Goal: Task Accomplishment & Management: Manage account settings

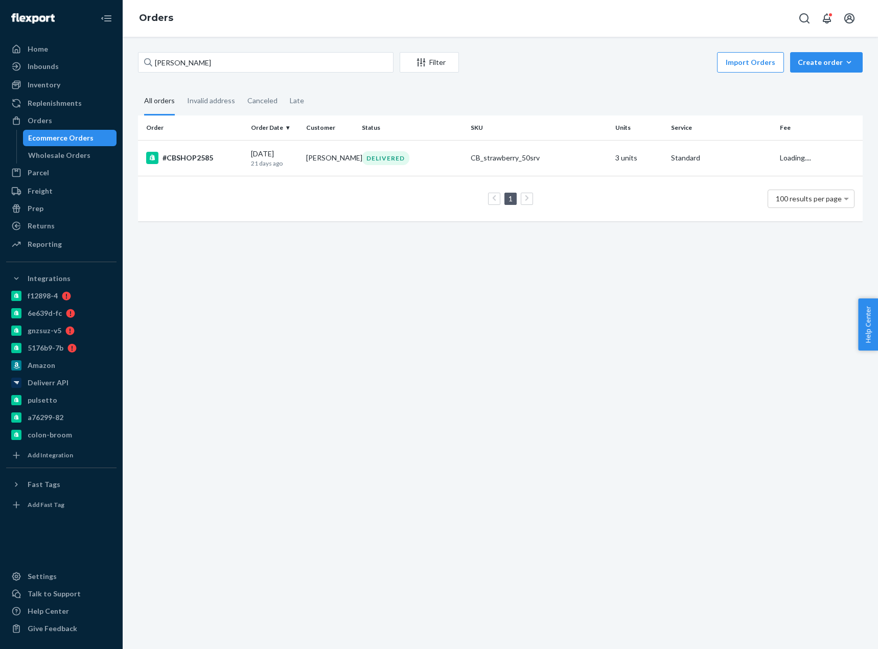
click at [189, 60] on input "[PERSON_NAME]" at bounding box center [265, 62] width 255 height 20
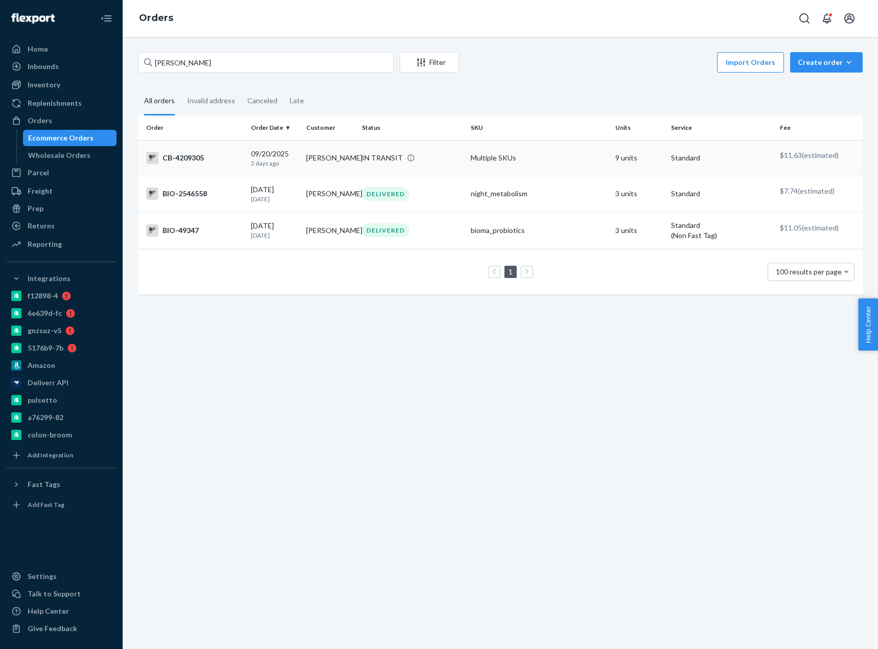
type input "[PERSON_NAME]"
click at [200, 155] on div "CB-4209305" at bounding box center [194, 158] width 97 height 12
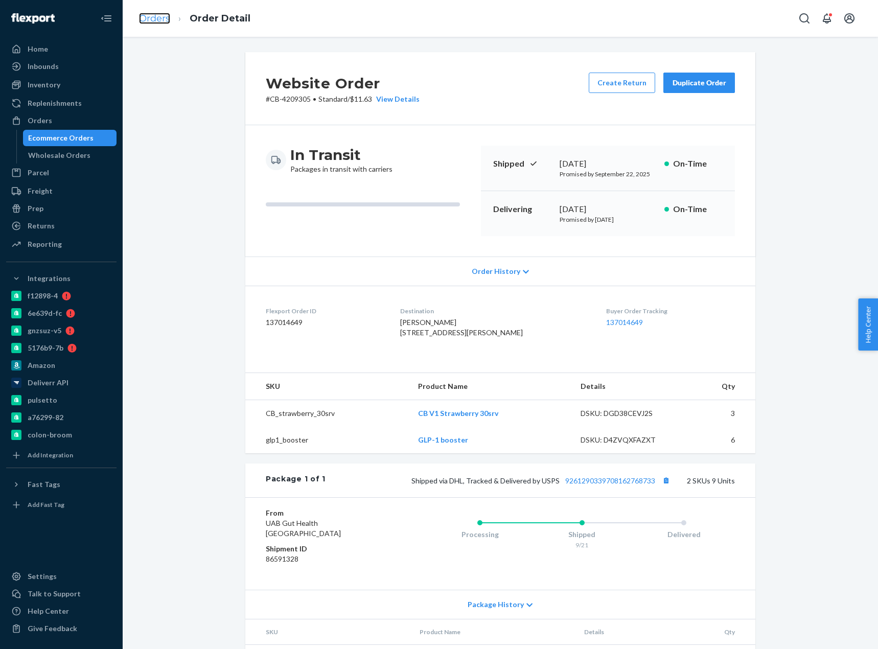
click at [153, 18] on link "Orders" at bounding box center [154, 18] width 31 height 11
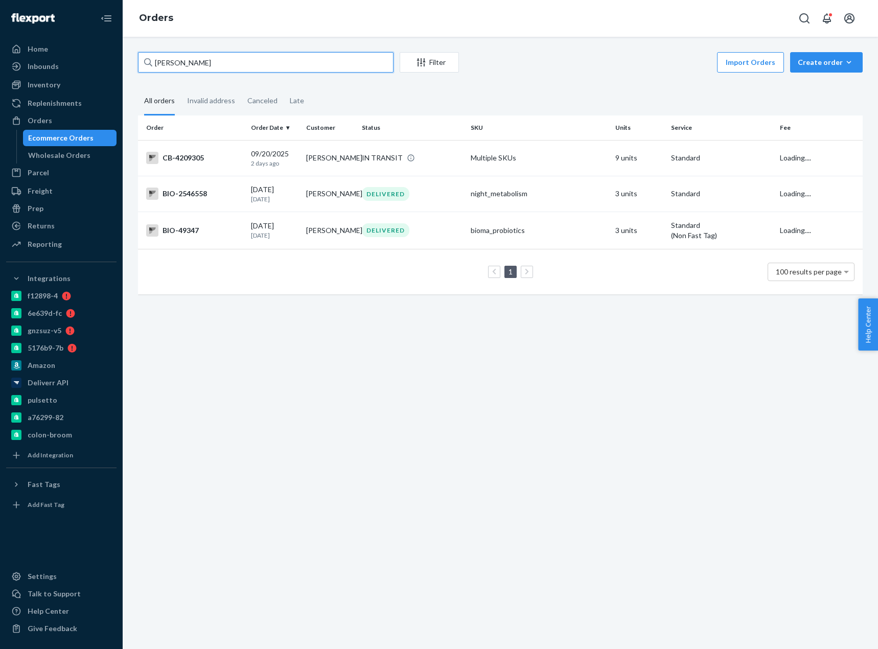
drag, startPoint x: 171, startPoint y: 49, endPoint x: 183, endPoint y: 63, distance: 18.1
click at [183, 63] on input "[PERSON_NAME]" at bounding box center [265, 62] width 255 height 20
paste input "4212650"
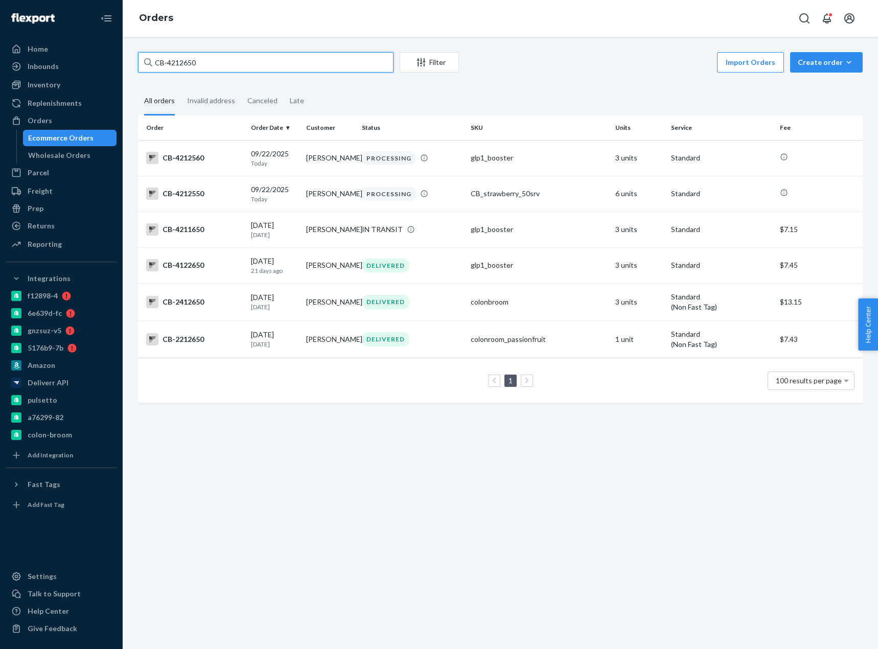
click at [179, 59] on input "CB-4212650" at bounding box center [265, 62] width 255 height 20
paste input "17011"
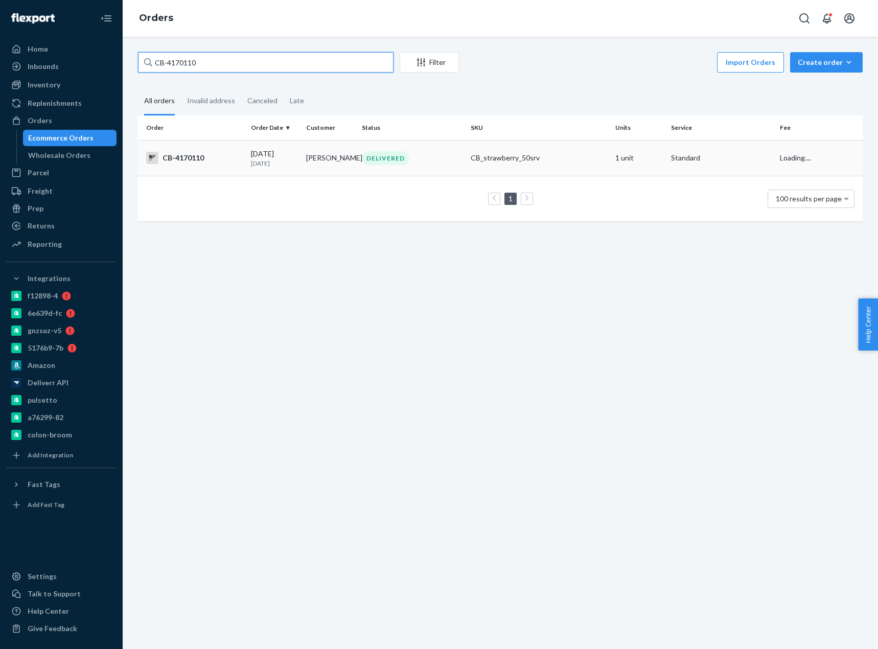
type input "CB-4170110"
click at [194, 163] on div "CB-4170110" at bounding box center [194, 158] width 97 height 12
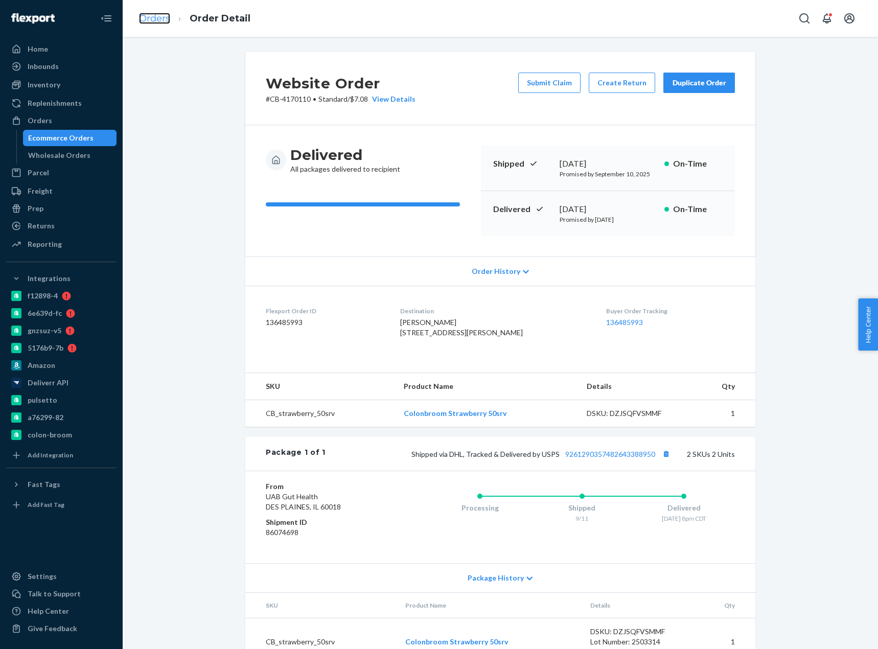
click at [154, 18] on link "Orders" at bounding box center [154, 18] width 31 height 11
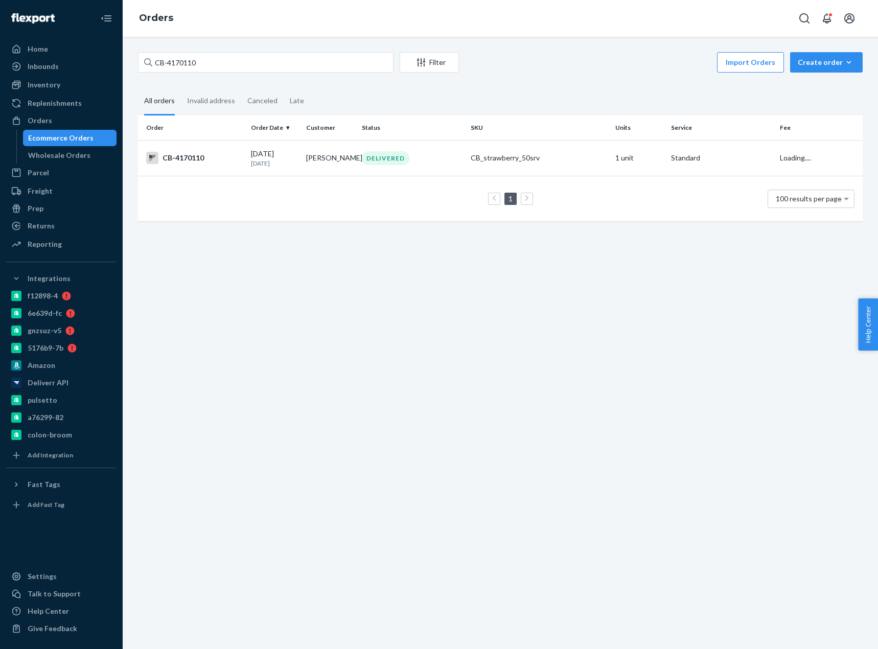
click at [194, 76] on div "CB-4170110 Filter Import Orders Create order Ecommerce order Removal order All …" at bounding box center [500, 141] width 740 height 179
click at [191, 67] on input "CB-4170110" at bounding box center [265, 62] width 255 height 20
paste input "205382"
type input "CB-4205382"
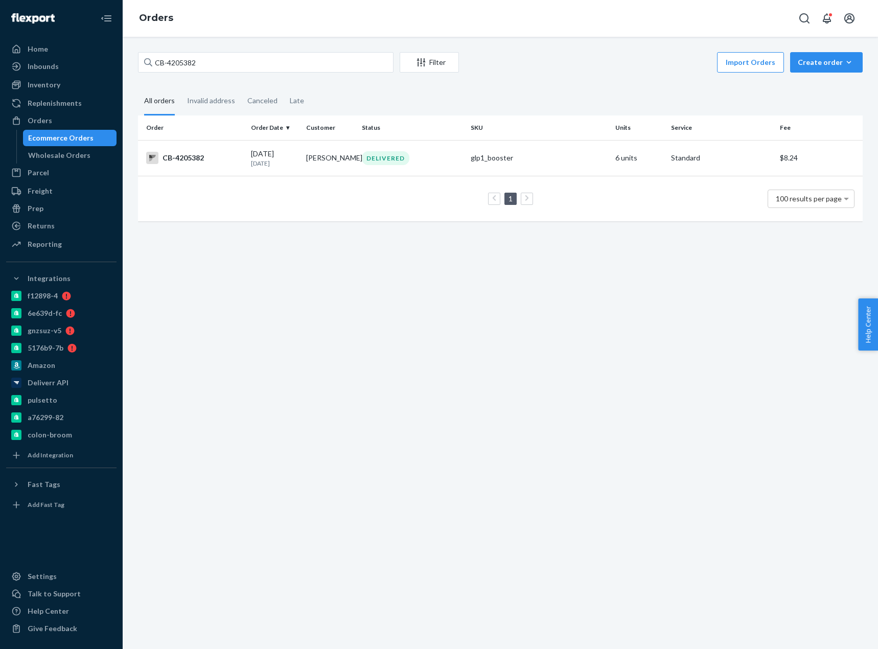
click at [195, 151] on td "CB-4205382" at bounding box center [192, 158] width 109 height 36
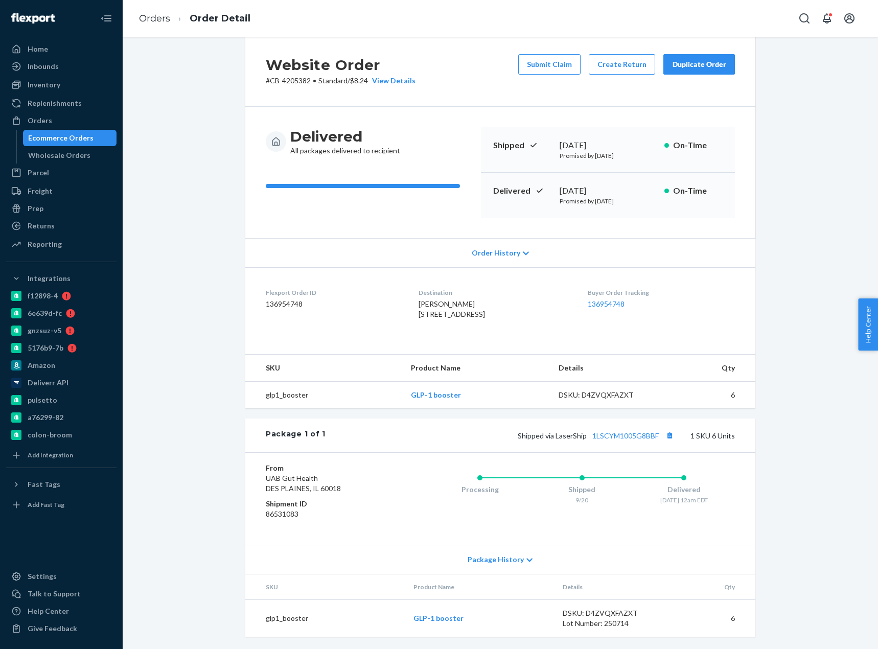
scroll to position [39, 0]
drag, startPoint x: 157, startPoint y: 20, endPoint x: 186, endPoint y: 48, distance: 40.1
click at [157, 20] on link "Orders" at bounding box center [154, 18] width 31 height 11
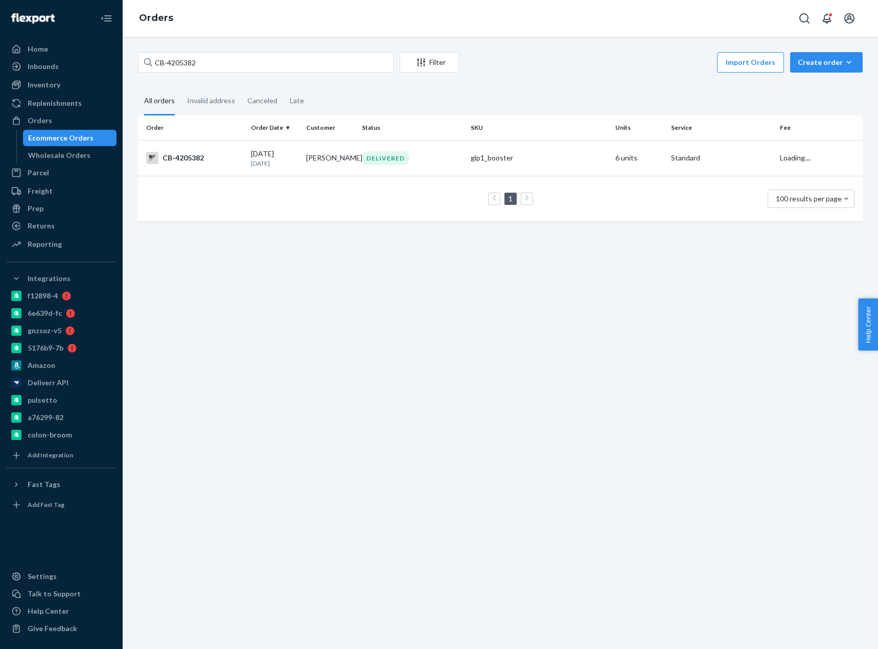
click at [187, 51] on div "CB-4205382 Filter Import Orders Create order Ecommerce order Removal order All …" at bounding box center [500, 343] width 755 height 612
click at [188, 60] on input "CB-4205382" at bounding box center [265, 62] width 255 height 20
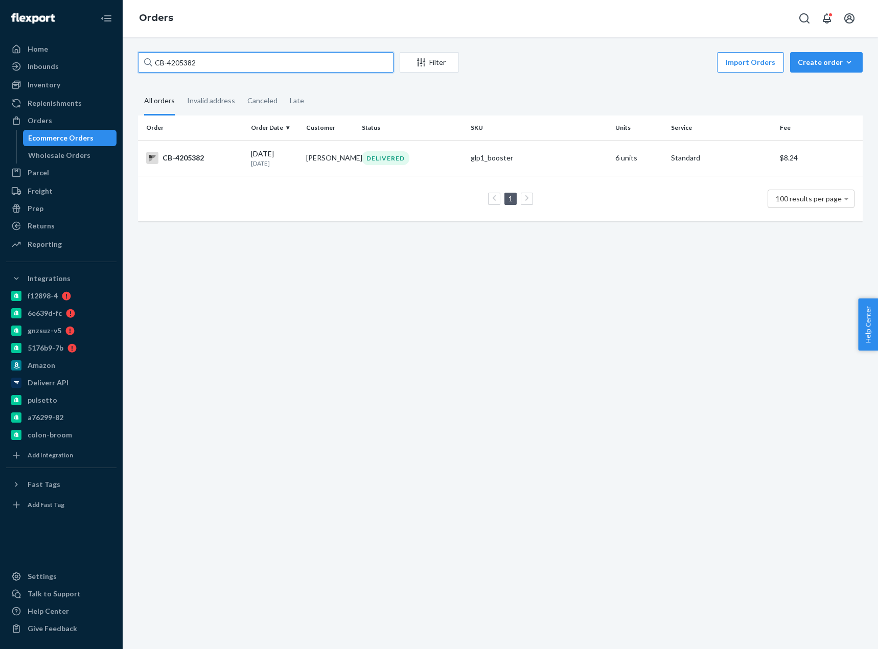
paste input "[PERSON_NAME]"
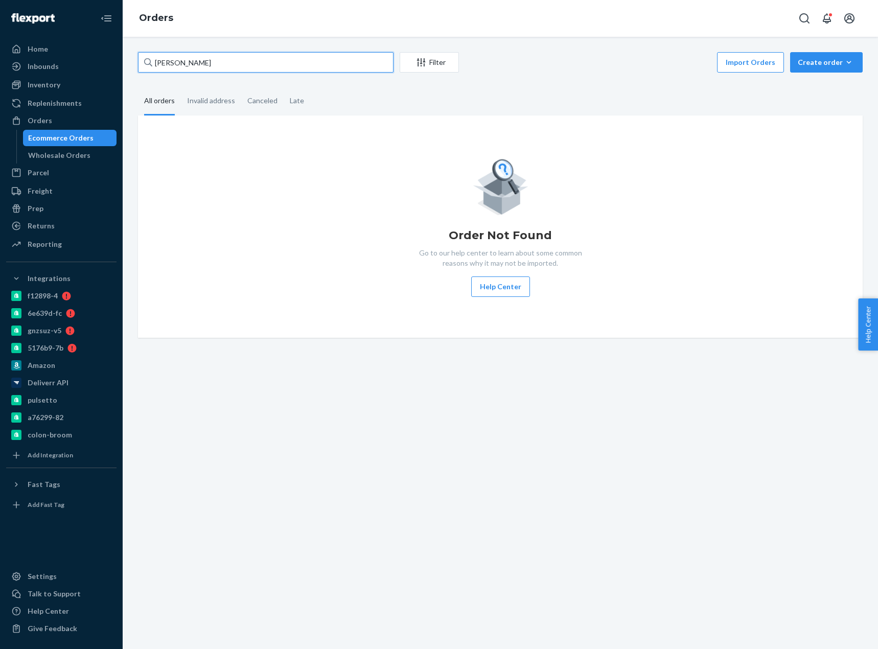
click at [187, 62] on input "[PERSON_NAME]" at bounding box center [265, 62] width 255 height 20
click at [168, 61] on input "[PERSON_NAME]" at bounding box center [265, 62] width 255 height 20
type input "[PERSON_NAME]"
click at [170, 61] on input "[PERSON_NAME]" at bounding box center [265, 62] width 255 height 20
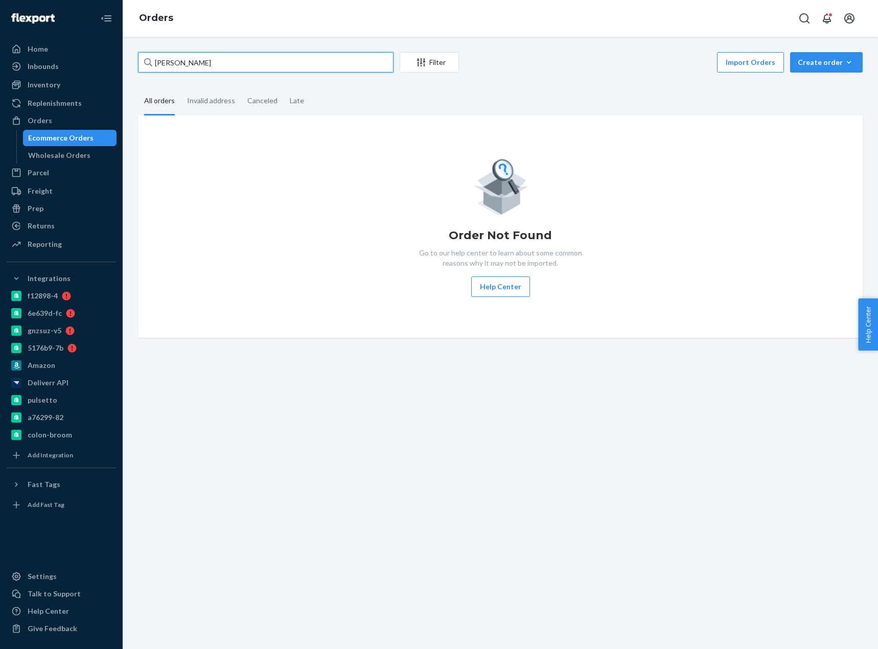
click at [171, 61] on input "[PERSON_NAME]" at bounding box center [265, 62] width 255 height 20
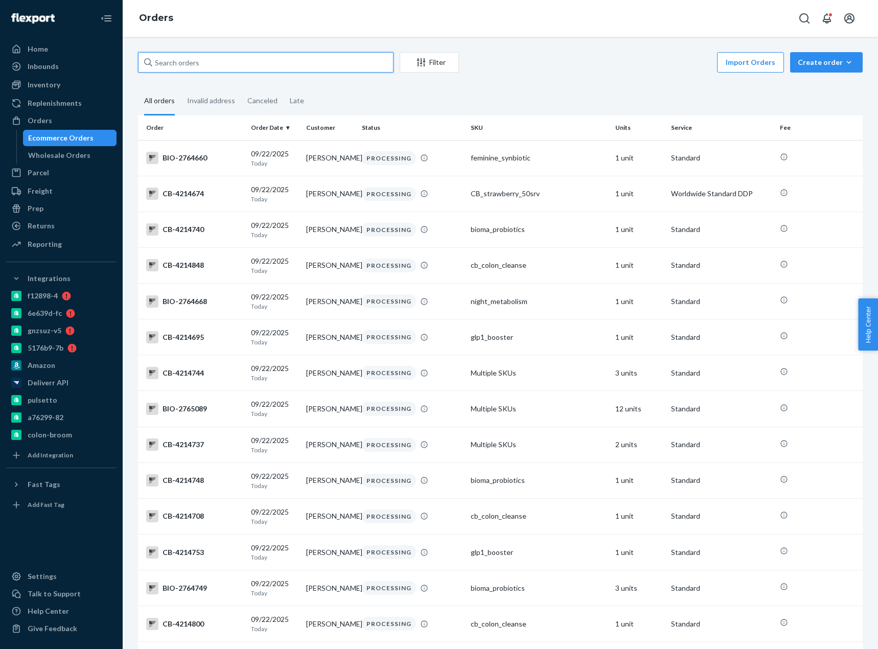
click at [185, 67] on input "text" at bounding box center [265, 62] width 255 height 20
paste input "[PERSON_NAME]"
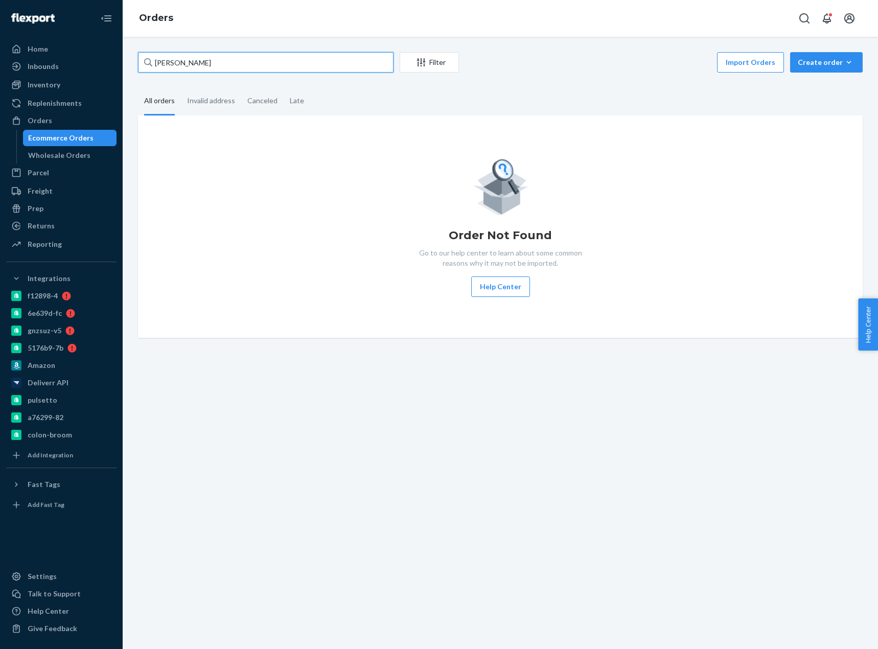
click at [185, 56] on input "[PERSON_NAME]" at bounding box center [265, 62] width 255 height 20
paste input "4204885"
type input "CB-4204885"
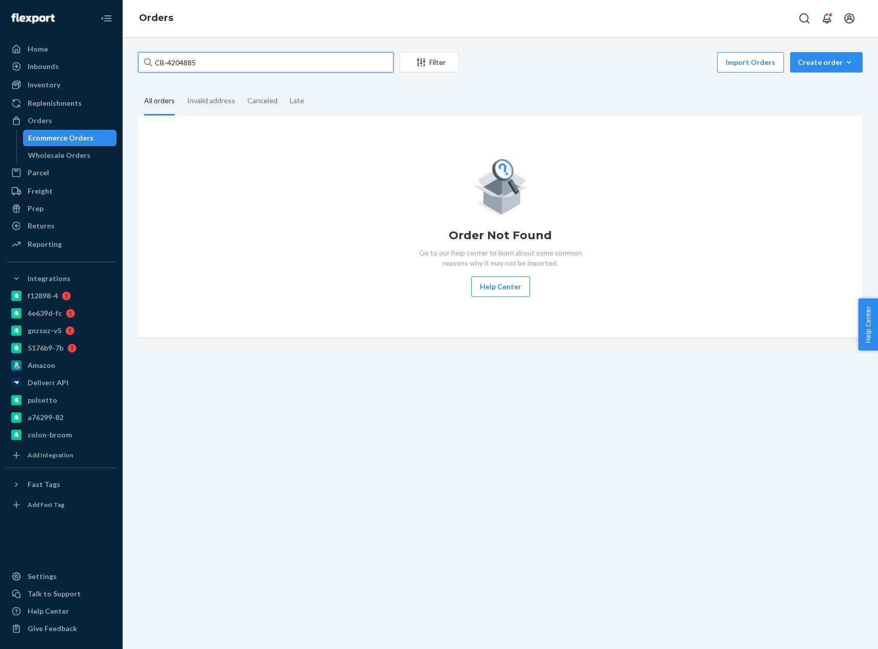
click at [183, 60] on input "CB-4204885" at bounding box center [265, 62] width 255 height 20
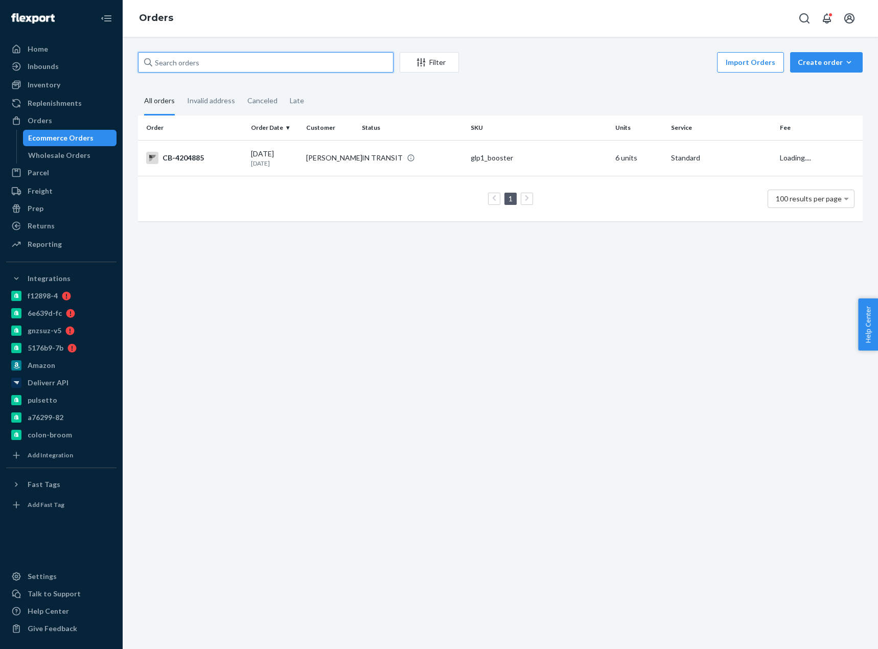
paste input "CB-4204885"
type input "CB-4204885"
click at [220, 161] on div "CB-4204885" at bounding box center [194, 158] width 97 height 12
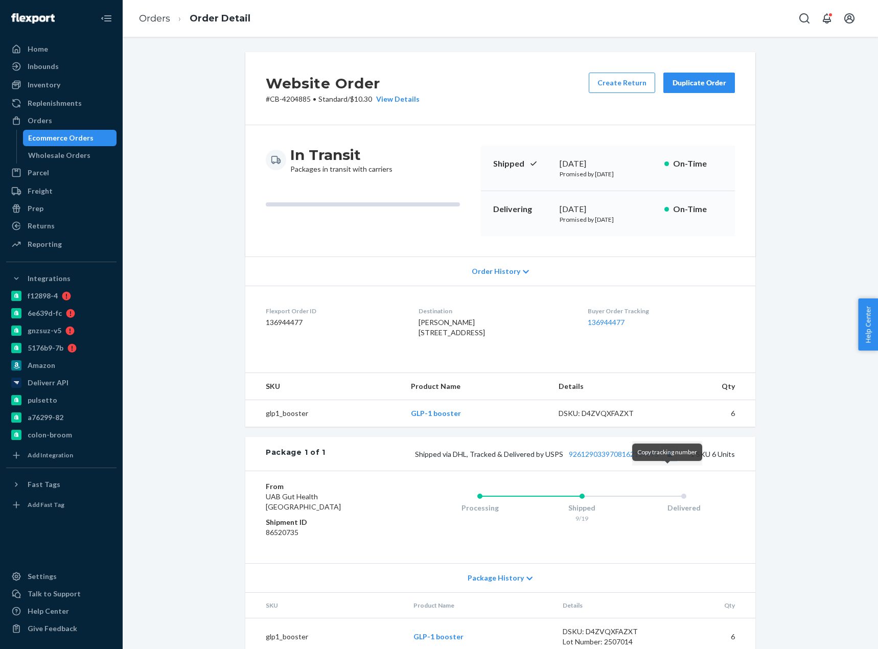
click at [669, 460] on button "Copy tracking number" at bounding box center [669, 453] width 13 height 13
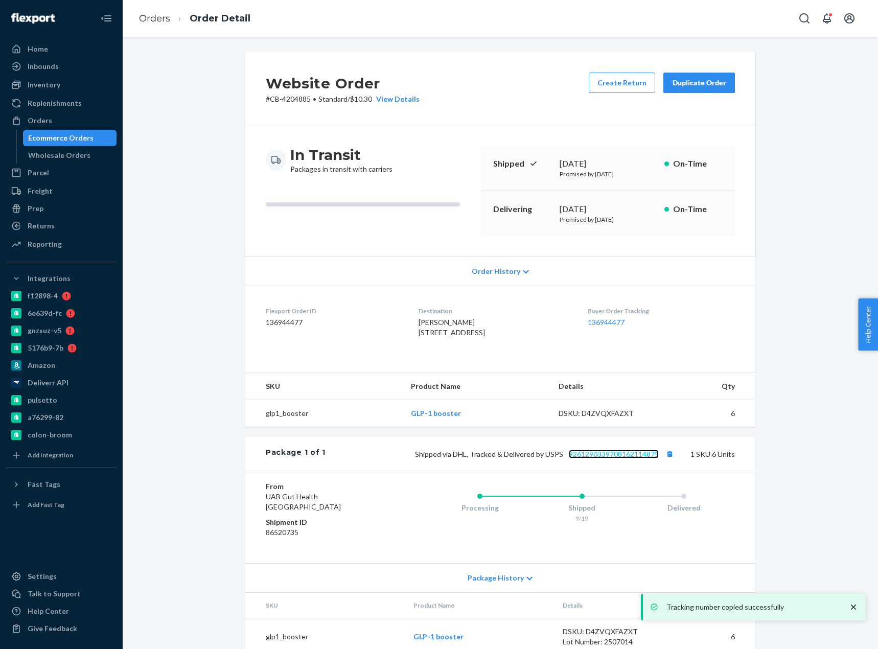
click at [645, 458] on link "9261290339708162114875" at bounding box center [614, 454] width 90 height 9
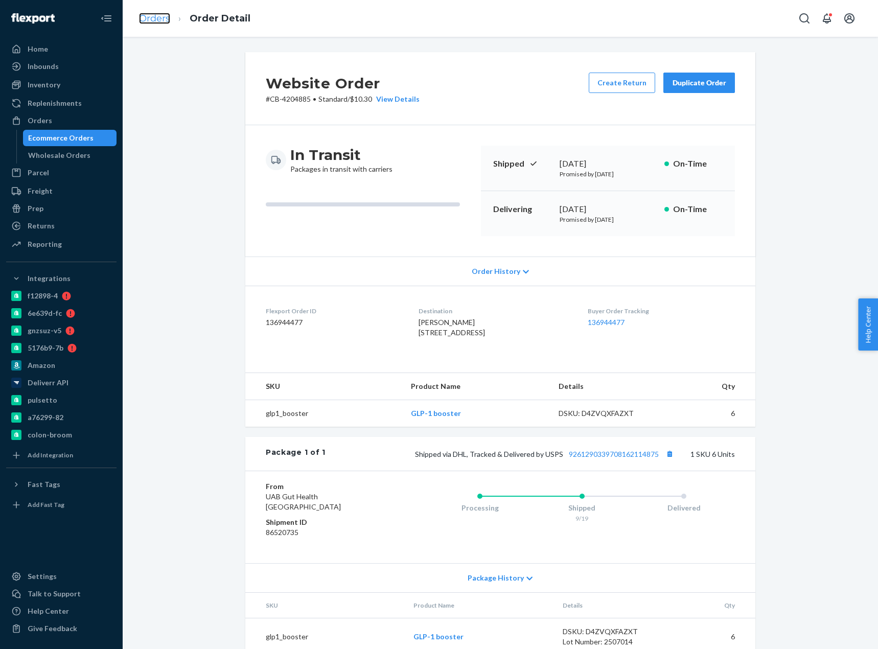
click at [157, 14] on link "Orders" at bounding box center [154, 18] width 31 height 11
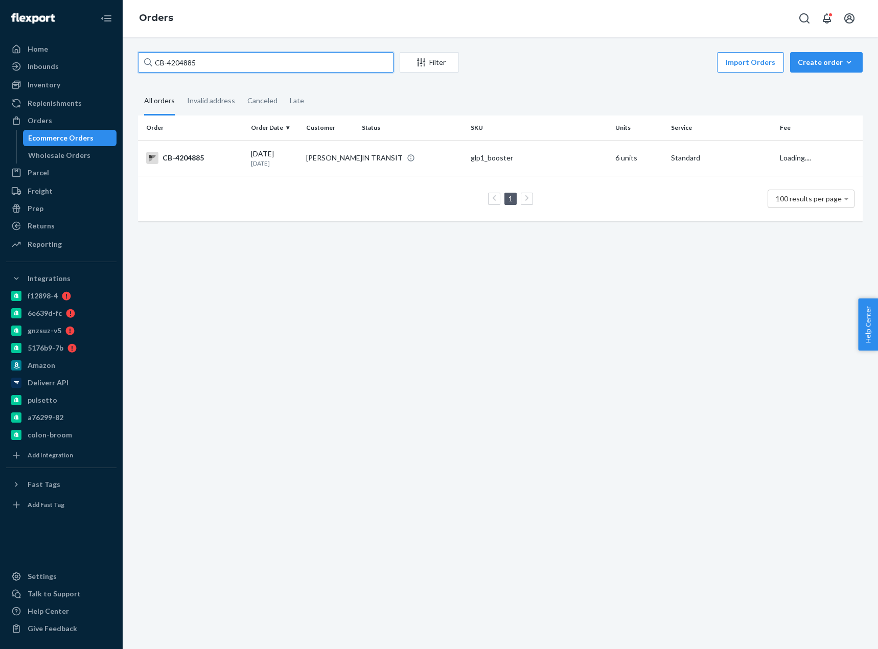
click at [186, 64] on input "CB-4204885" at bounding box center [265, 62] width 255 height 20
paste input "12808"
type input "CB-4212808"
click at [199, 148] on td "CB-4212808" at bounding box center [192, 158] width 109 height 36
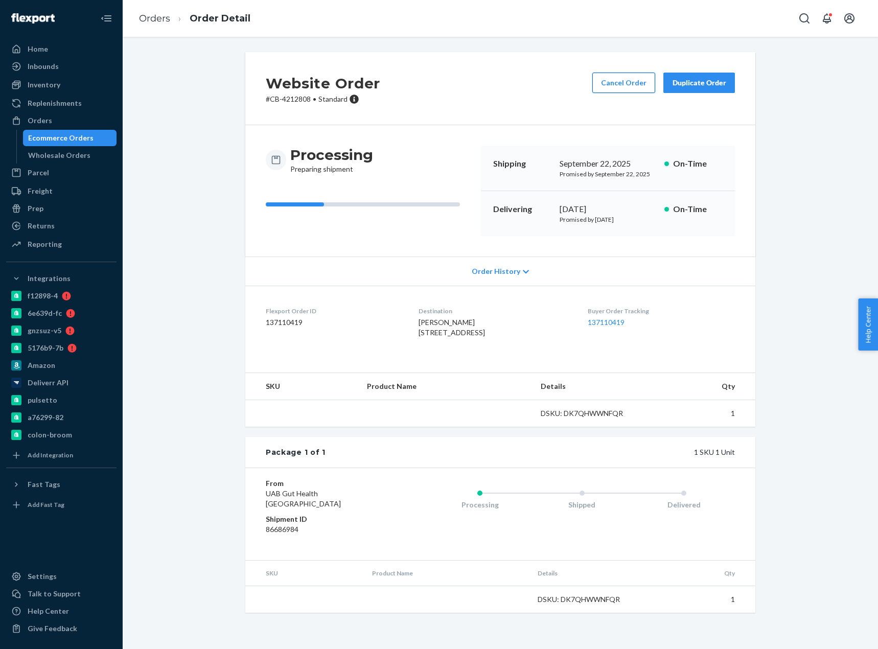
click at [617, 83] on button "Cancel Order" at bounding box center [623, 83] width 63 height 20
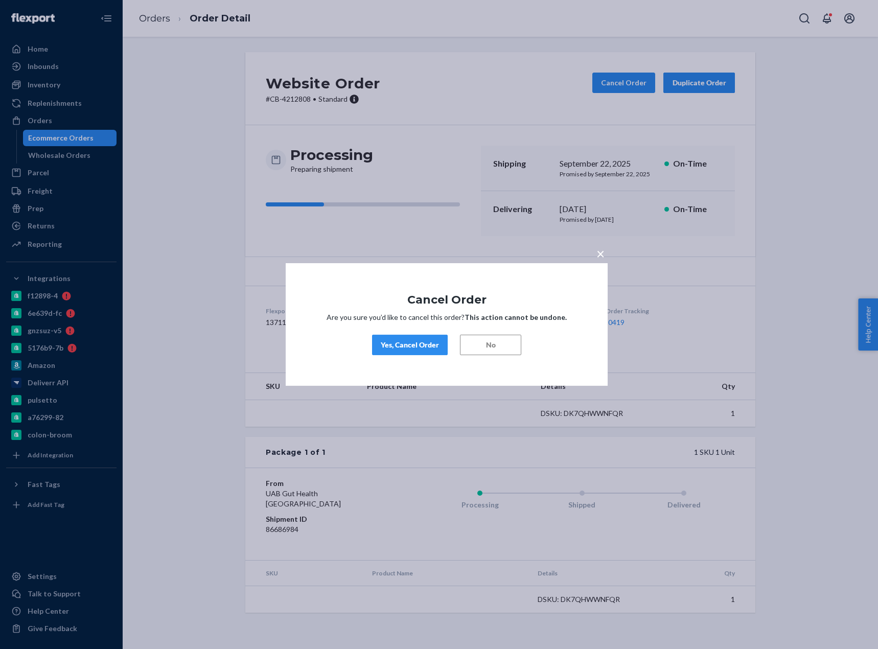
click at [423, 338] on button "Yes, Cancel Order" at bounding box center [410, 345] width 76 height 20
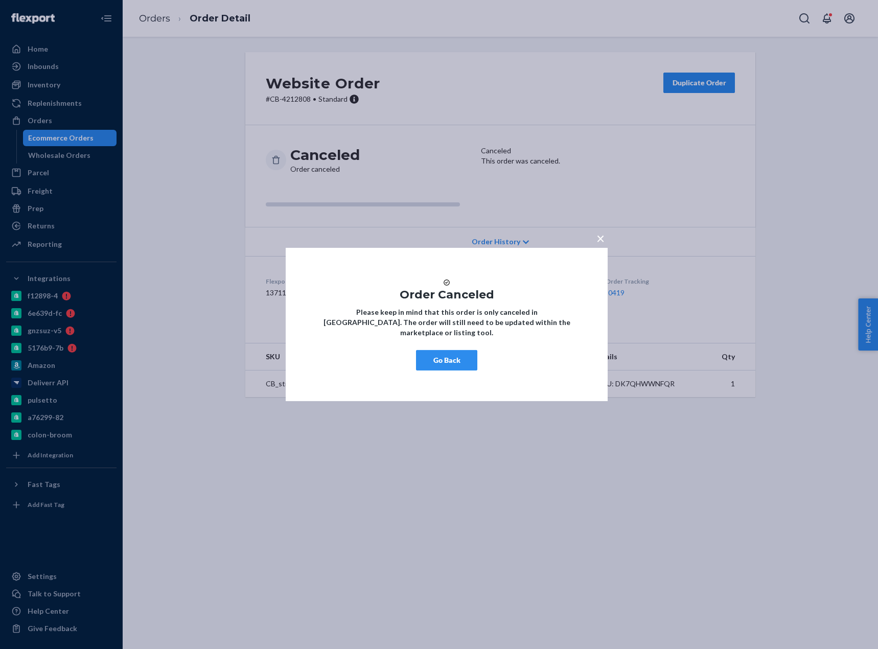
click at [432, 363] on button "Go Back" at bounding box center [446, 360] width 61 height 20
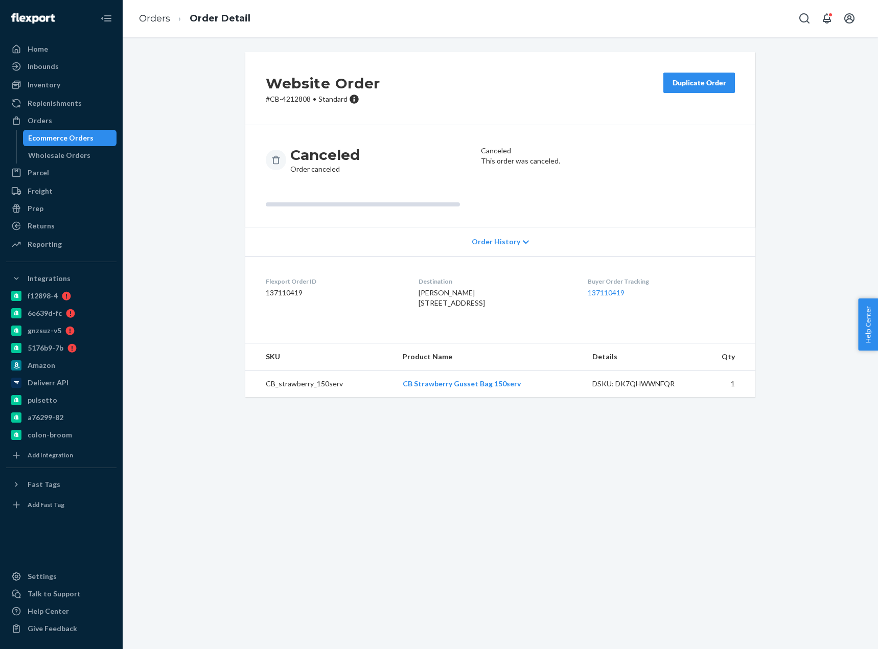
click at [146, 24] on li "Orders" at bounding box center [154, 18] width 31 height 13
click at [159, 23] on link "Orders" at bounding box center [154, 18] width 31 height 11
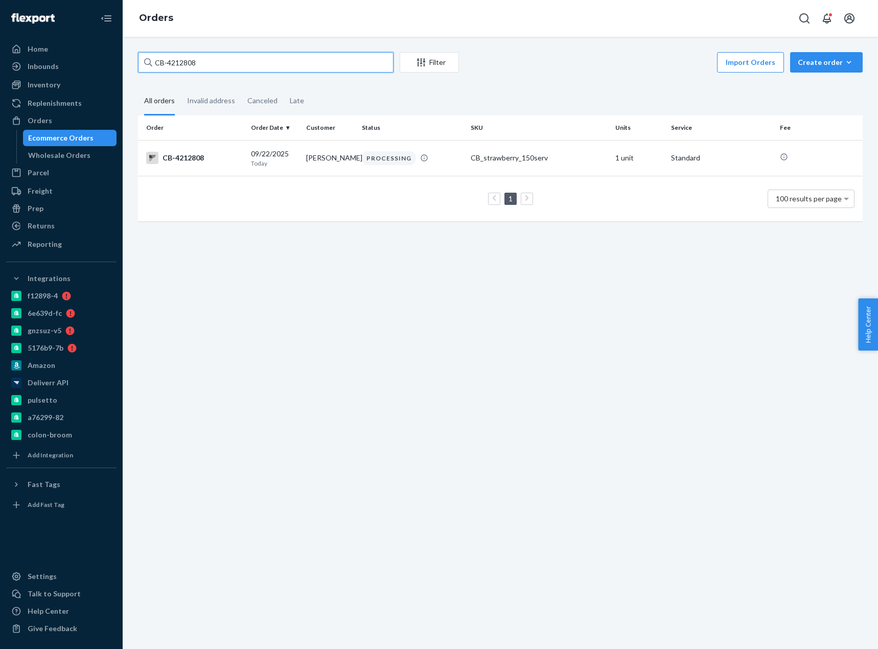
click at [182, 56] on input "CB-4212808" at bounding box center [265, 62] width 255 height 20
paste input "3077"
type input "CB-4213077"
click at [200, 163] on div "CB-4213077" at bounding box center [194, 158] width 97 height 12
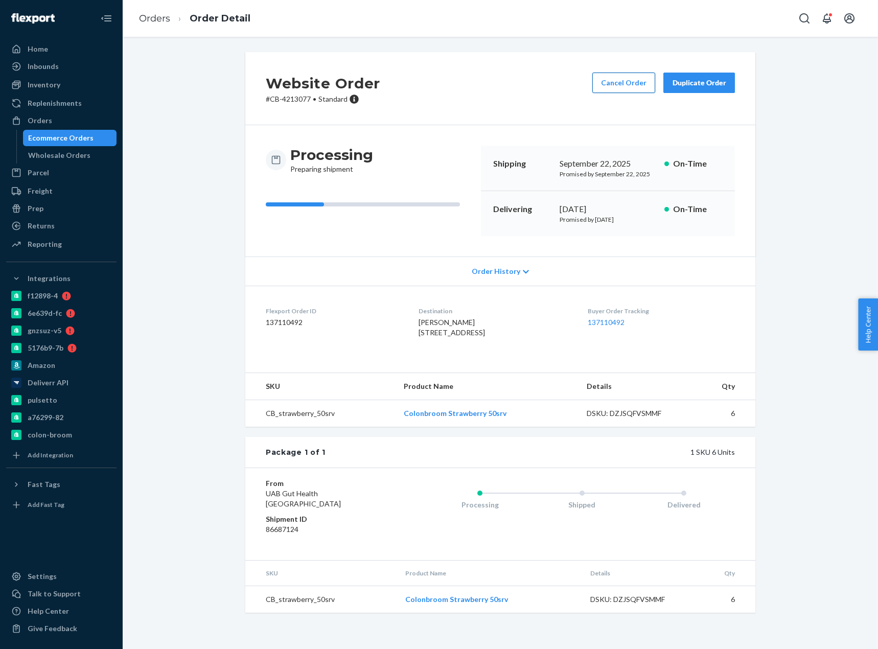
click at [602, 81] on button "Cancel Order" at bounding box center [623, 83] width 63 height 20
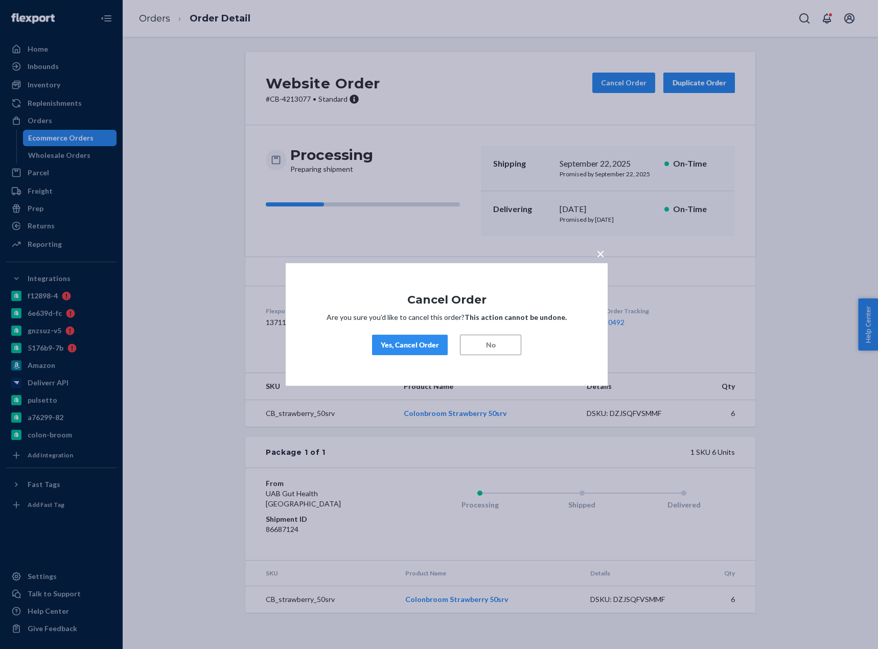
click at [411, 344] on div "Yes, Cancel Order" at bounding box center [410, 345] width 58 height 10
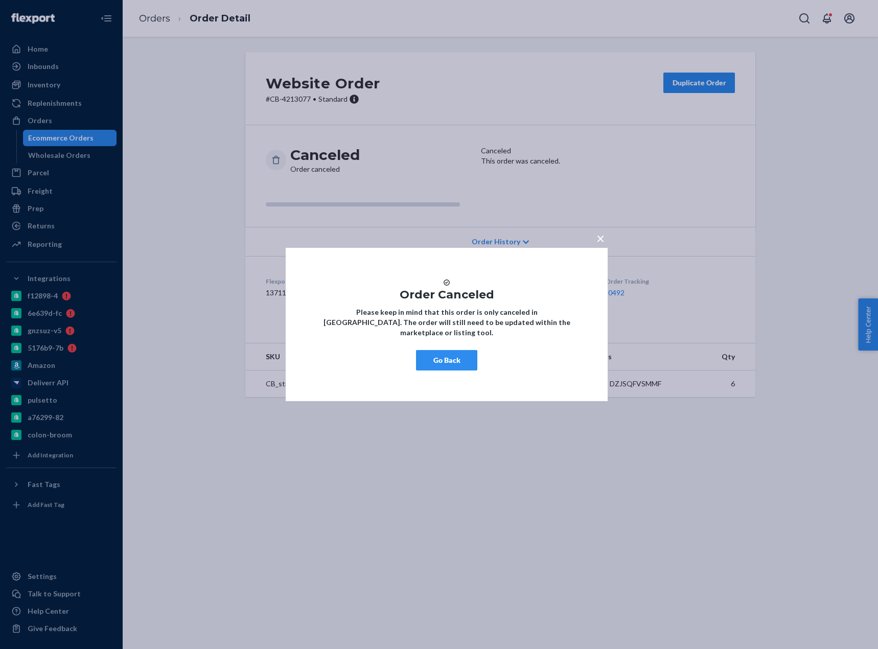
drag, startPoint x: 443, startPoint y: 368, endPoint x: 391, endPoint y: 65, distance: 307.4
click at [443, 367] on button "Go Back" at bounding box center [446, 360] width 61 height 20
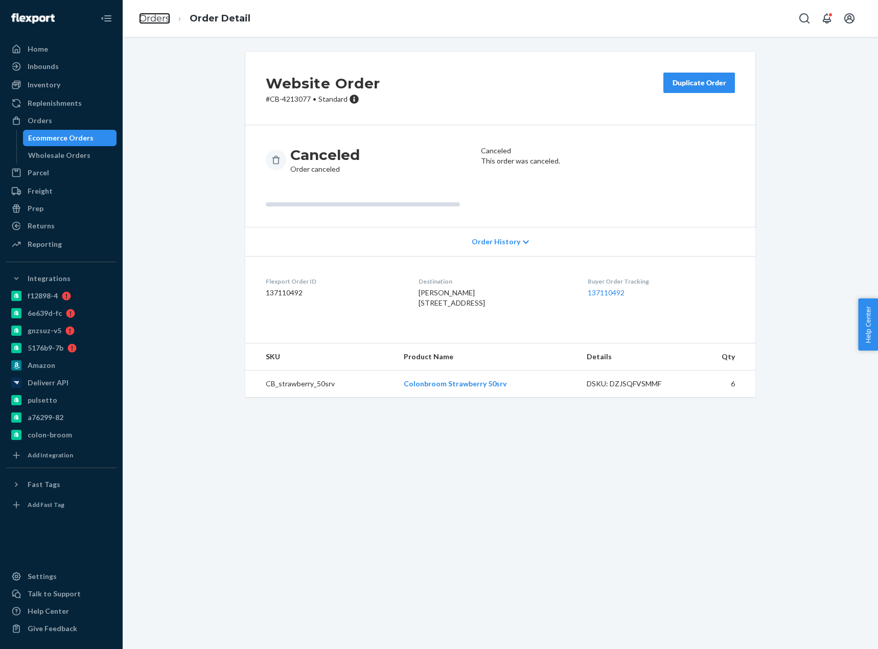
drag, startPoint x: 145, startPoint y: 22, endPoint x: 186, endPoint y: 50, distance: 50.2
click at [145, 22] on link "Orders" at bounding box center [154, 18] width 31 height 11
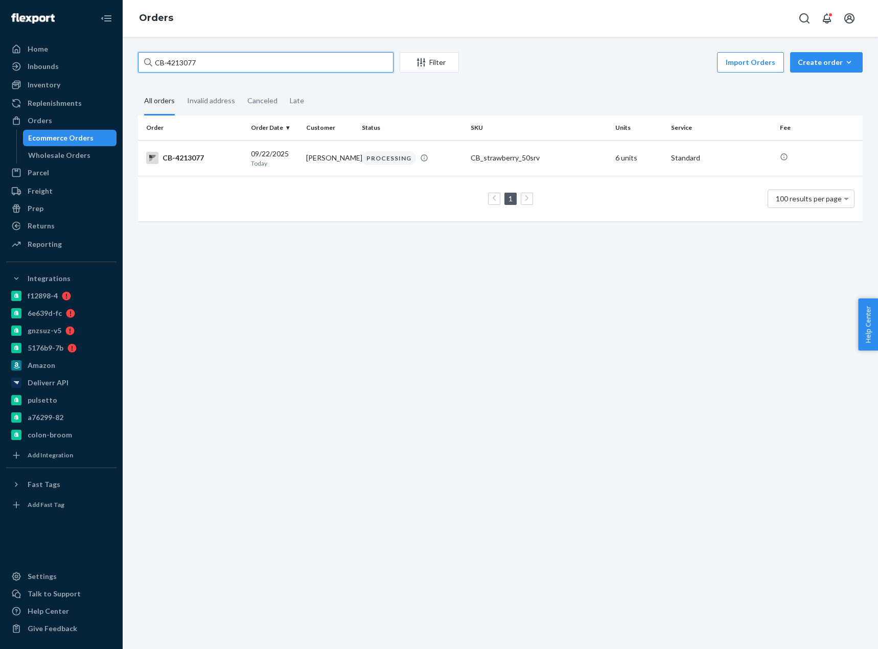
click at [185, 62] on input "CB-4213077" at bounding box center [265, 62] width 255 height 20
paste input "4011"
type input "CB-4214011"
click at [226, 162] on div "CB-4214011" at bounding box center [194, 158] width 97 height 12
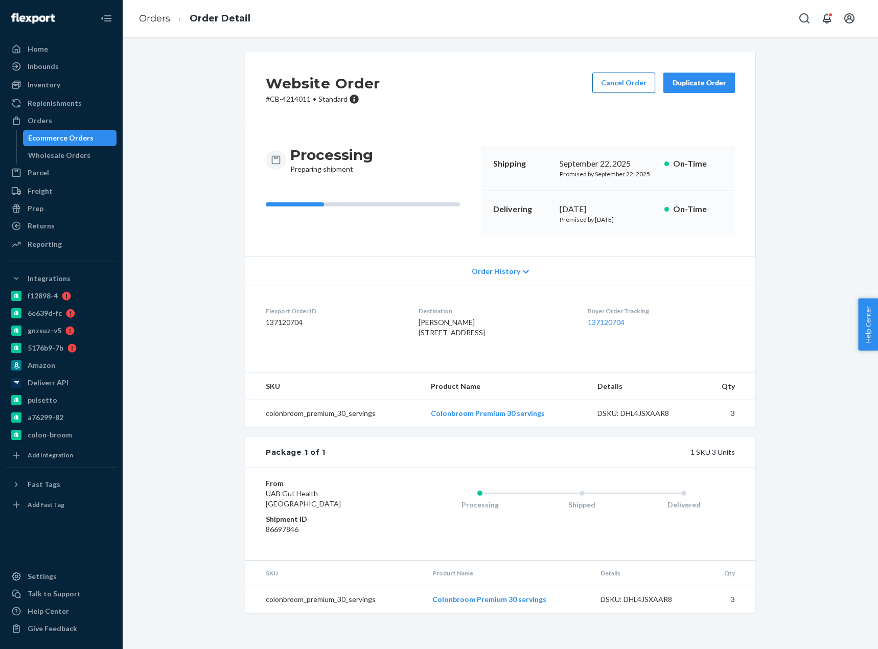
click at [611, 89] on button "Cancel Order" at bounding box center [623, 83] width 63 height 20
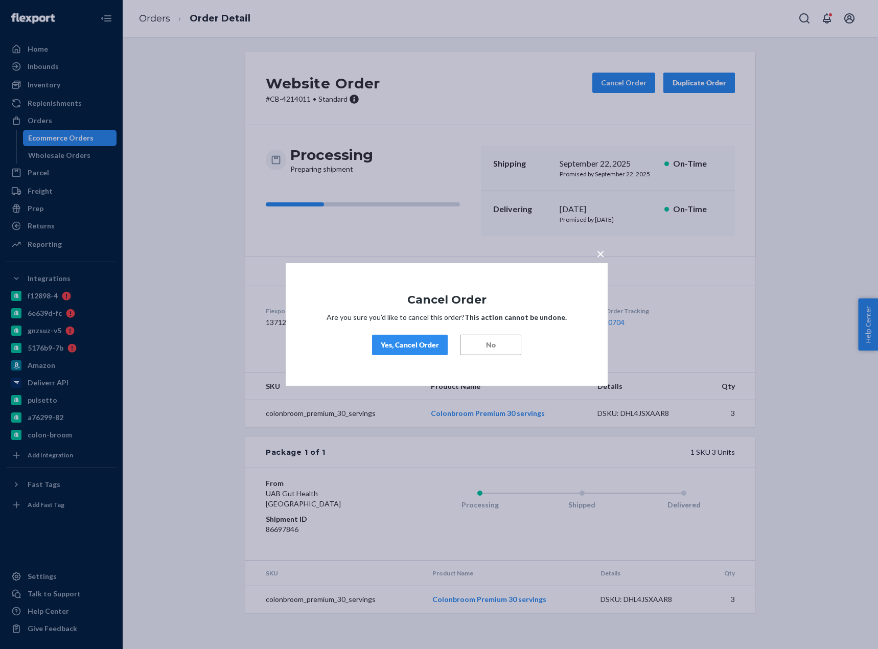
click at [410, 347] on div "Yes, Cancel Order" at bounding box center [410, 345] width 58 height 10
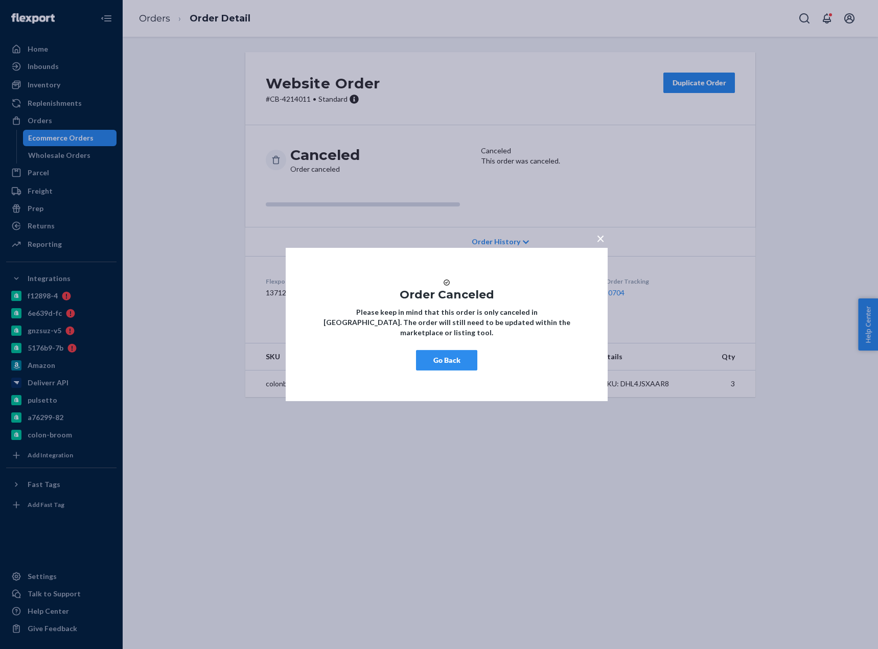
click at [438, 364] on button "Go Back" at bounding box center [446, 360] width 61 height 20
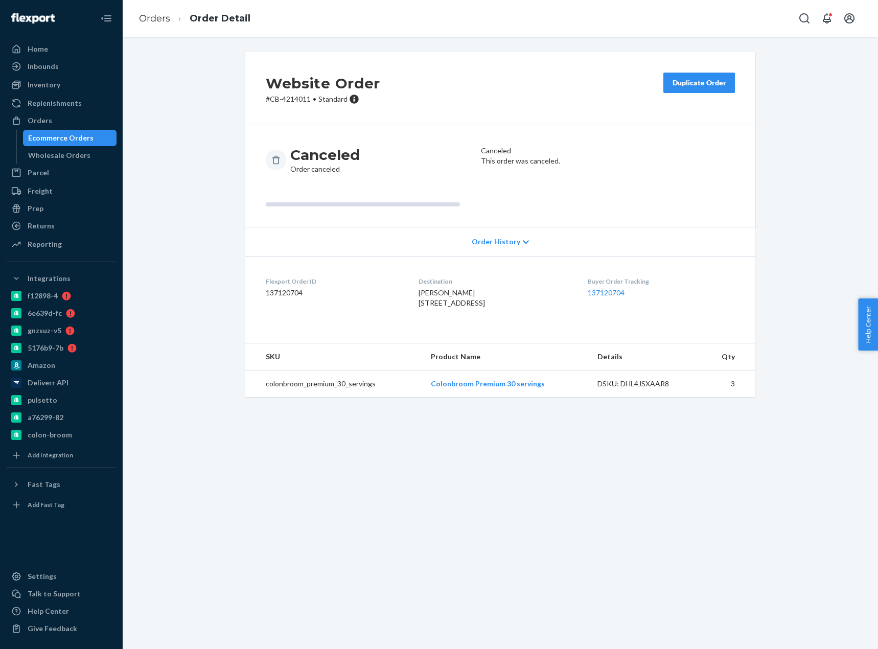
click at [809, 584] on div "Website Order # CB-4214011 • Standard Duplicate Order Canceled Order canceled C…" at bounding box center [500, 343] width 755 height 612
click at [693, 528] on div "Website Order # CB-4214011 • Standard Duplicate Order Canceled Order canceled C…" at bounding box center [500, 343] width 755 height 612
click at [154, 19] on link "Orders" at bounding box center [154, 18] width 31 height 11
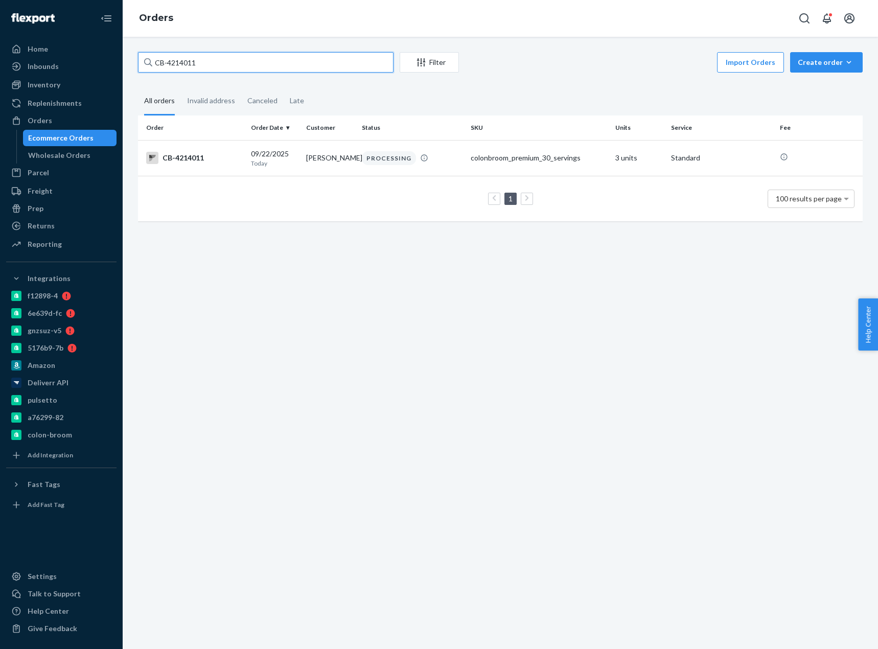
click at [201, 64] on input "CB-4214011" at bounding box center [265, 62] width 255 height 20
paste input "532"
type input "CB-4214532"
click at [223, 159] on div "CB-4214532" at bounding box center [194, 158] width 97 height 12
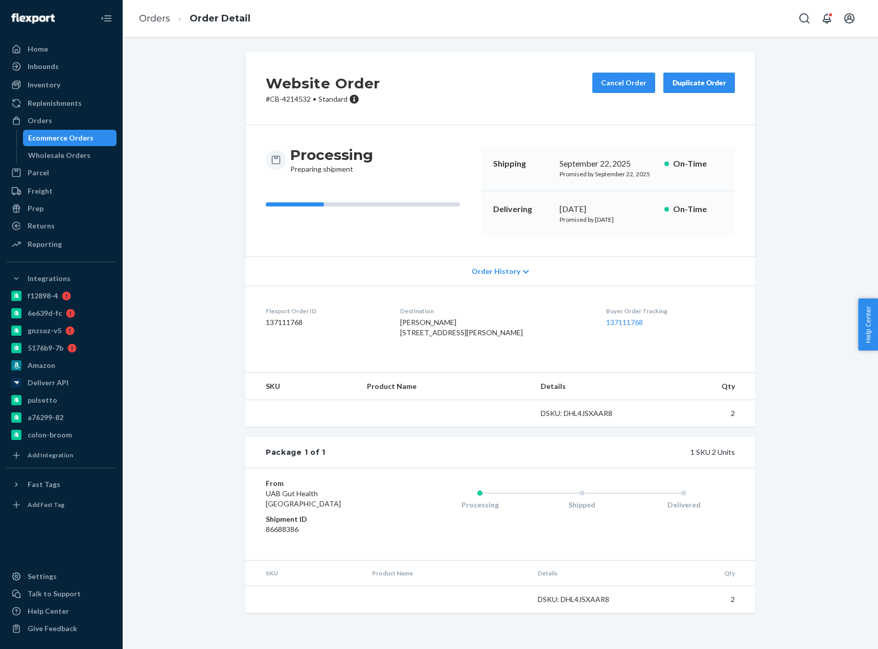
click at [701, 340] on div "Buyer Order Tracking 137111768" at bounding box center [670, 324] width 129 height 35
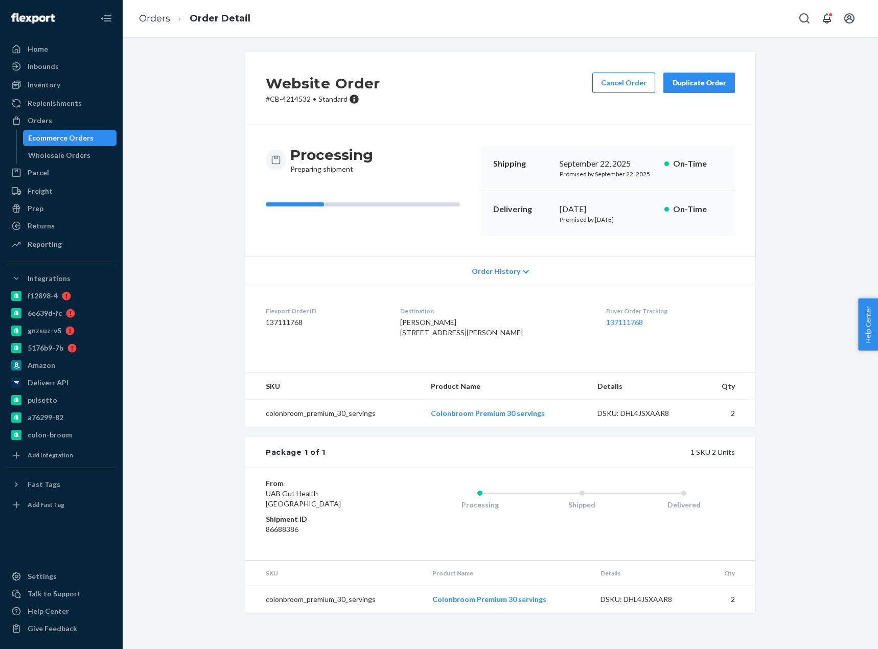
click at [616, 86] on button "Cancel Order" at bounding box center [623, 83] width 63 height 20
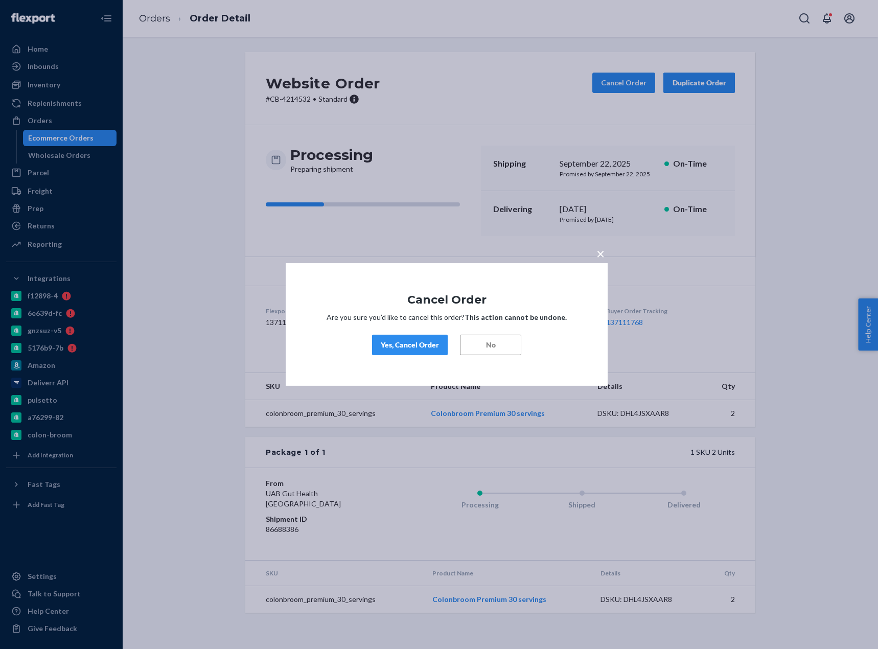
click at [414, 343] on div "Yes, Cancel Order" at bounding box center [410, 345] width 58 height 10
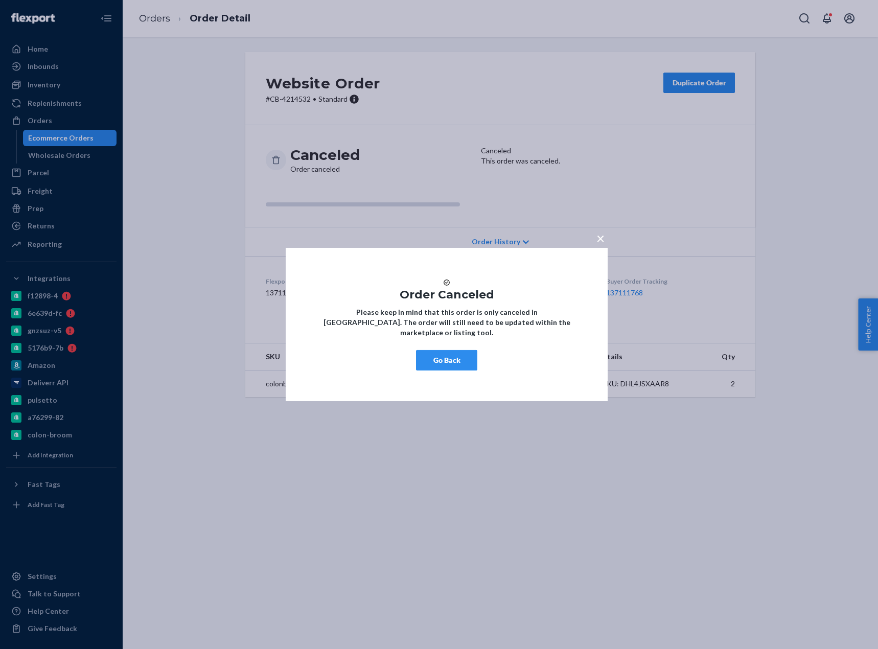
click at [423, 369] on button "Go Back" at bounding box center [446, 360] width 61 height 20
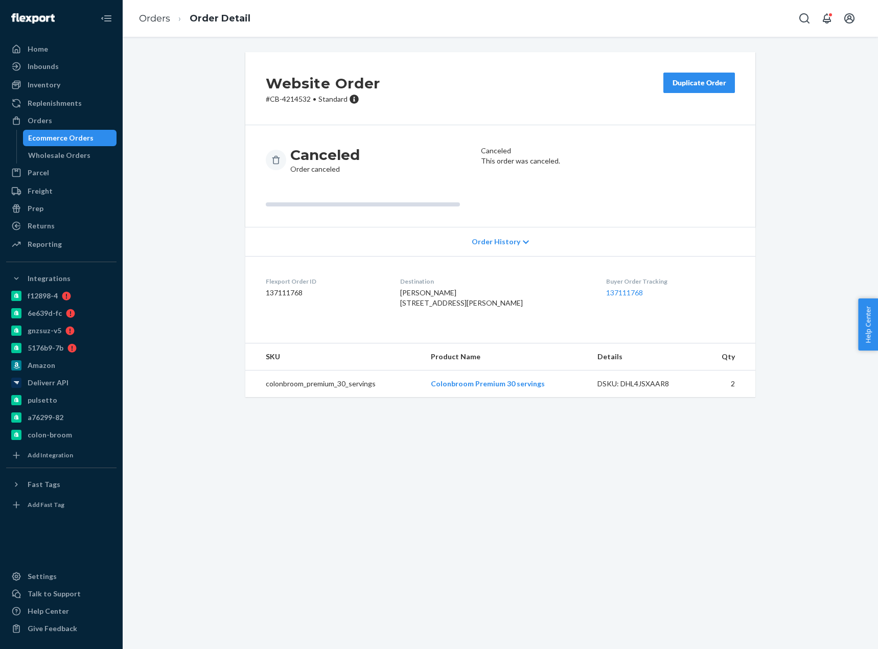
drag, startPoint x: 169, startPoint y: 16, endPoint x: 166, endPoint y: 24, distance: 8.3
click at [169, 17] on ol "Orders Order Detail" at bounding box center [195, 19] width 128 height 30
click at [164, 25] on li "Orders" at bounding box center [154, 18] width 31 height 13
click at [160, 19] on link "Orders" at bounding box center [154, 18] width 31 height 11
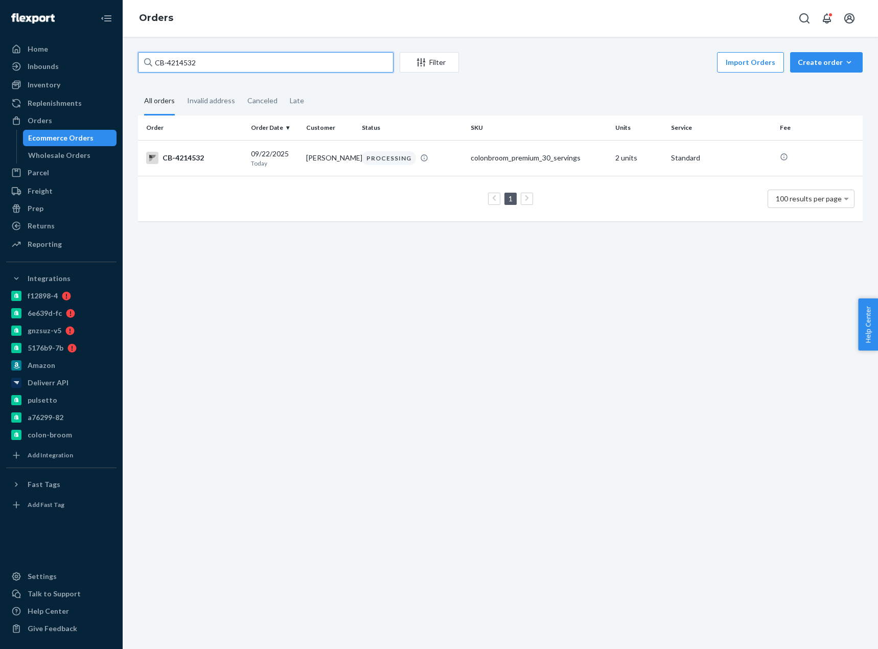
click at [176, 58] on input "CB-4214532" at bounding box center [265, 62] width 255 height 20
paste input "182269"
type input "CB-4182269"
click at [198, 160] on div "CB-4182269" at bounding box center [194, 158] width 97 height 12
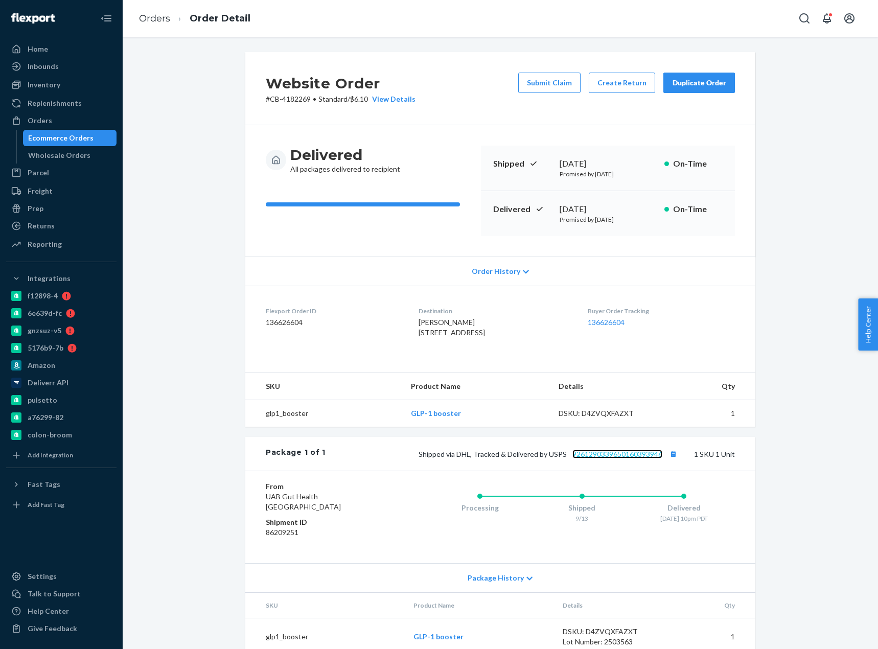
click at [640, 458] on link "9261290339650160393946" at bounding box center [617, 454] width 90 height 9
click at [157, 16] on link "Orders" at bounding box center [154, 18] width 31 height 11
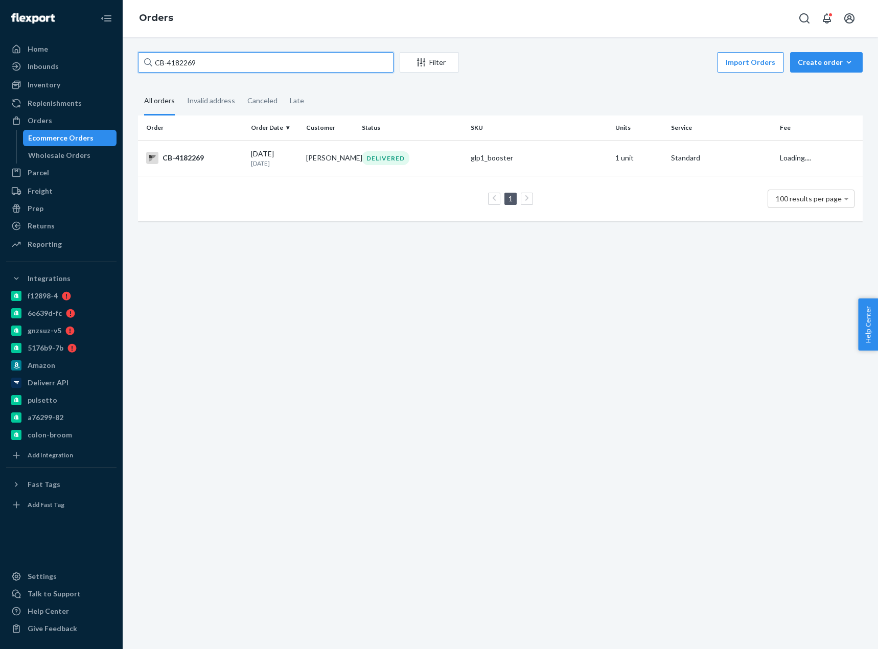
click at [179, 62] on input "CB-4182269" at bounding box center [265, 62] width 255 height 20
drag, startPoint x: 176, startPoint y: 52, endPoint x: 179, endPoint y: 62, distance: 11.2
click at [179, 62] on input "CB-4182269" at bounding box center [265, 62] width 255 height 20
paste input "3816"
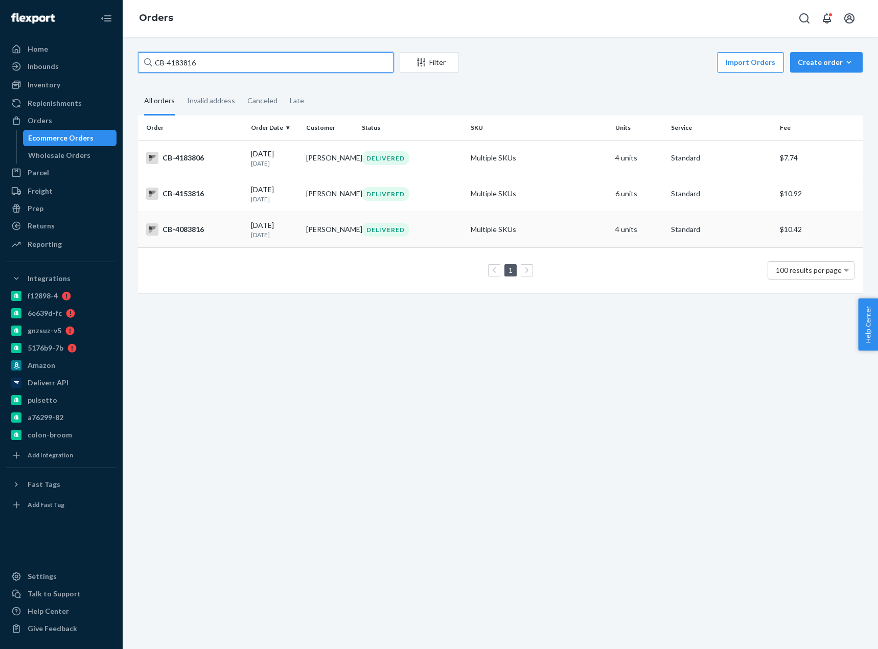
paste input "4183816"
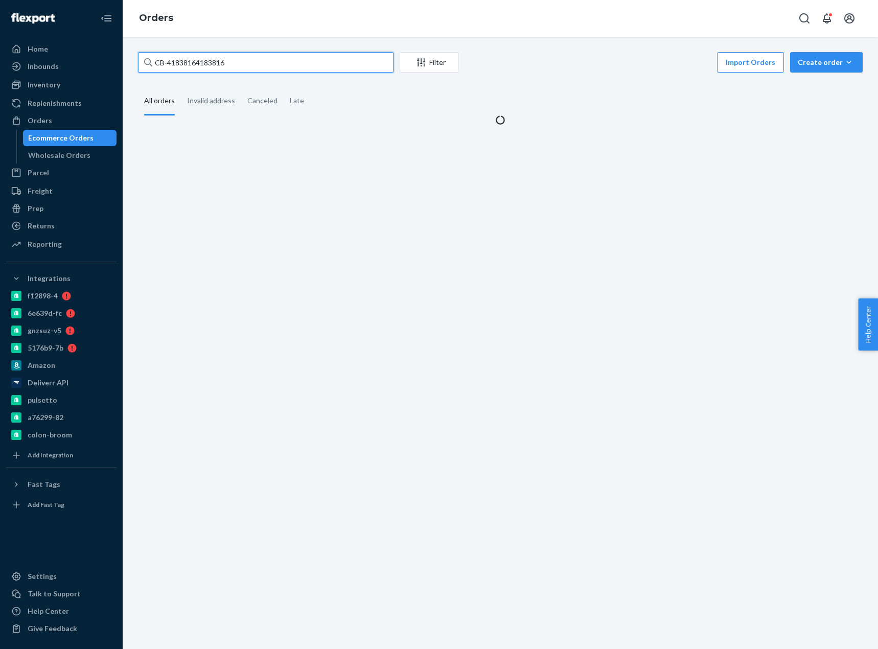
click at [210, 61] on input "CB-41838164183816" at bounding box center [265, 62] width 255 height 20
paste input "text"
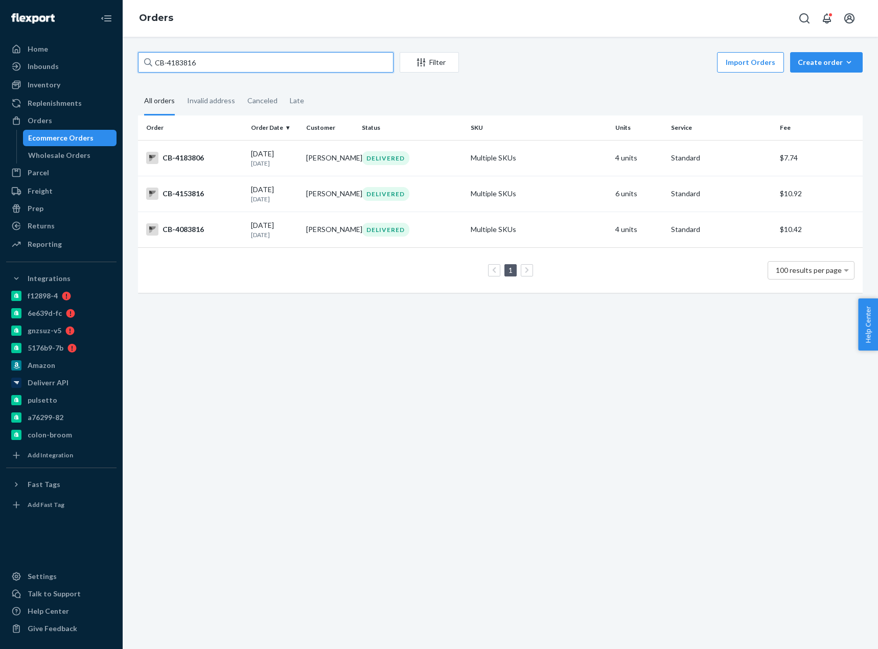
click at [179, 58] on input "CB-4183816" at bounding box center [265, 62] width 255 height 20
paste input "[PERSON_NAME]"
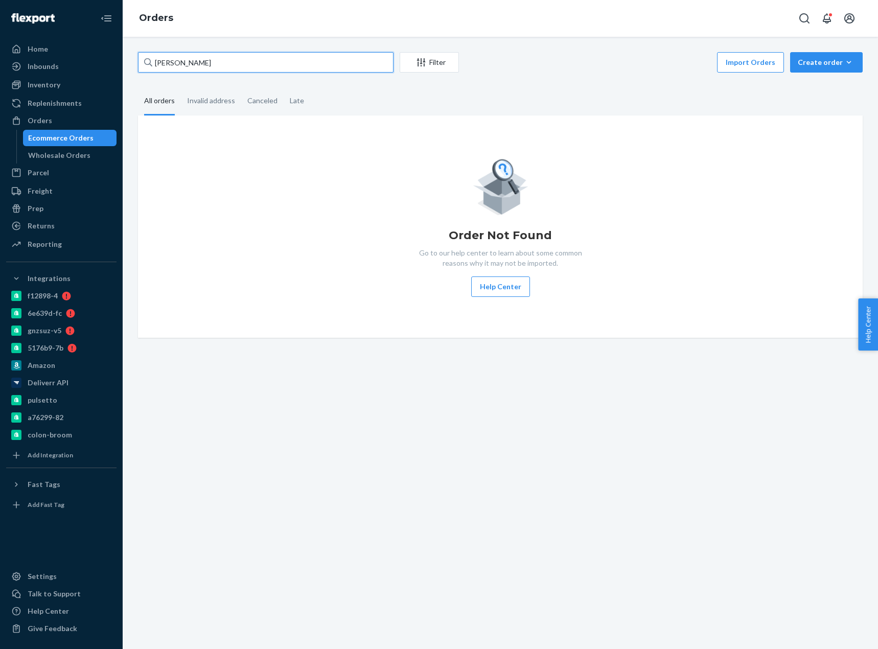
click at [164, 58] on input "[PERSON_NAME]" at bounding box center [265, 62] width 255 height 20
paste input "[PERSON_NAME]"
type input "[PERSON_NAME]"
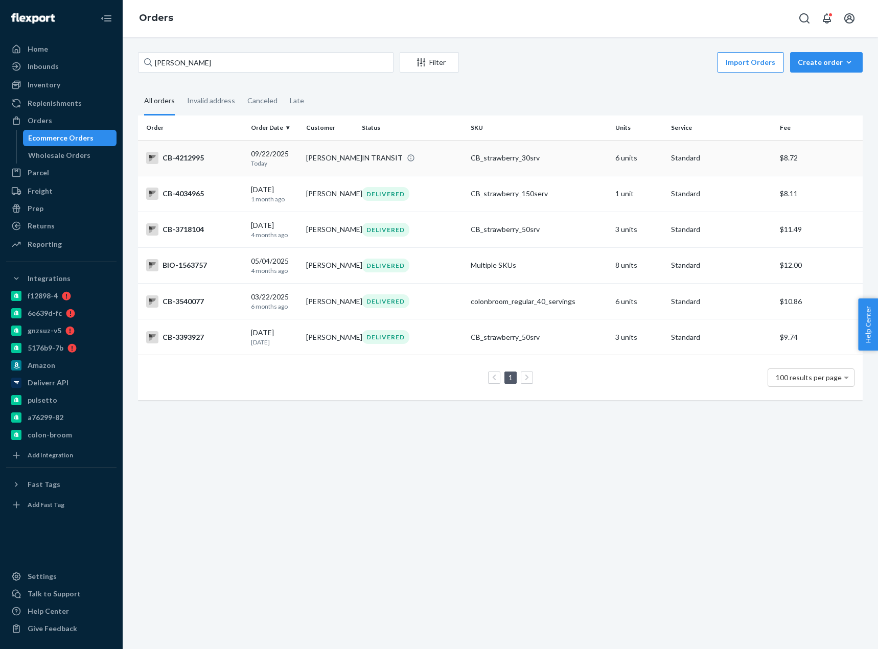
click at [232, 162] on div "CB-4212995" at bounding box center [194, 158] width 97 height 12
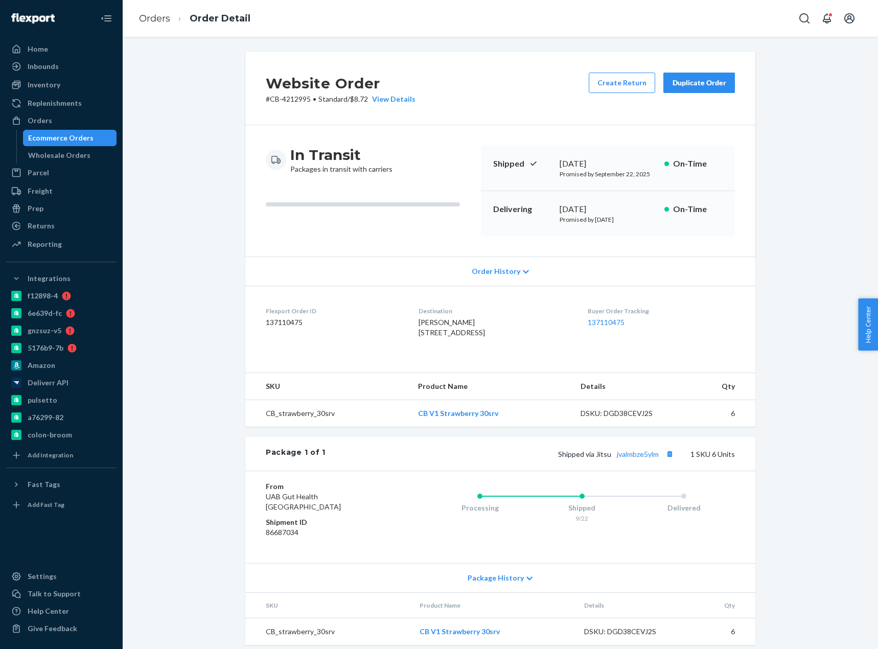
click at [302, 102] on p "# CB-4212995 • Standard / $8.72 View Details" at bounding box center [341, 99] width 150 height 10
copy p "4212995"
click at [154, 13] on link "Orders" at bounding box center [154, 18] width 31 height 11
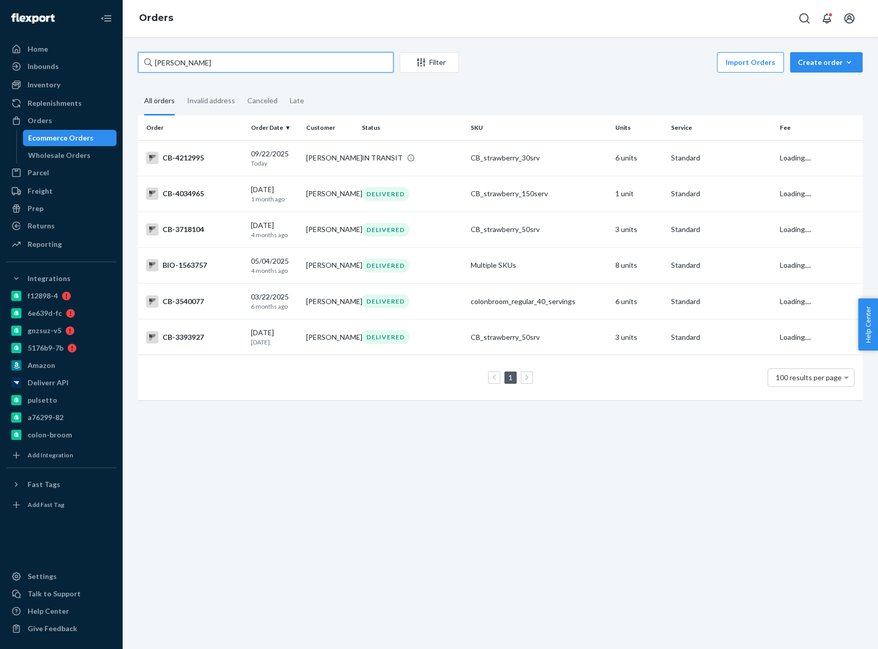
click at [164, 57] on input "[PERSON_NAME]" at bounding box center [265, 62] width 255 height 20
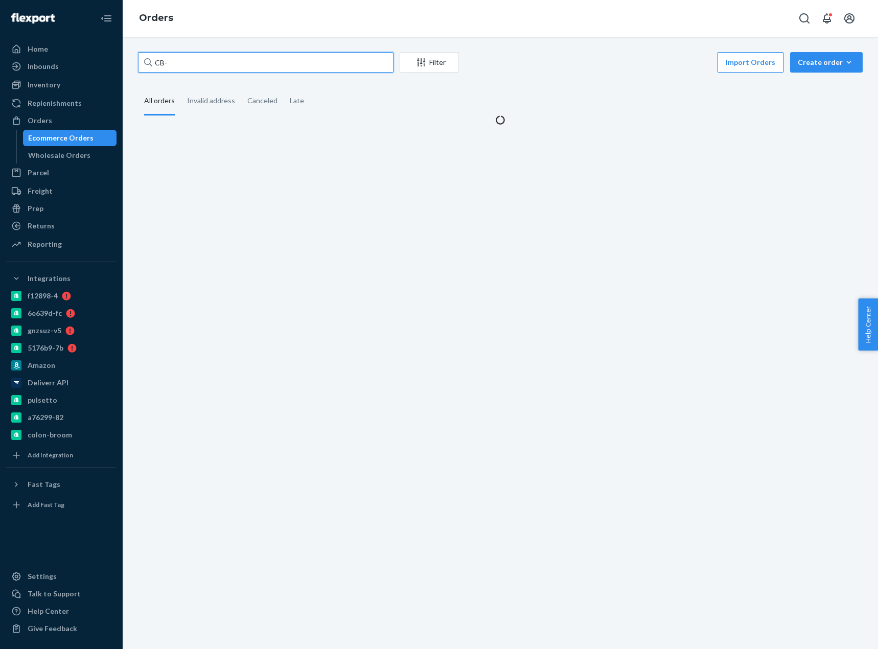
paste input "4213969"
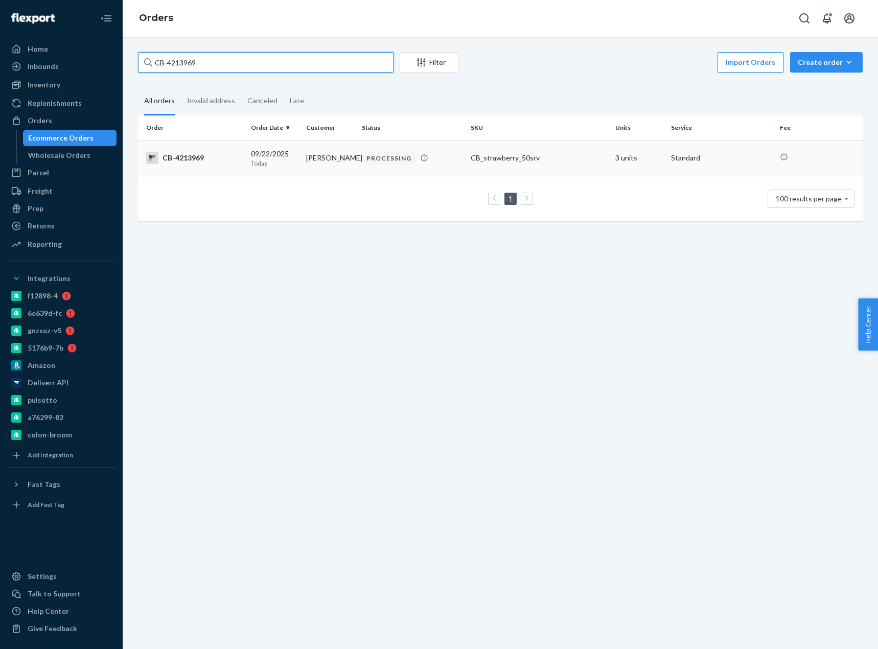
type input "CB-4213969"
click at [216, 163] on div "CB-4213969" at bounding box center [194, 158] width 97 height 12
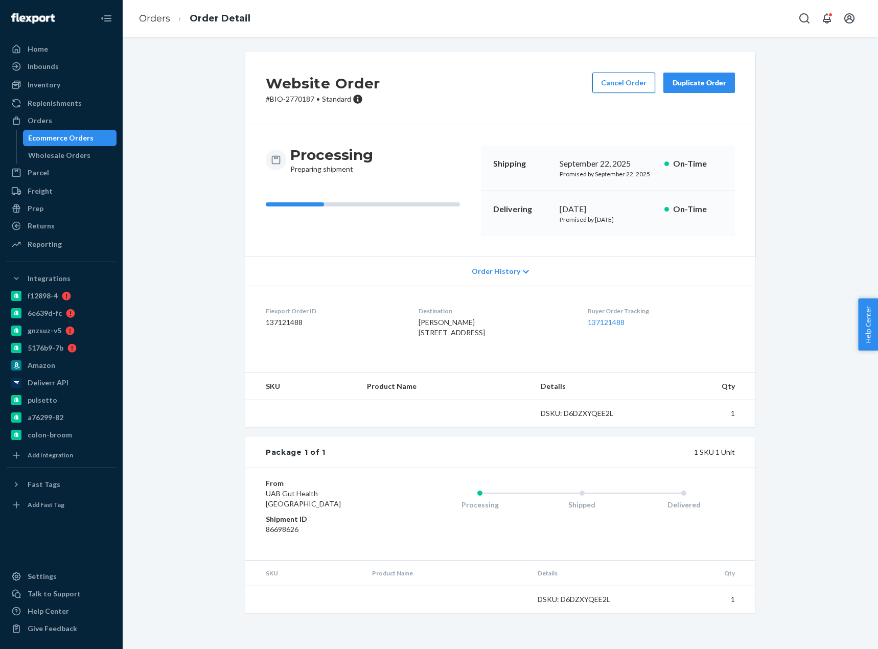
click at [622, 85] on button "Cancel Order" at bounding box center [623, 83] width 63 height 20
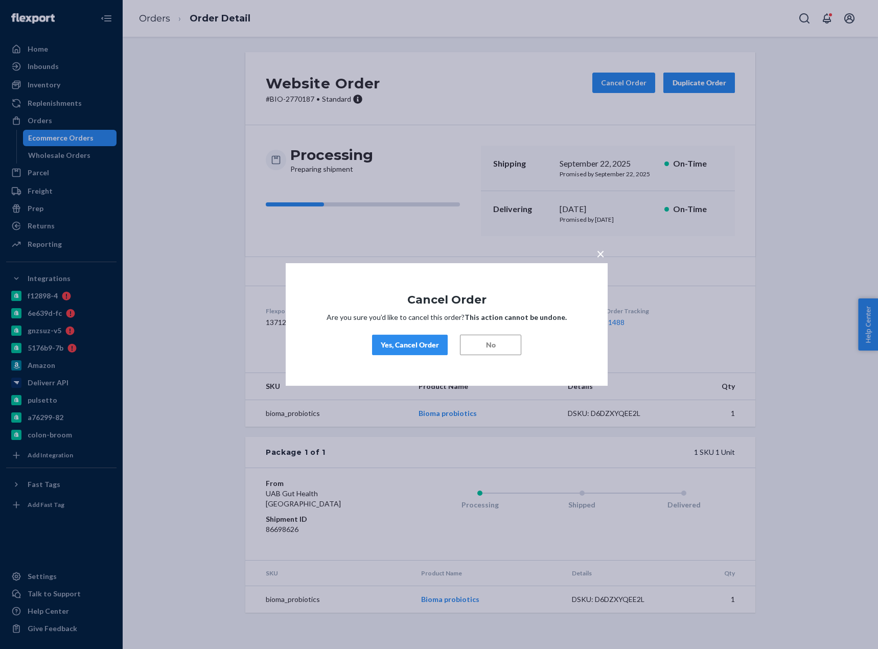
click at [427, 342] on div "Yes, Cancel Order" at bounding box center [410, 345] width 58 height 10
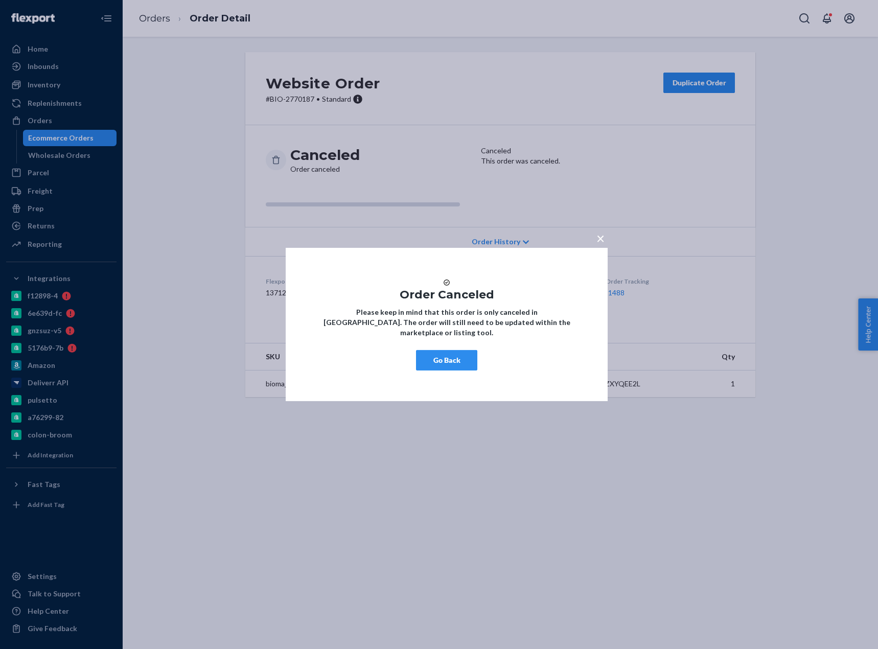
click at [453, 366] on button "Go Back" at bounding box center [446, 360] width 61 height 20
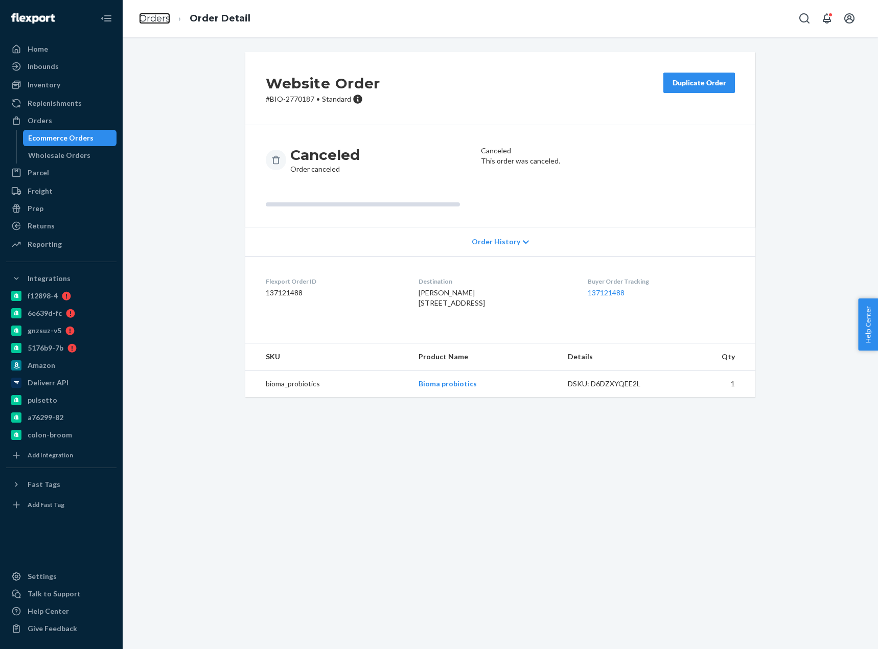
drag, startPoint x: 158, startPoint y: 18, endPoint x: 181, endPoint y: 49, distance: 39.0
click at [158, 18] on link "Orders" at bounding box center [154, 18] width 31 height 11
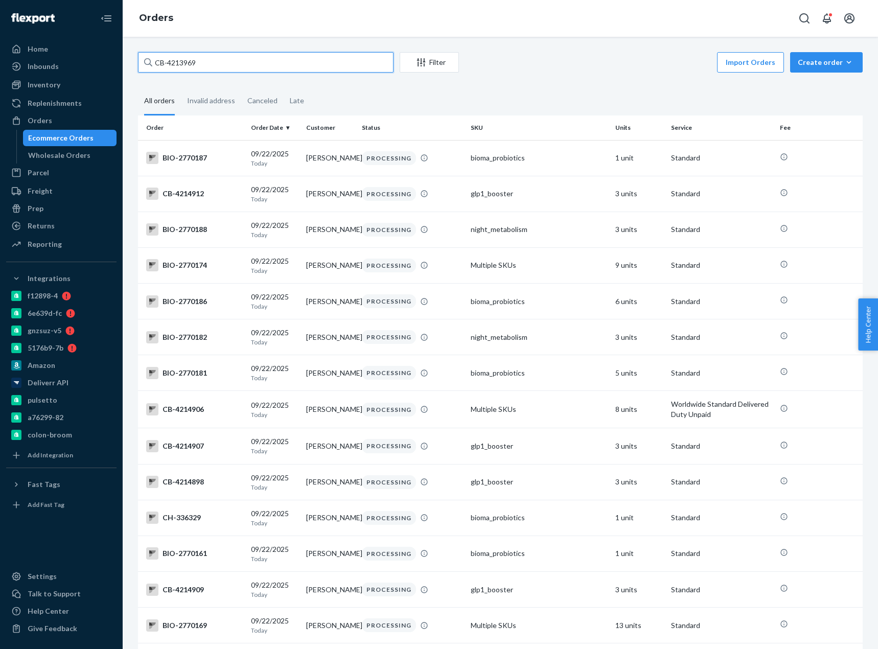
click at [187, 66] on input "CB-4213969" at bounding box center [265, 62] width 255 height 20
click at [211, 64] on input "CB-4213969" at bounding box center [265, 62] width 255 height 20
click at [211, 63] on input "CB-4213969" at bounding box center [265, 62] width 255 height 20
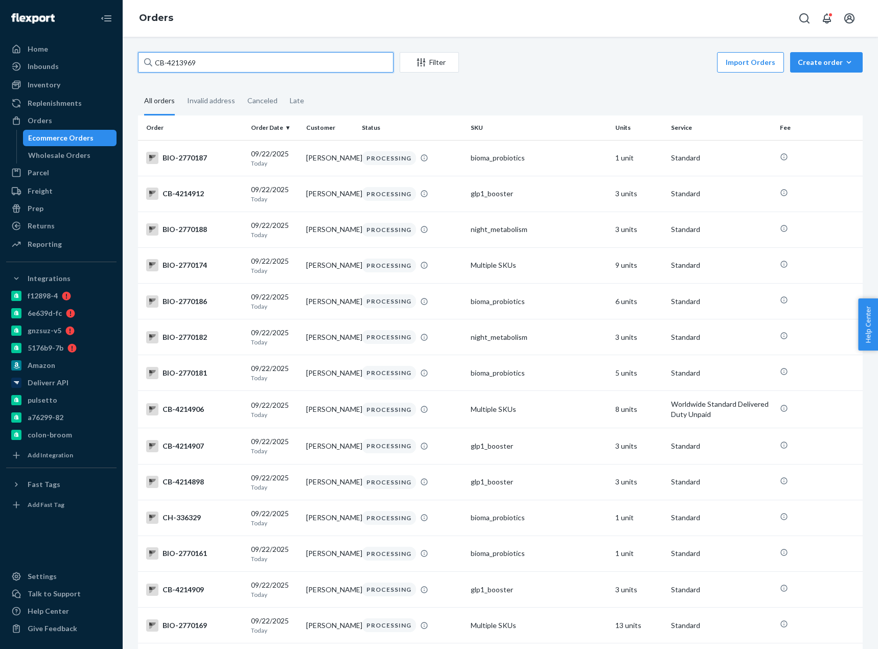
click at [209, 63] on input "CB-4213969" at bounding box center [265, 62] width 255 height 20
paste input "text"
click at [209, 63] on input "CB-4213969" at bounding box center [265, 62] width 255 height 20
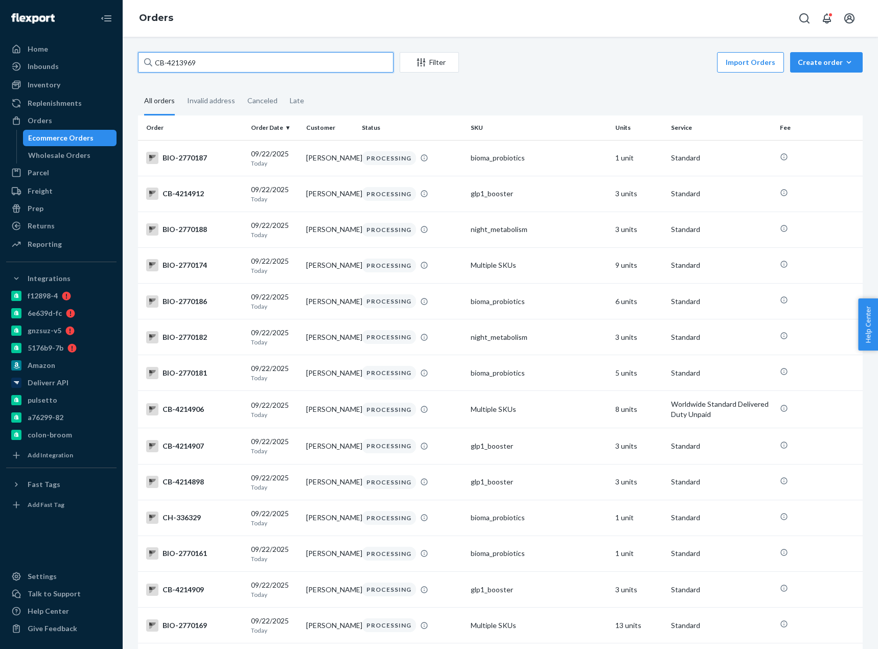
click at [209, 63] on input "CB-4213969" at bounding box center [265, 62] width 255 height 20
click at [209, 65] on input "text" at bounding box center [265, 62] width 255 height 20
paste input "CB-4213969"
type input "CB-4213969"
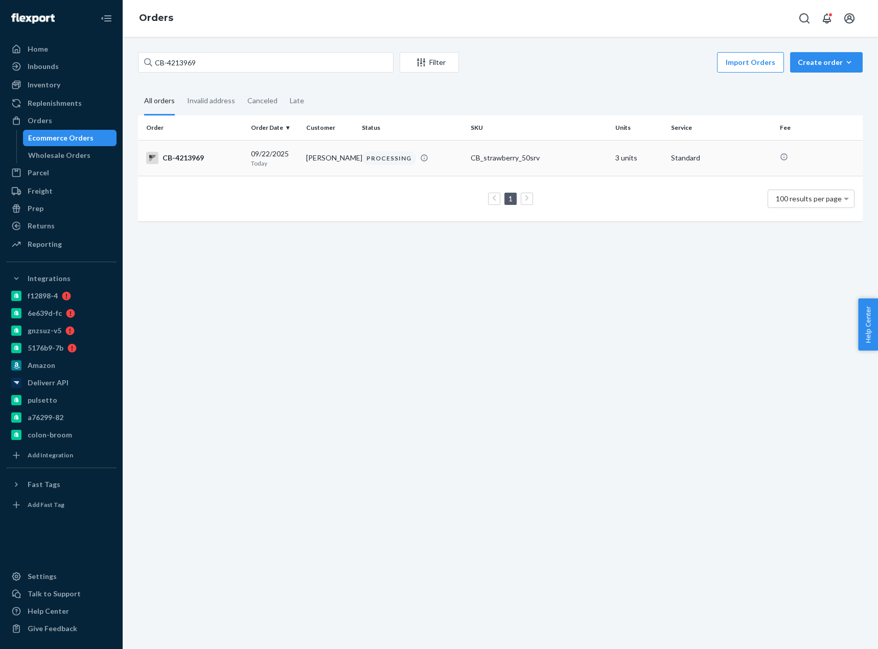
click at [216, 164] on div "CB-4213969" at bounding box center [194, 158] width 97 height 12
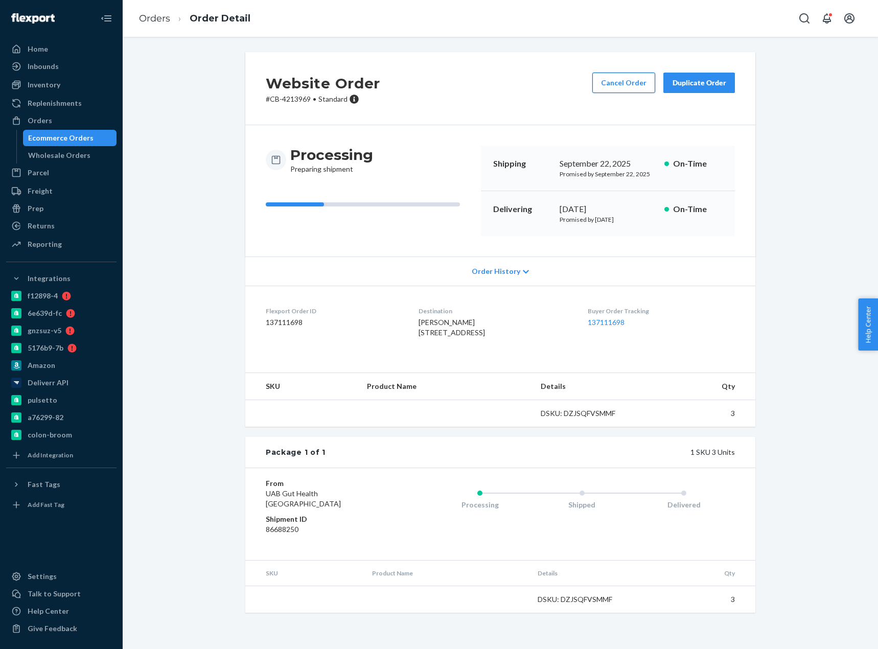
click at [621, 77] on button "Cancel Order" at bounding box center [623, 83] width 63 height 20
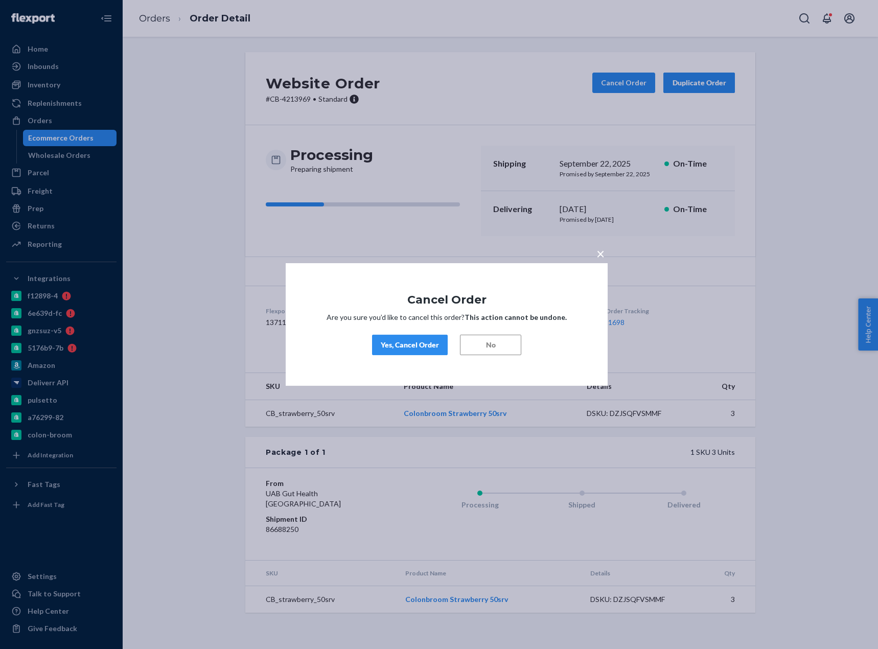
click at [410, 347] on div "Yes, Cancel Order" at bounding box center [410, 345] width 58 height 10
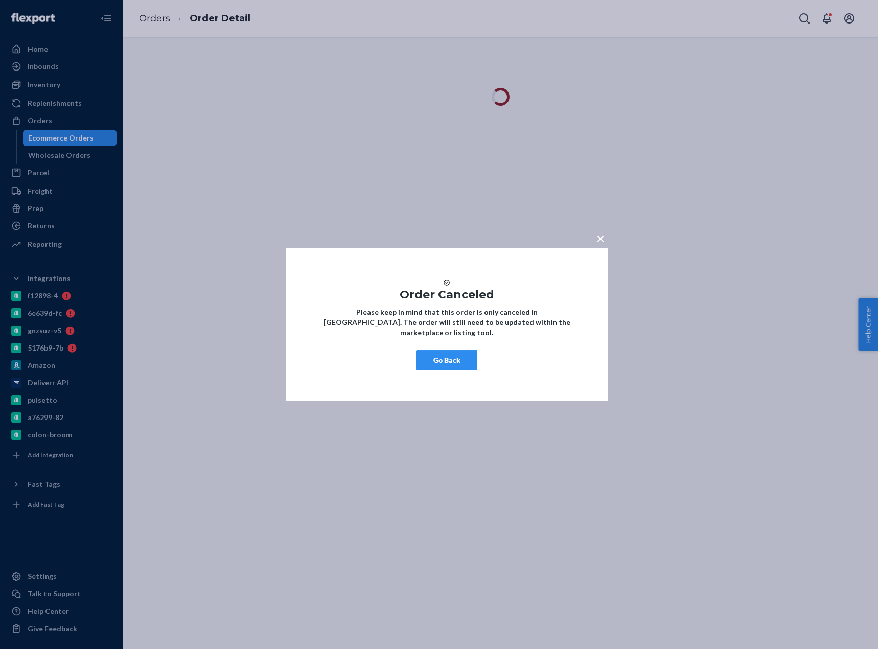
click at [446, 370] on button "Go Back" at bounding box center [446, 360] width 61 height 20
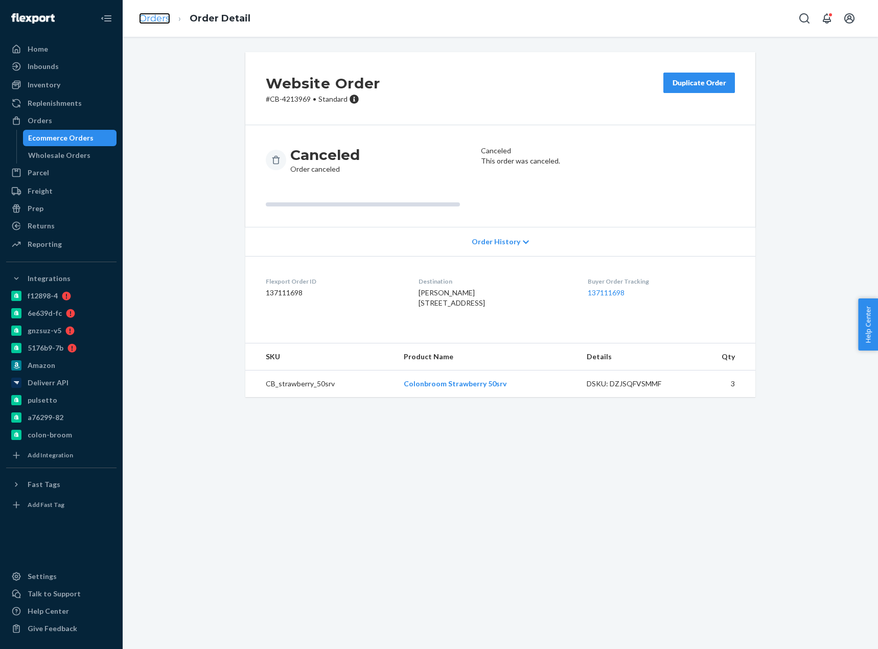
click at [159, 22] on link "Orders" at bounding box center [154, 18] width 31 height 11
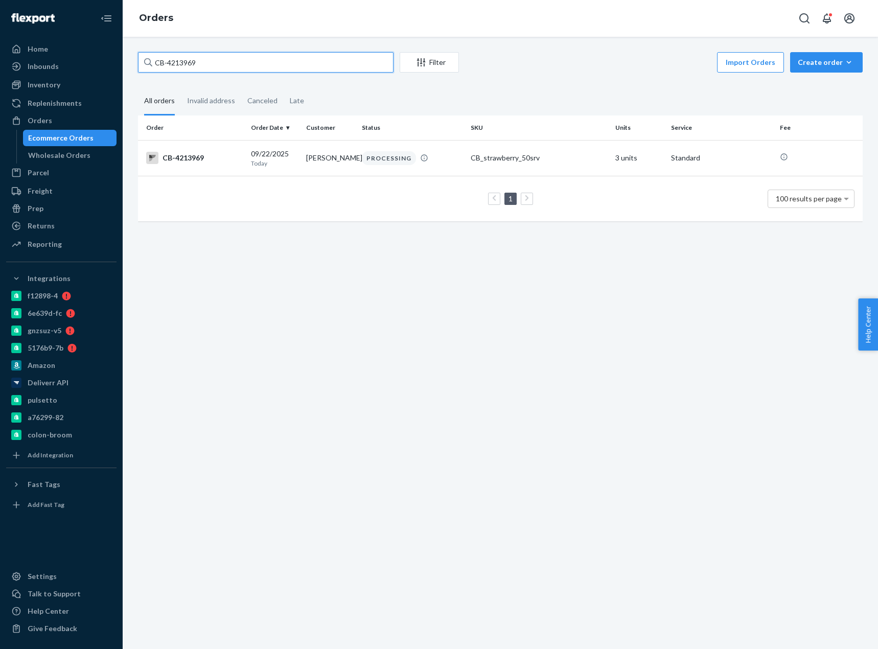
click at [188, 63] on input "CB-4213969" at bounding box center [265, 62] width 255 height 20
paste input "[PERSON_NAME]"
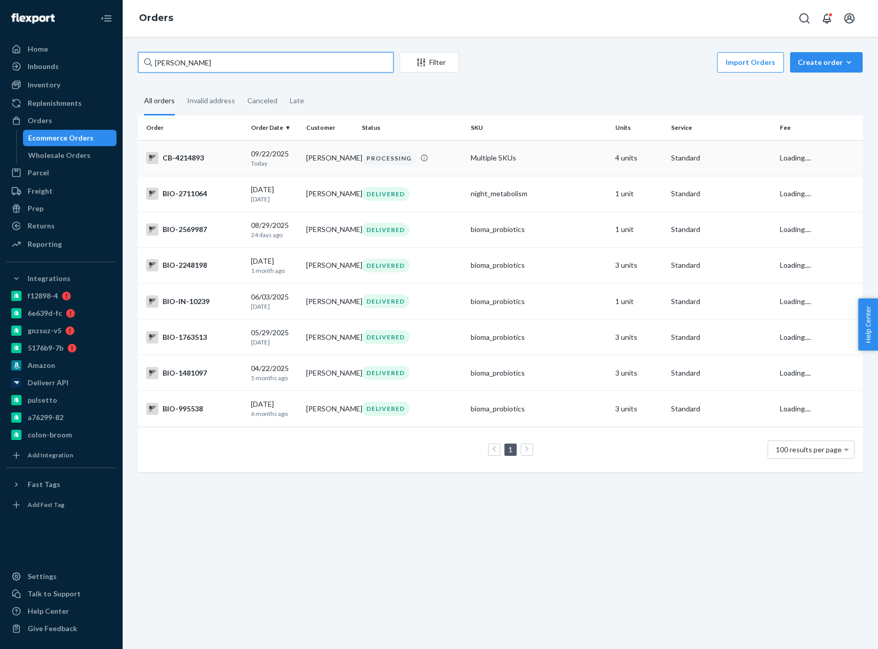
type input "[PERSON_NAME]"
click at [201, 157] on div "CB-4214893" at bounding box center [194, 158] width 97 height 12
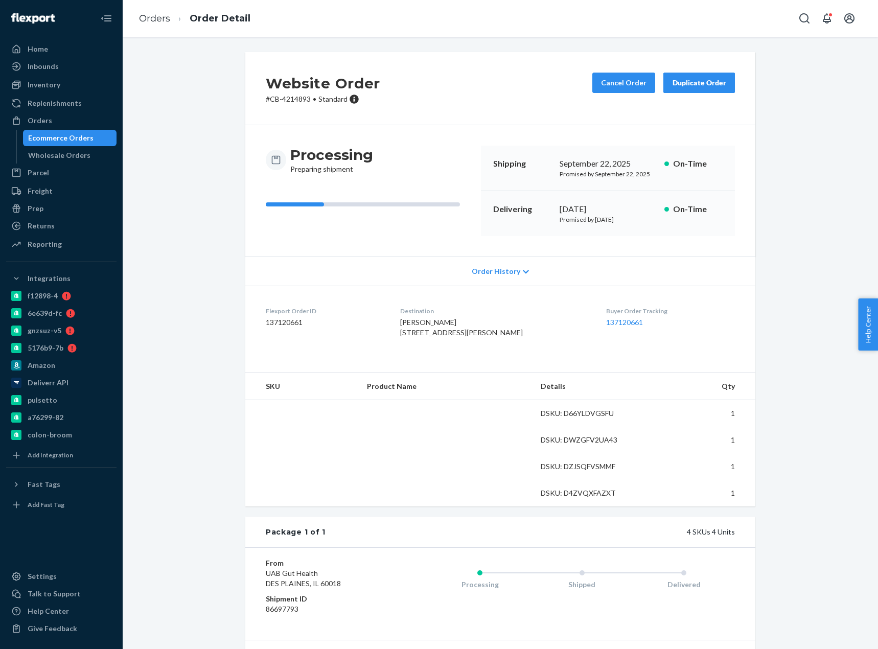
click at [812, 235] on div "Website Order # CB-4214893 • Standard Cancel Order Duplicate Order Processing P…" at bounding box center [500, 418] width 740 height 732
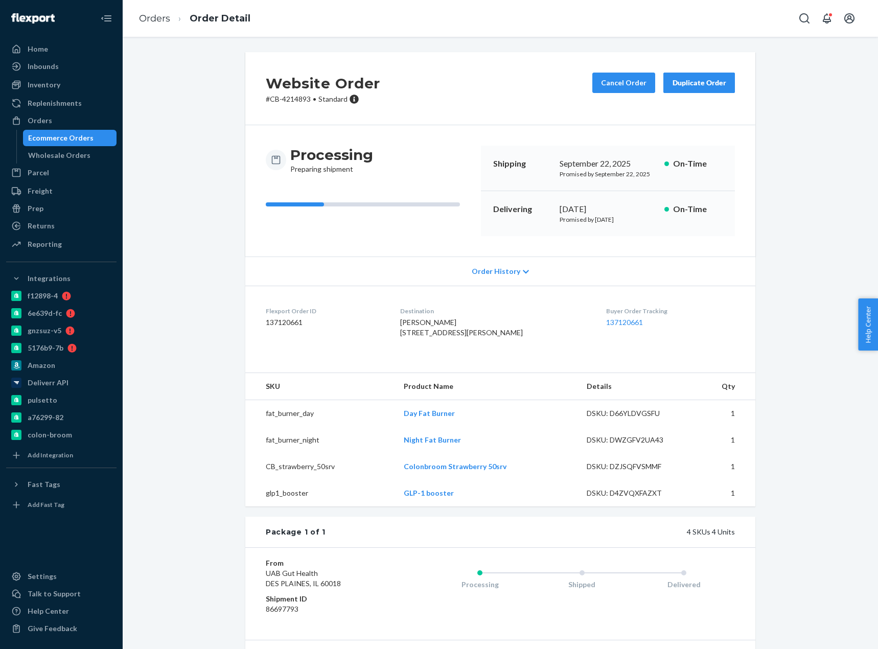
click at [819, 191] on div "Website Order # CB-4214893 • Standard Cancel Order Duplicate Order Processing P…" at bounding box center [500, 418] width 740 height 732
click at [606, 84] on button "Cancel Order" at bounding box center [623, 83] width 63 height 20
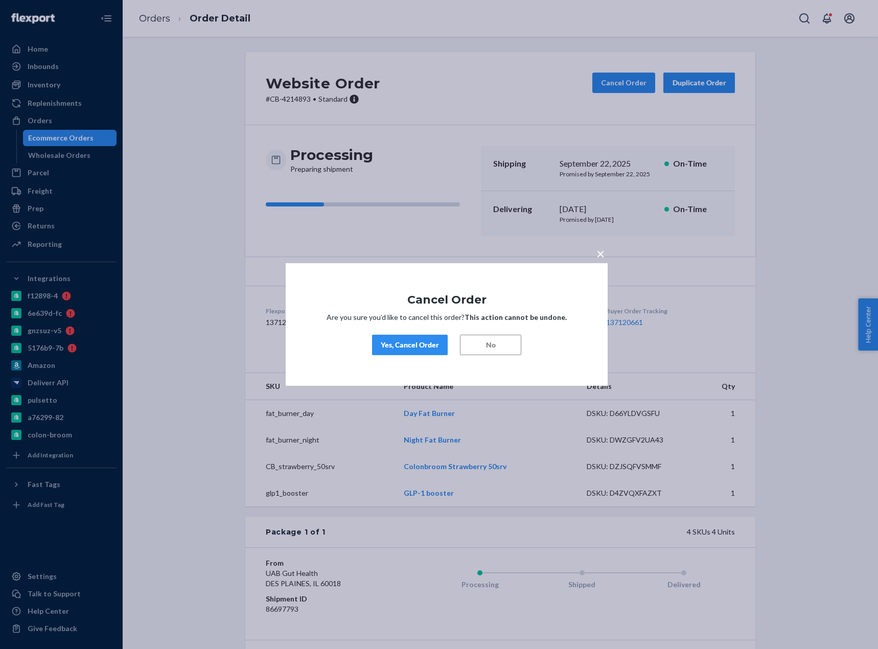
click at [400, 343] on div "Yes, Cancel Order" at bounding box center [410, 345] width 58 height 10
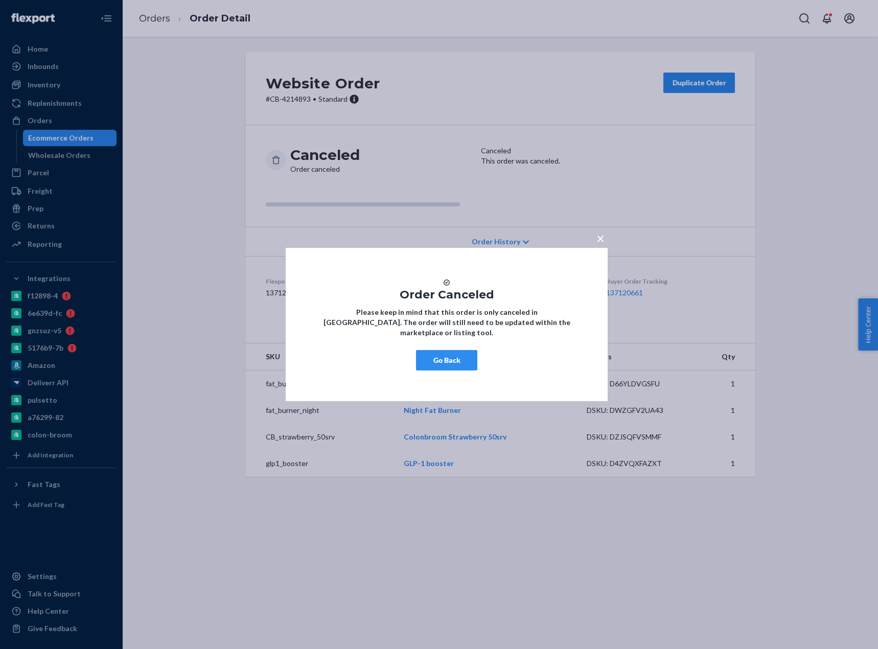
click at [157, 21] on div "× Order Canceled Please keep in mind that this order is only canceled in [GEOGR…" at bounding box center [439, 324] width 878 height 649
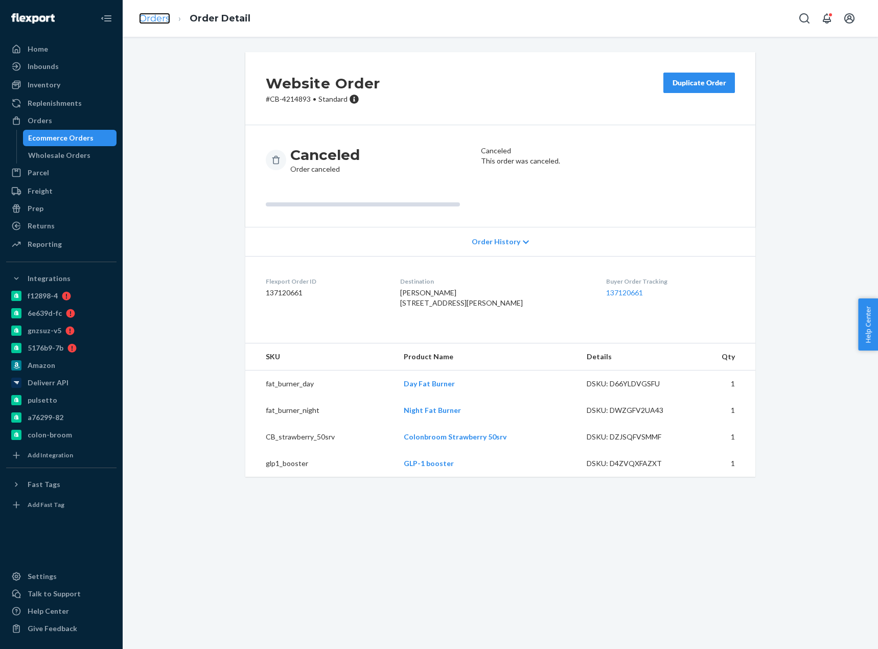
click at [161, 19] on link "Orders" at bounding box center [154, 18] width 31 height 11
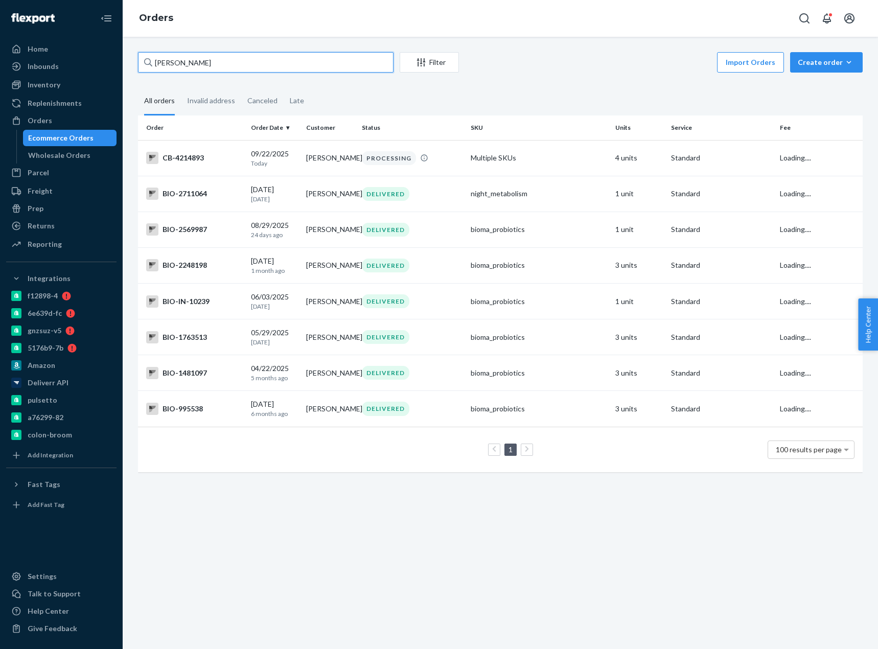
click at [207, 69] on input "[PERSON_NAME]" at bounding box center [265, 62] width 255 height 20
paste input "[PERSON_NAME]"
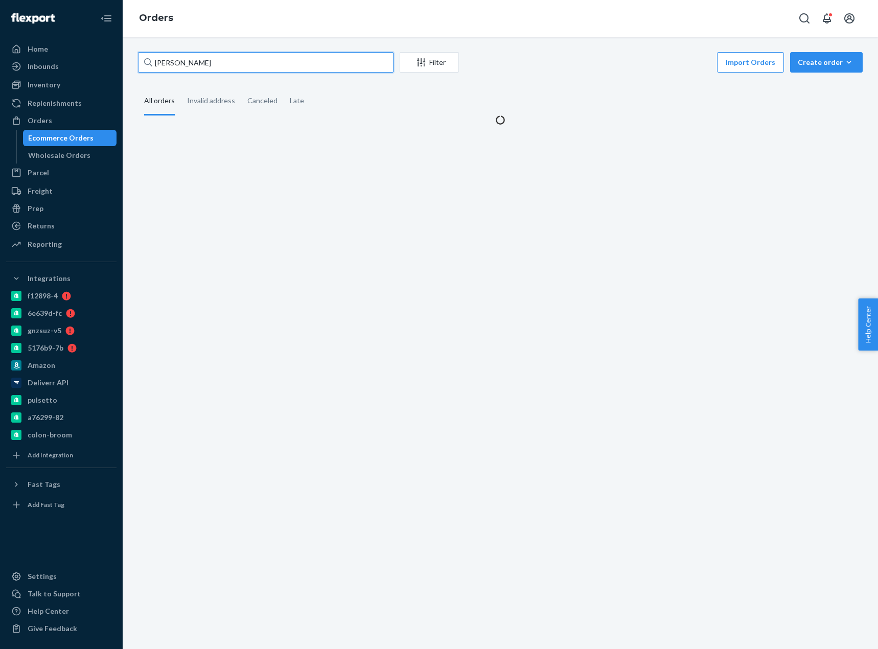
type input "[PERSON_NAME]"
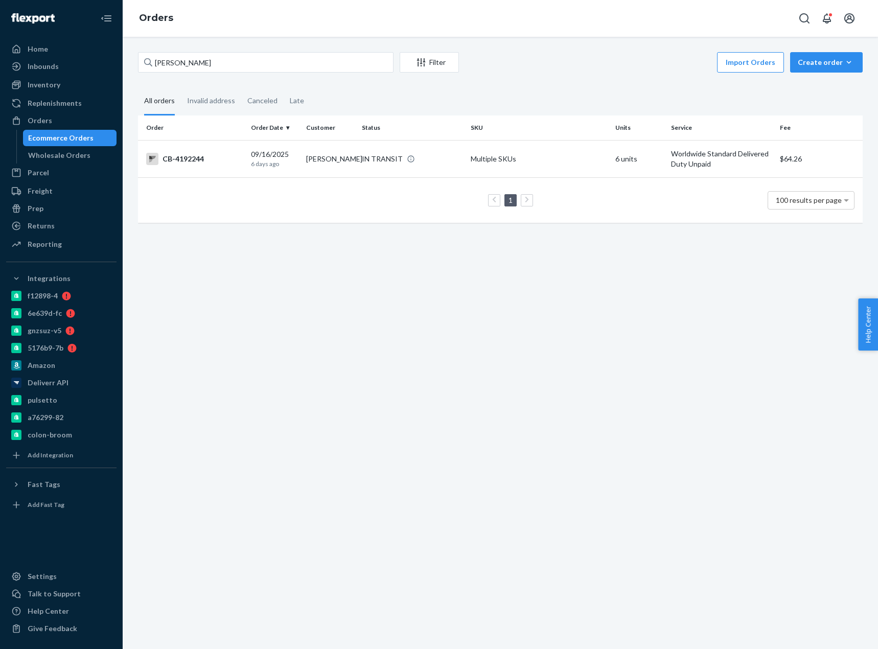
drag, startPoint x: 223, startPoint y: 168, endPoint x: 294, endPoint y: 84, distance: 109.5
click at [223, 168] on td "CB-4192244" at bounding box center [192, 158] width 109 height 37
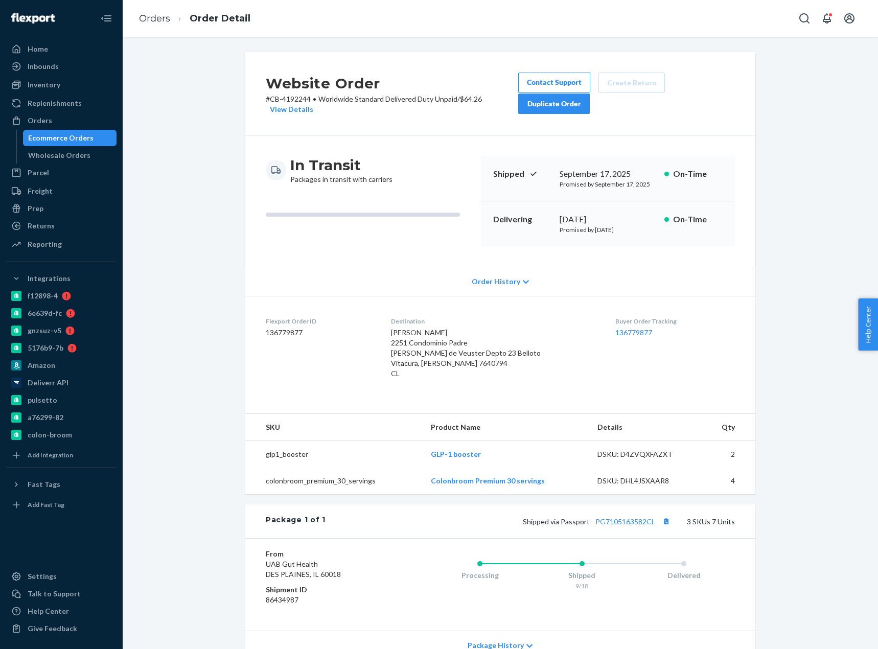
click at [144, 24] on li "Orders" at bounding box center [154, 18] width 31 height 13
click at [149, 18] on link "Orders" at bounding box center [154, 18] width 31 height 11
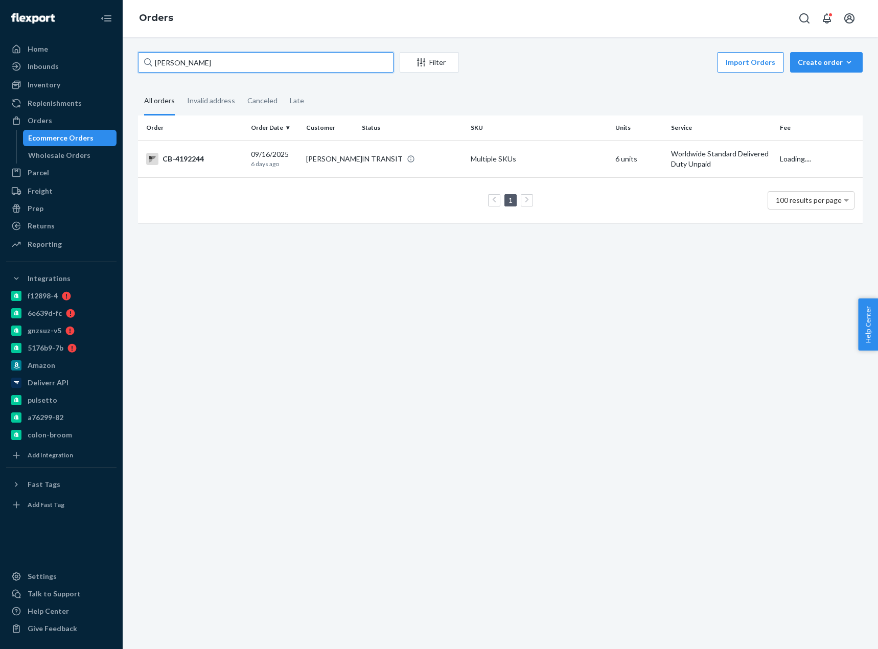
click at [189, 66] on input "[PERSON_NAME]" at bounding box center [265, 62] width 255 height 20
paste input "4214907"
type input "cb-4214907"
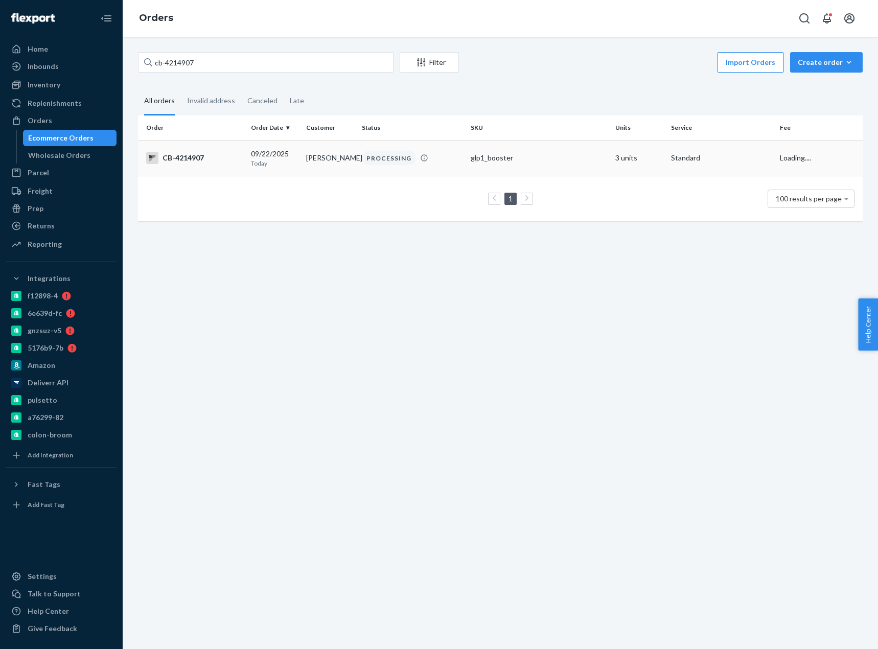
click at [235, 155] on div "CB-4214907" at bounding box center [194, 158] width 97 height 12
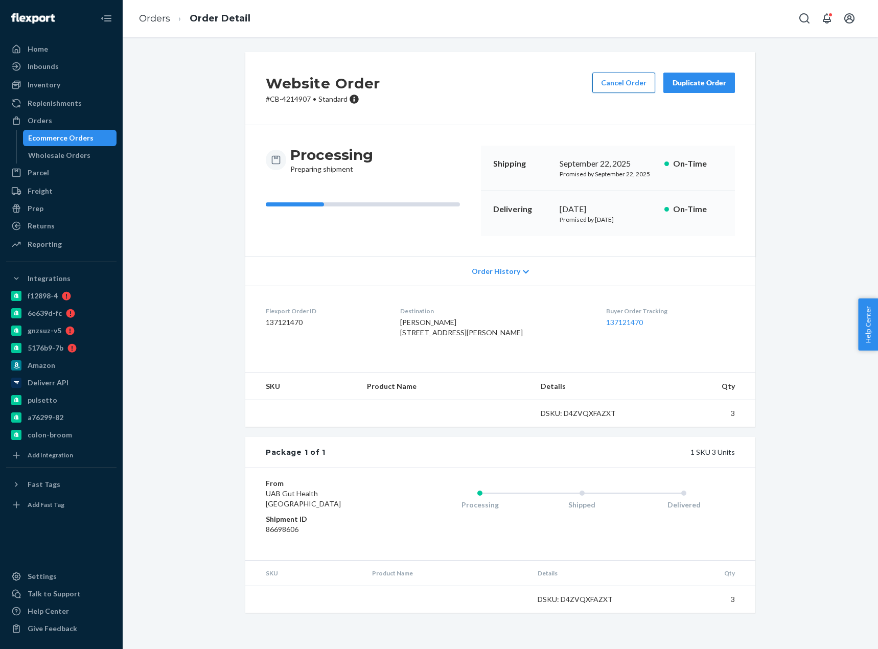
click at [607, 81] on button "Cancel Order" at bounding box center [623, 83] width 63 height 20
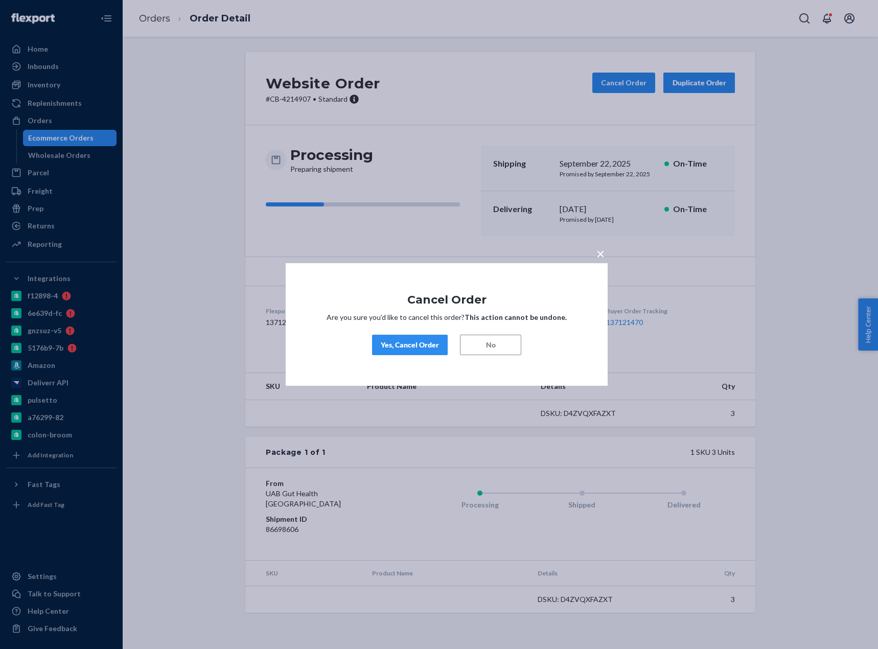
click at [423, 345] on div "Yes, Cancel Order" at bounding box center [410, 345] width 58 height 10
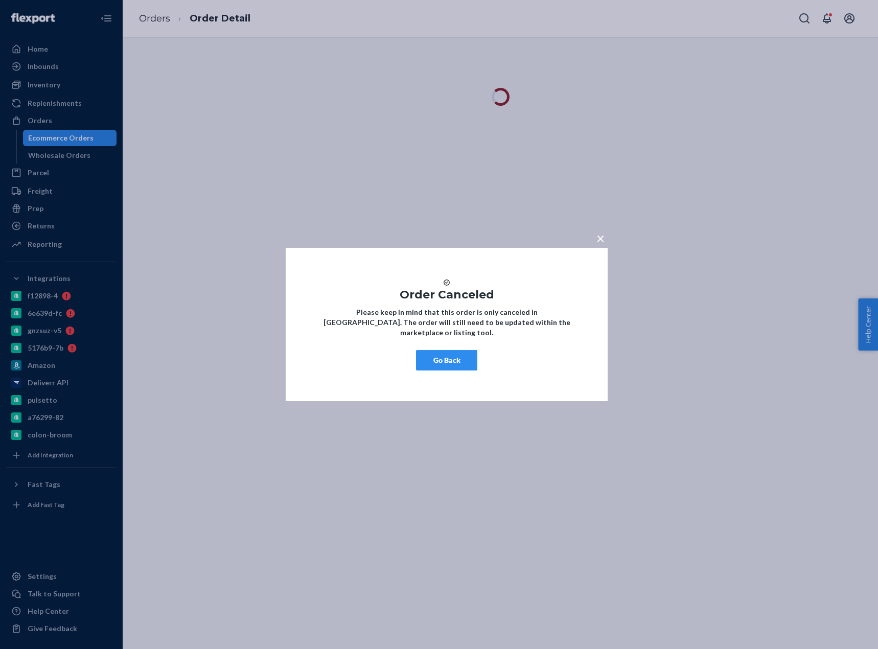
click at [461, 364] on button "Go Back" at bounding box center [446, 360] width 61 height 20
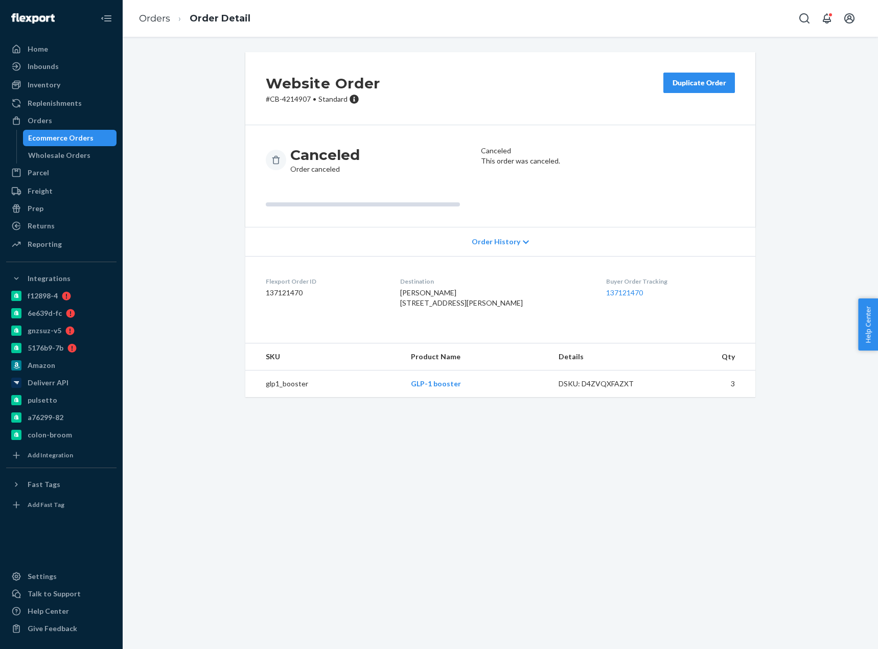
click at [421, 292] on span "[PERSON_NAME] [STREET_ADDRESS][PERSON_NAME]" at bounding box center [461, 297] width 123 height 19
copy span "[PERSON_NAME]"
click at [154, 16] on link "Orders" at bounding box center [154, 18] width 31 height 11
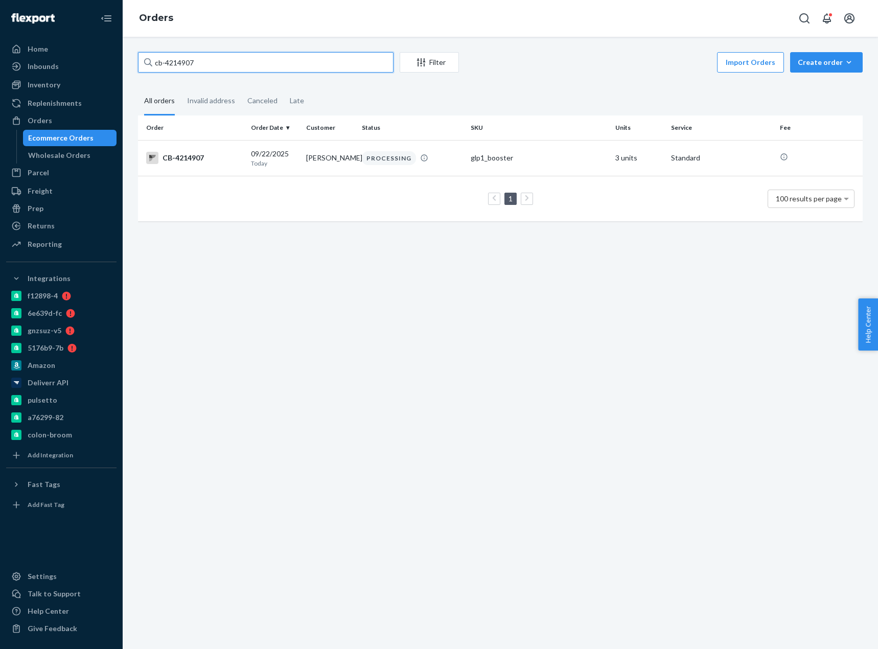
drag, startPoint x: 154, startPoint y: 16, endPoint x: 187, endPoint y: 59, distance: 54.7
click at [187, 59] on input "cb-4214907" at bounding box center [265, 62] width 255 height 20
paste input "2769"
type input "cb-4212769"
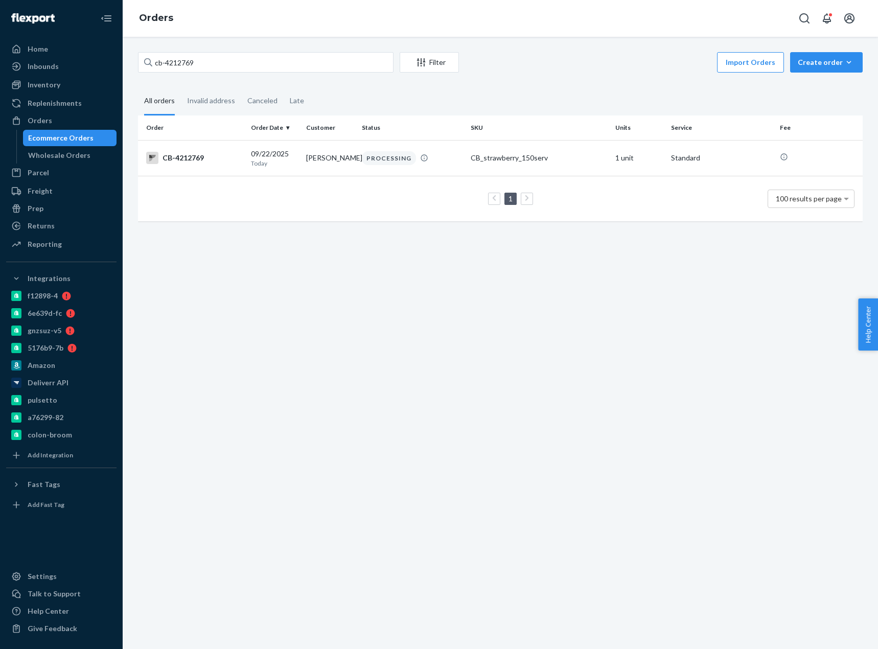
click at [206, 152] on td "CB-4212769" at bounding box center [192, 158] width 109 height 36
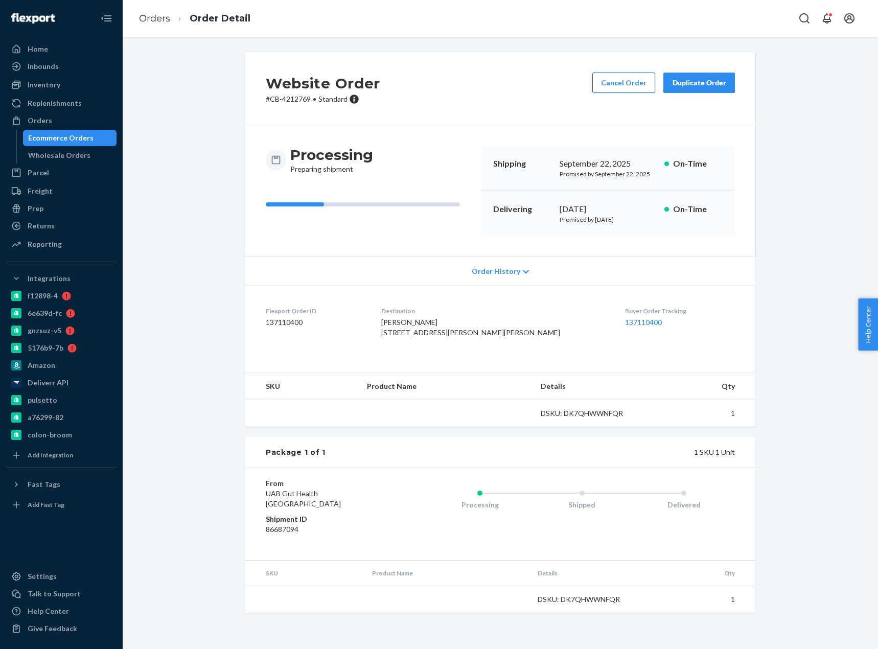
click at [612, 83] on button "Cancel Order" at bounding box center [623, 83] width 63 height 20
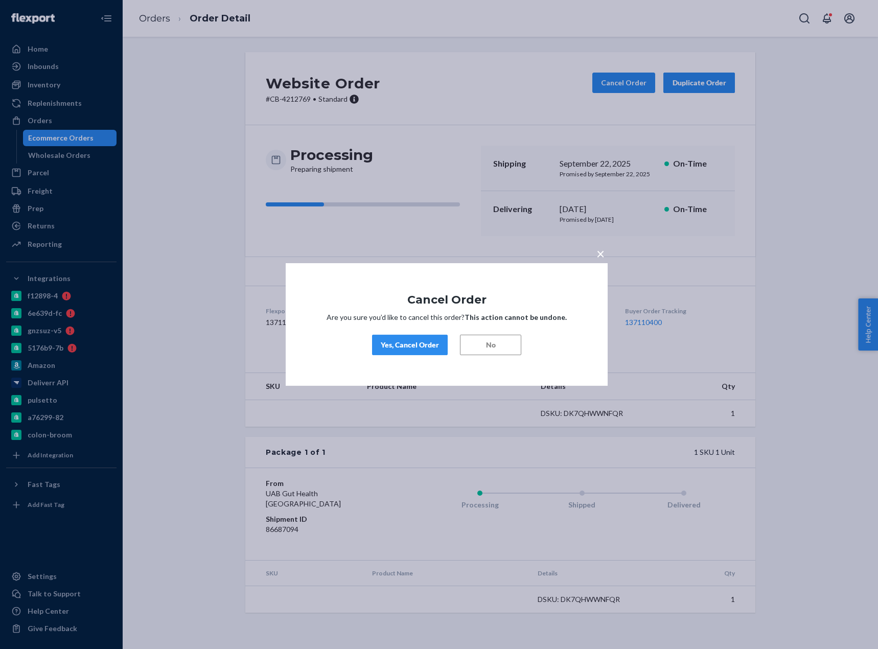
click at [432, 344] on div "Yes, Cancel Order" at bounding box center [410, 345] width 58 height 10
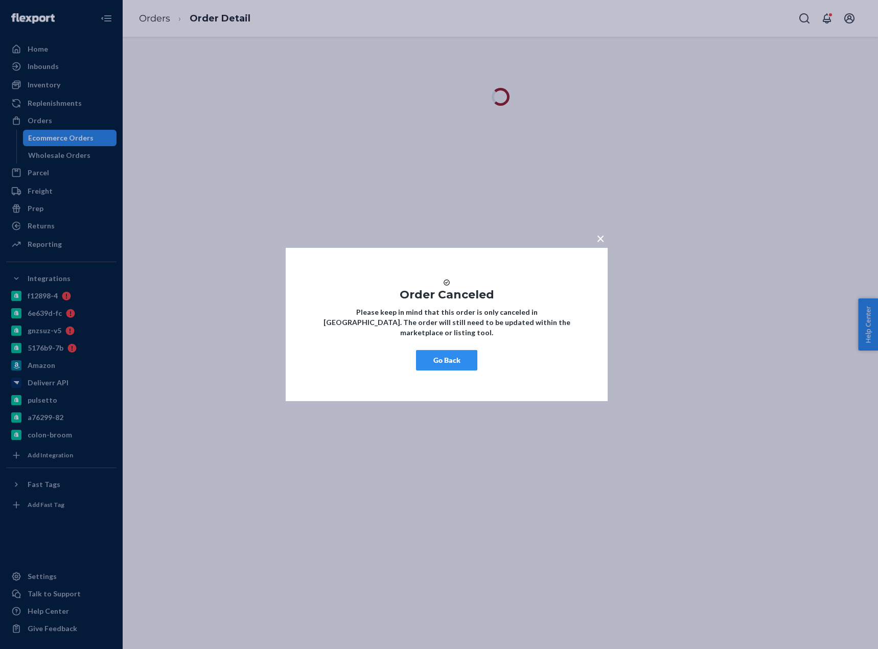
click at [447, 365] on button "Go Back" at bounding box center [446, 360] width 61 height 20
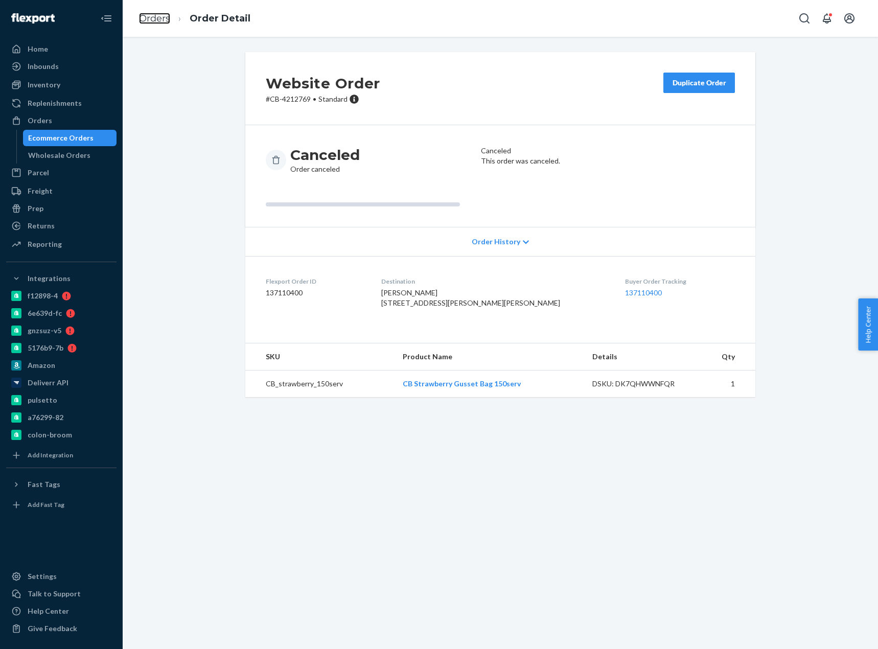
drag, startPoint x: 162, startPoint y: 16, endPoint x: 177, endPoint y: 44, distance: 32.0
click at [161, 16] on link "Orders" at bounding box center [154, 18] width 31 height 11
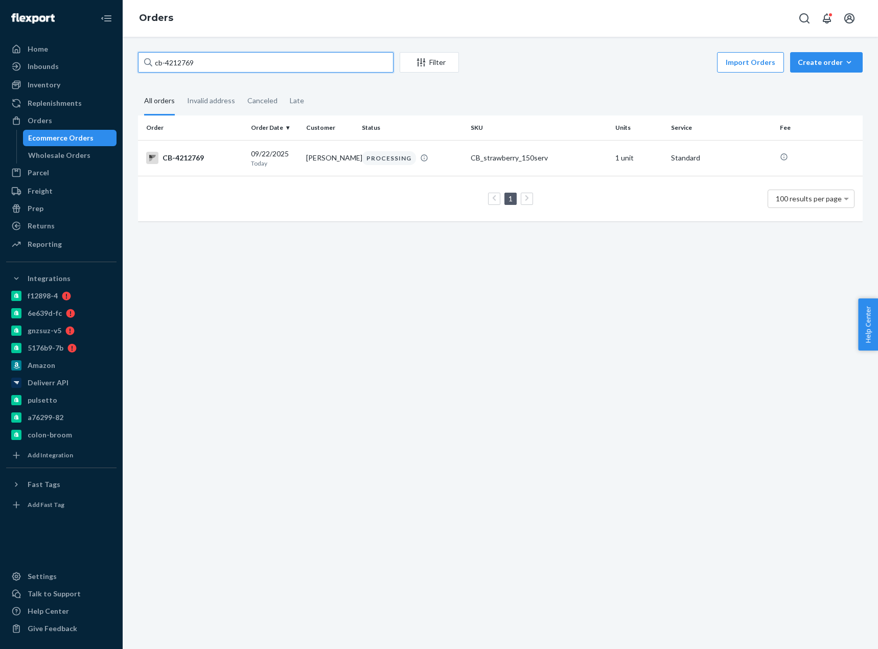
click at [198, 63] on input "cb-4212769" at bounding box center [265, 62] width 255 height 20
paste input "[PERSON_NAME]"
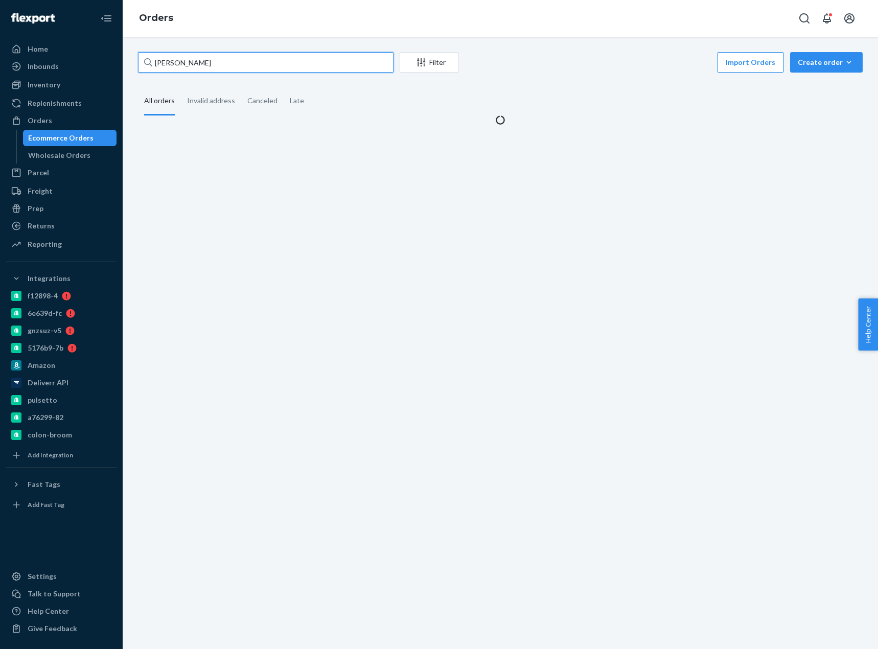
type input "[PERSON_NAME]"
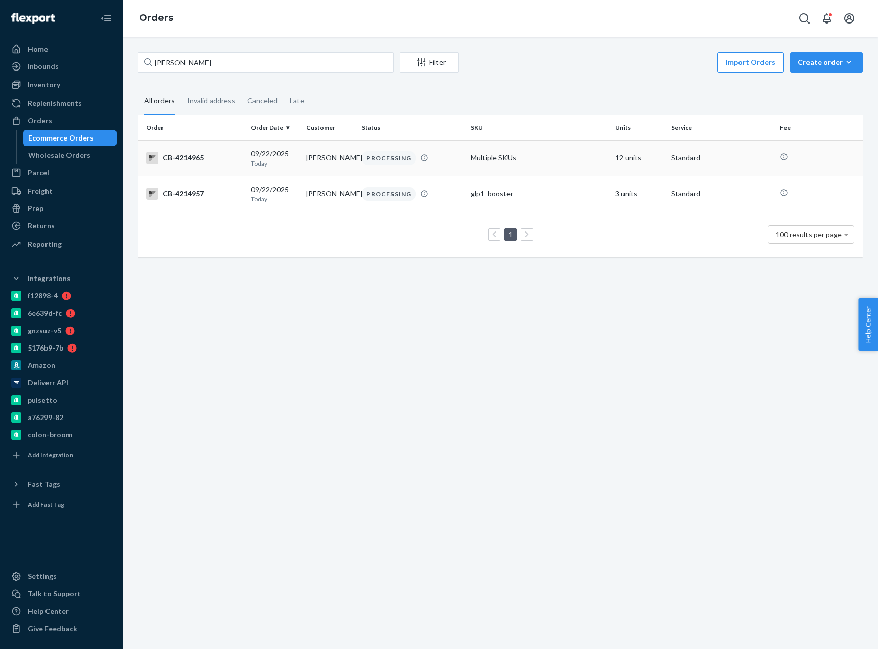
click at [198, 163] on div "CB-4214965" at bounding box center [194, 158] width 97 height 12
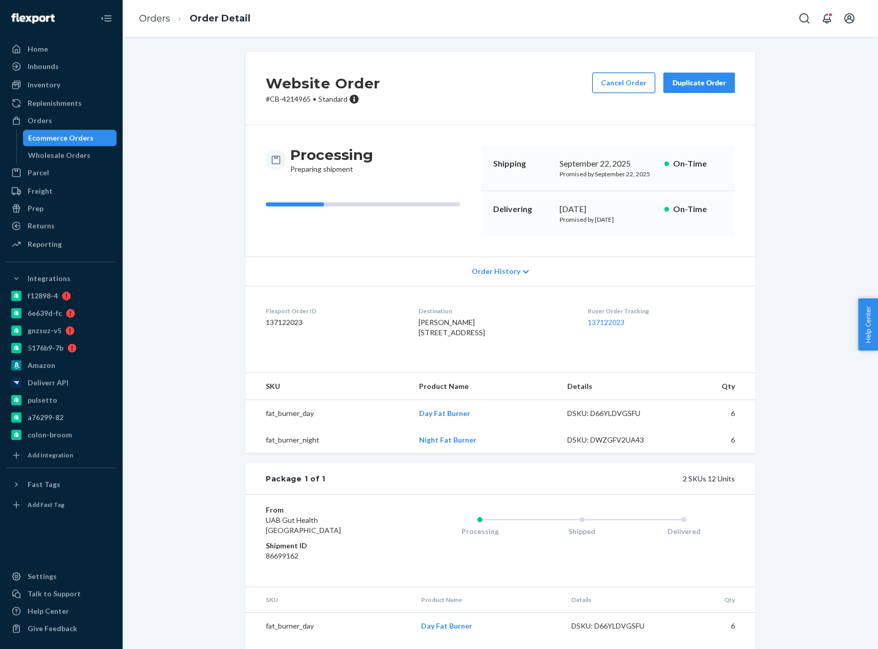
click at [607, 88] on button "Cancel Order" at bounding box center [623, 83] width 63 height 20
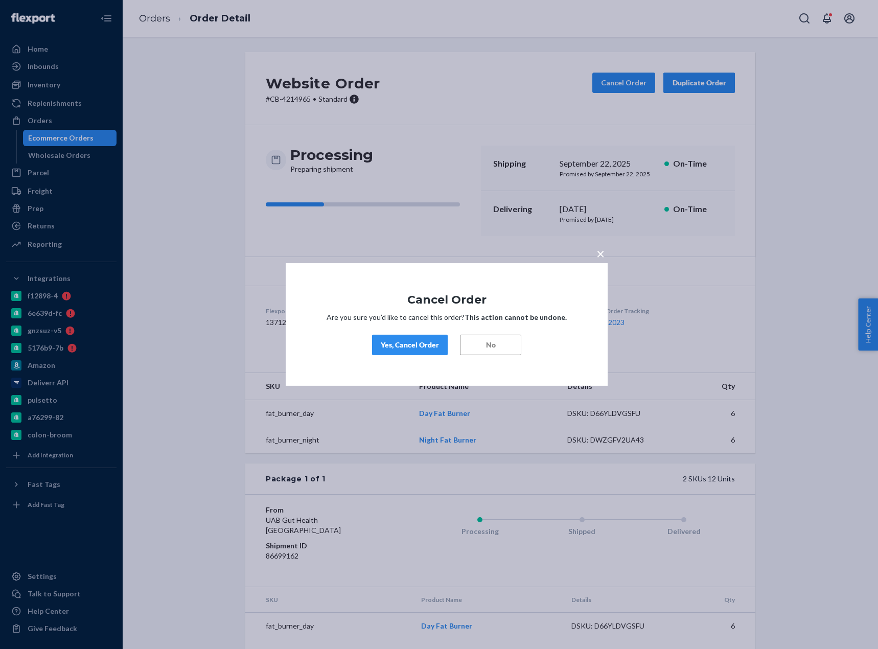
click at [412, 341] on div "Yes, Cancel Order" at bounding box center [410, 345] width 58 height 10
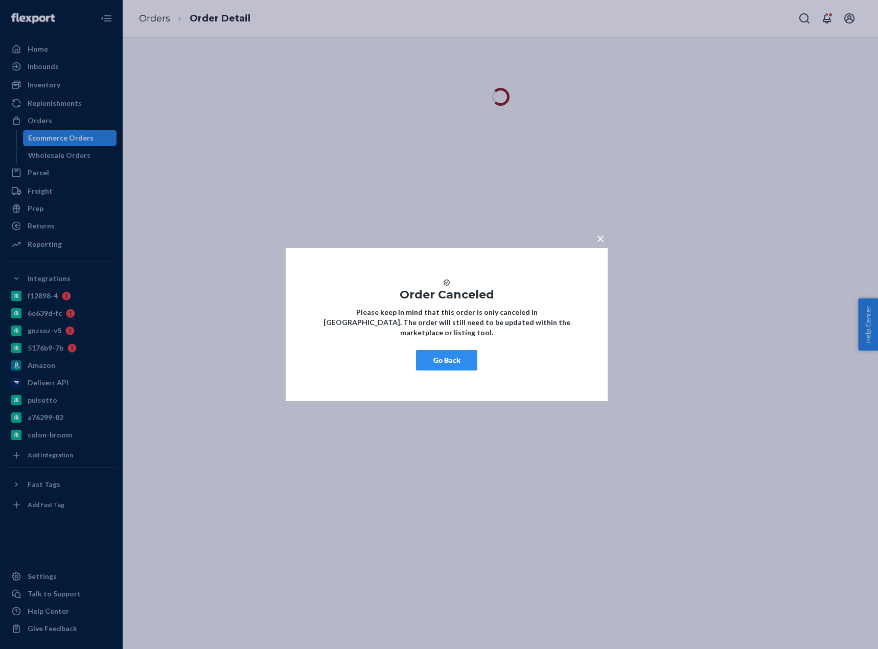
click at [453, 362] on button "Go Back" at bounding box center [446, 360] width 61 height 20
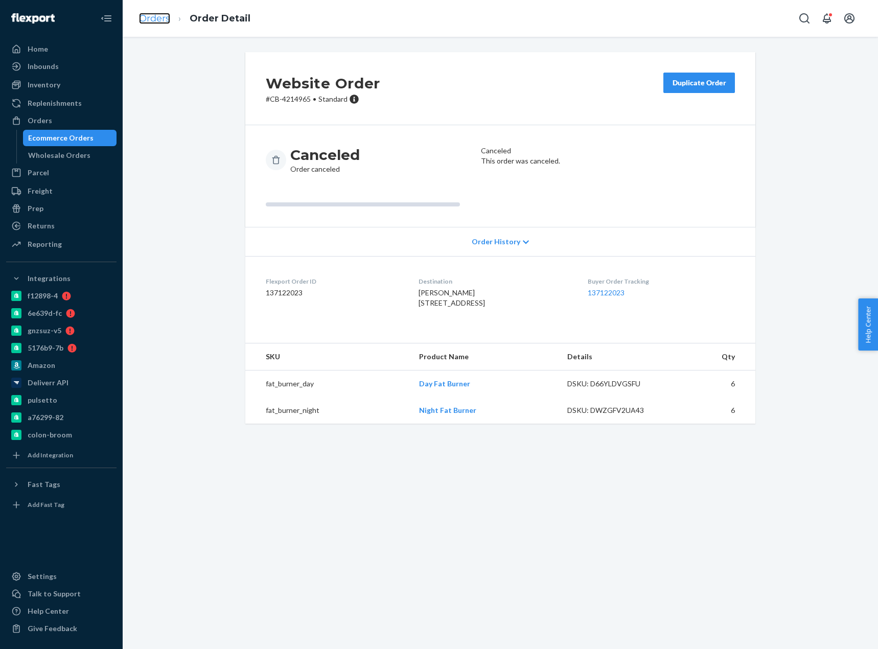
click at [162, 16] on link "Orders" at bounding box center [154, 18] width 31 height 11
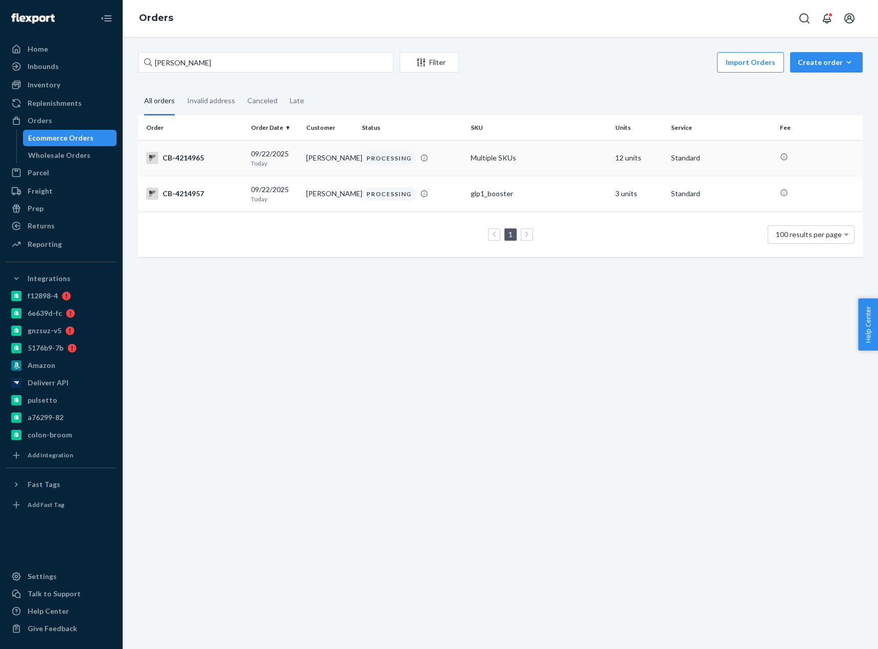
click at [215, 161] on div "CB-4214965" at bounding box center [194, 158] width 97 height 12
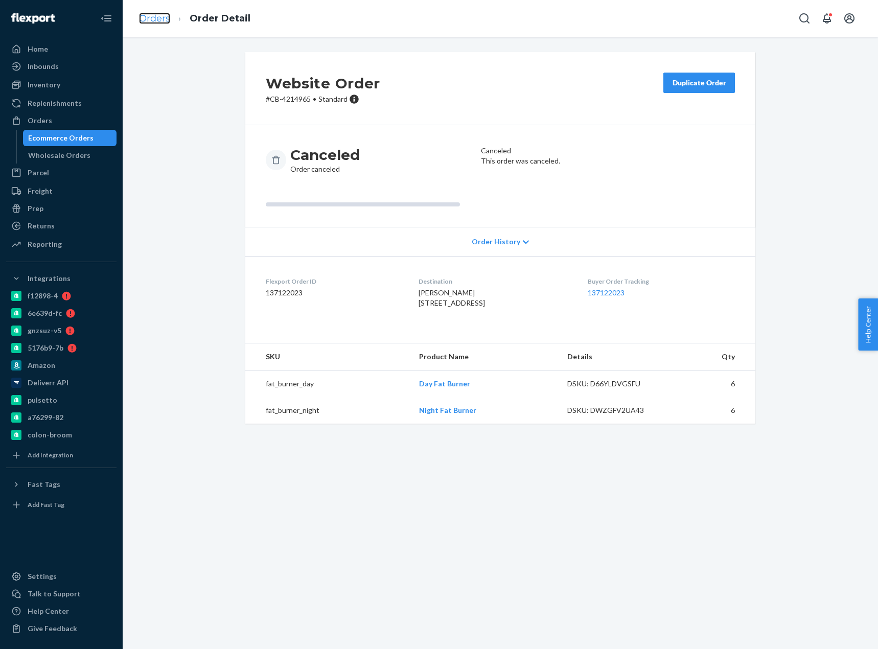
click at [156, 15] on link "Orders" at bounding box center [154, 18] width 31 height 11
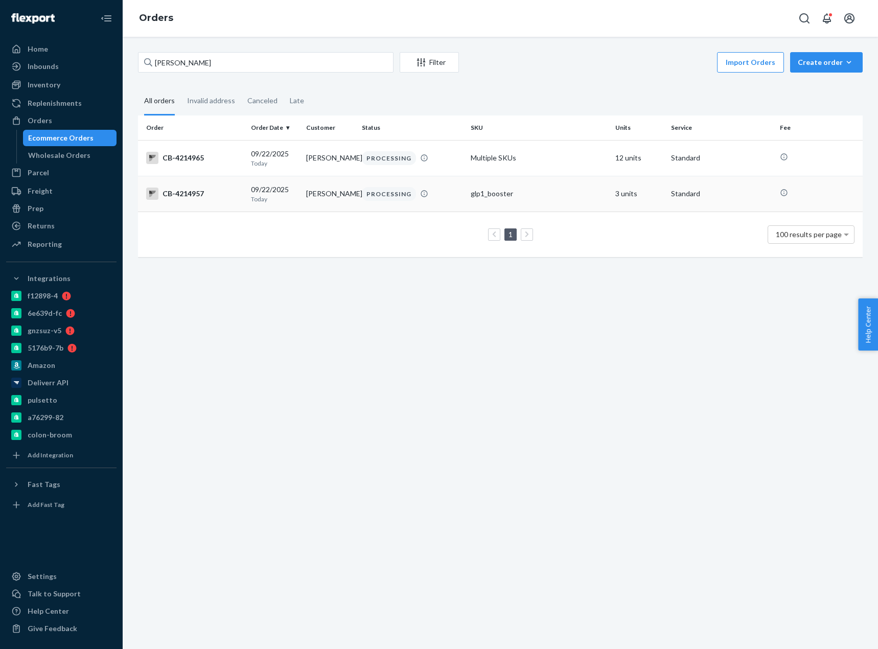
click at [249, 195] on td "[DATE] [DATE]" at bounding box center [275, 194] width 56 height 36
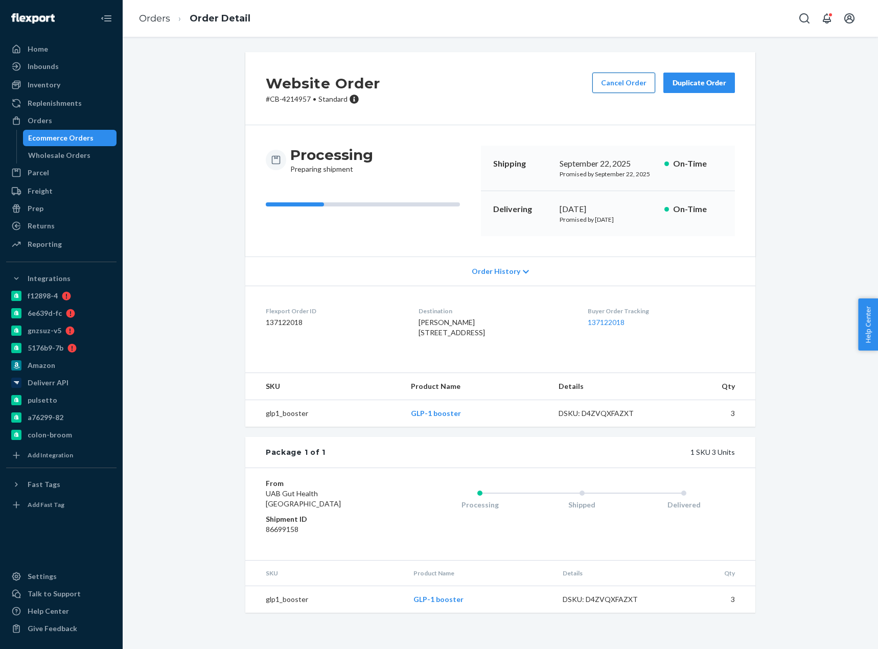
click at [599, 89] on button "Cancel Order" at bounding box center [623, 83] width 63 height 20
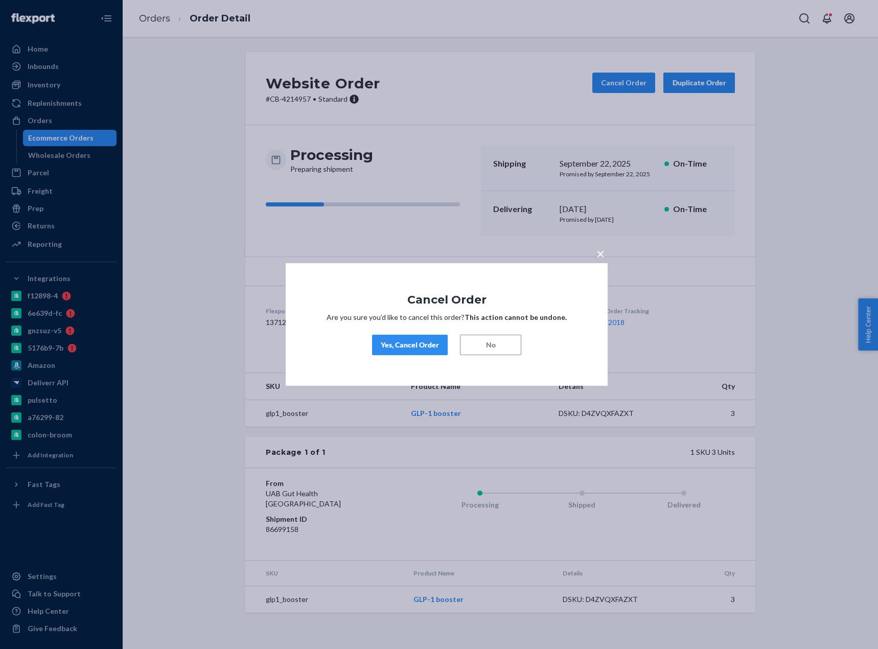
click at [399, 347] on div "Yes, Cancel Order" at bounding box center [410, 345] width 58 height 10
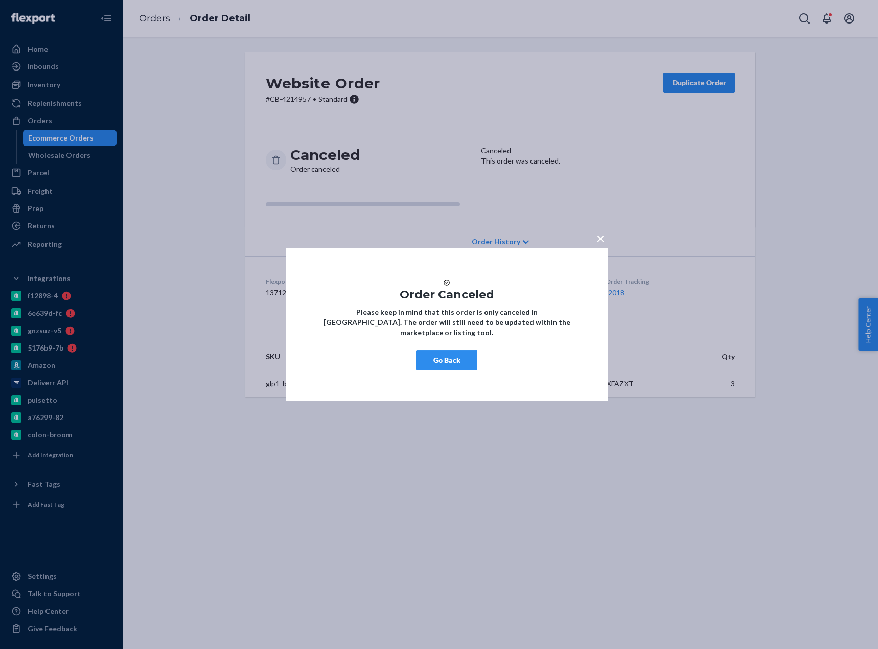
click at [443, 365] on button "Go Back" at bounding box center [446, 360] width 61 height 20
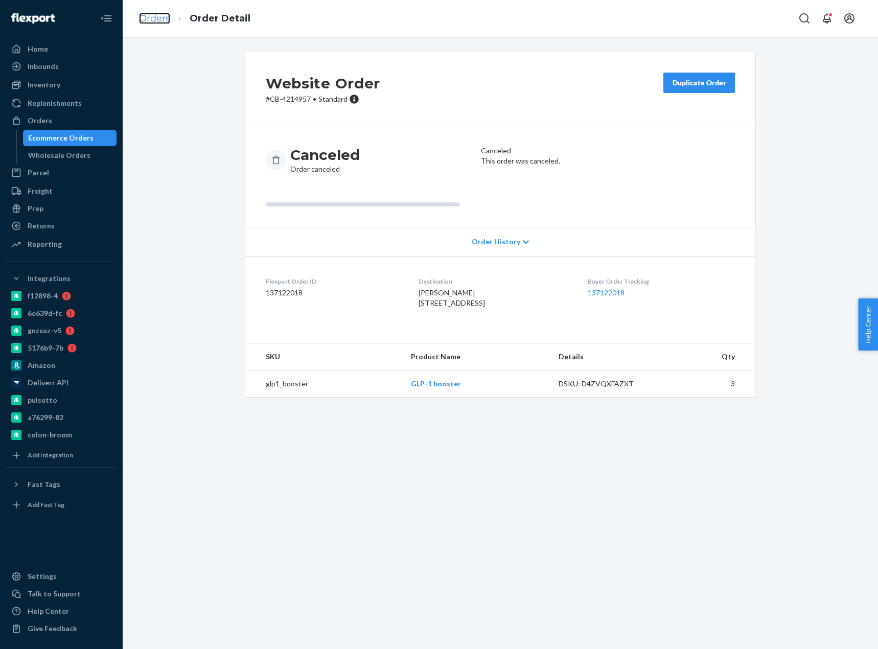
click at [159, 18] on link "Orders" at bounding box center [154, 18] width 31 height 11
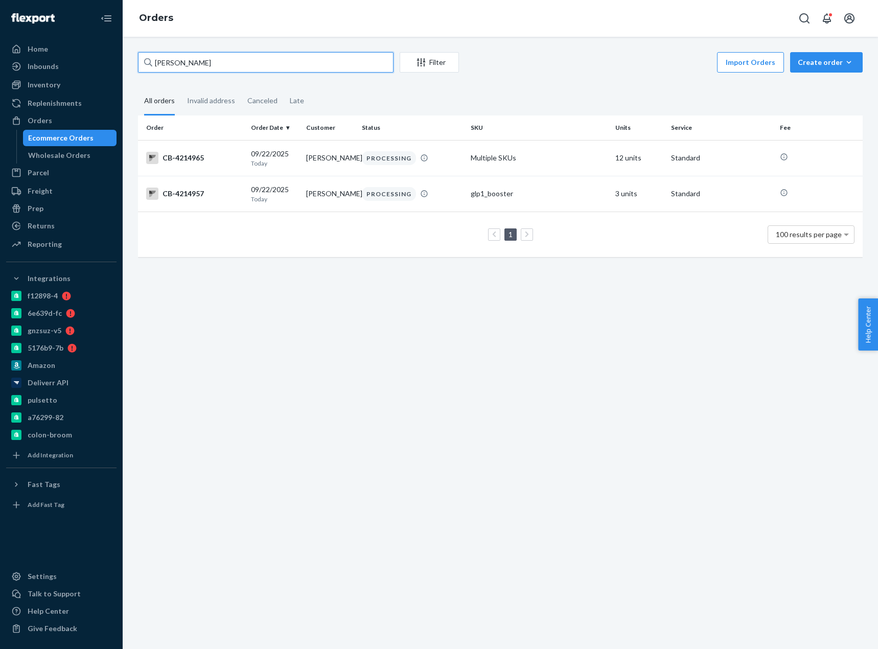
click at [185, 67] on input "[PERSON_NAME]" at bounding box center [265, 62] width 255 height 20
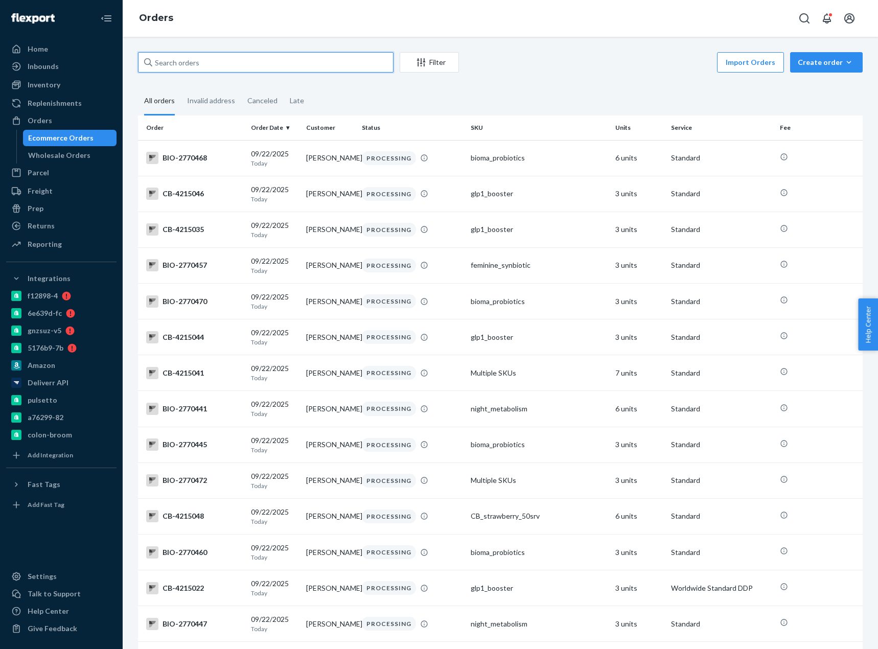
paste input "[PERSON_NAME]"
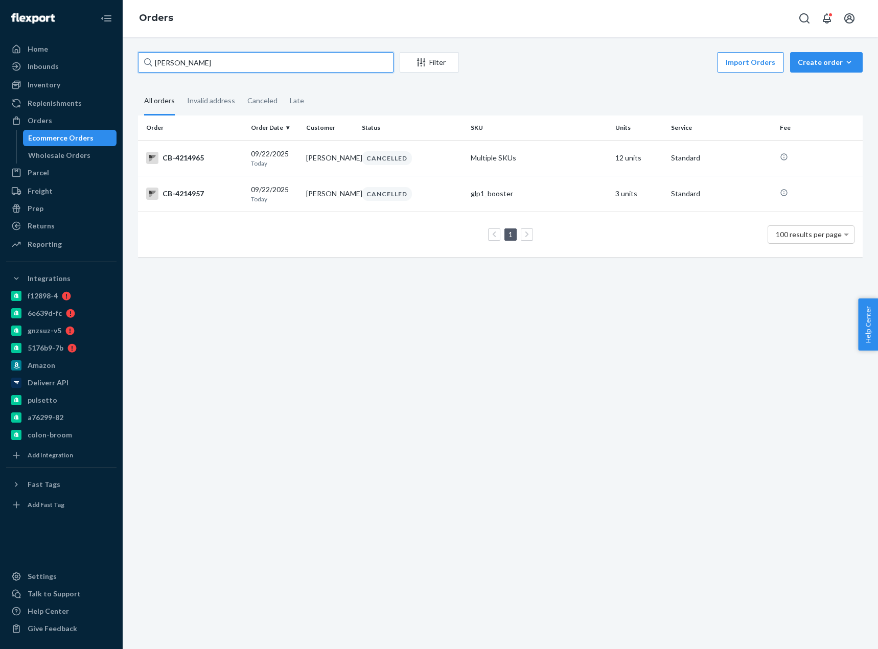
click at [172, 61] on input "[PERSON_NAME]" at bounding box center [265, 62] width 255 height 20
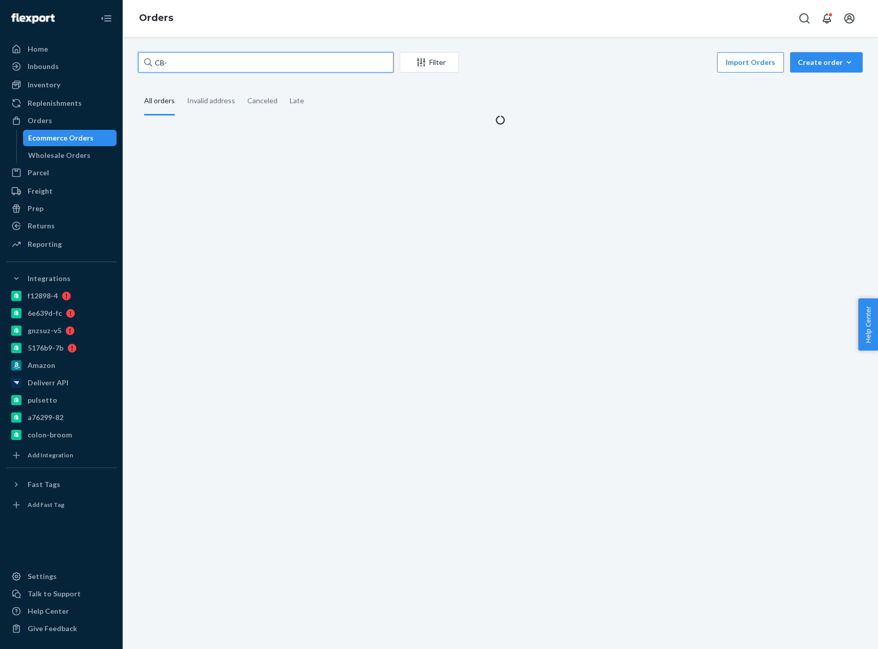
paste input "4213714"
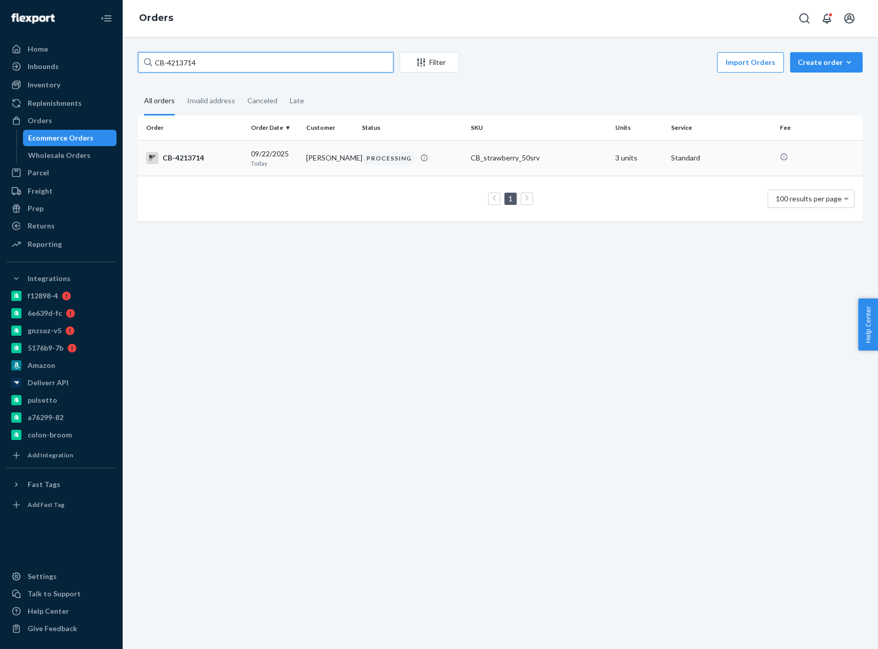
type input "CB-4213714"
click at [214, 164] on td "CB-4213714" at bounding box center [192, 158] width 109 height 36
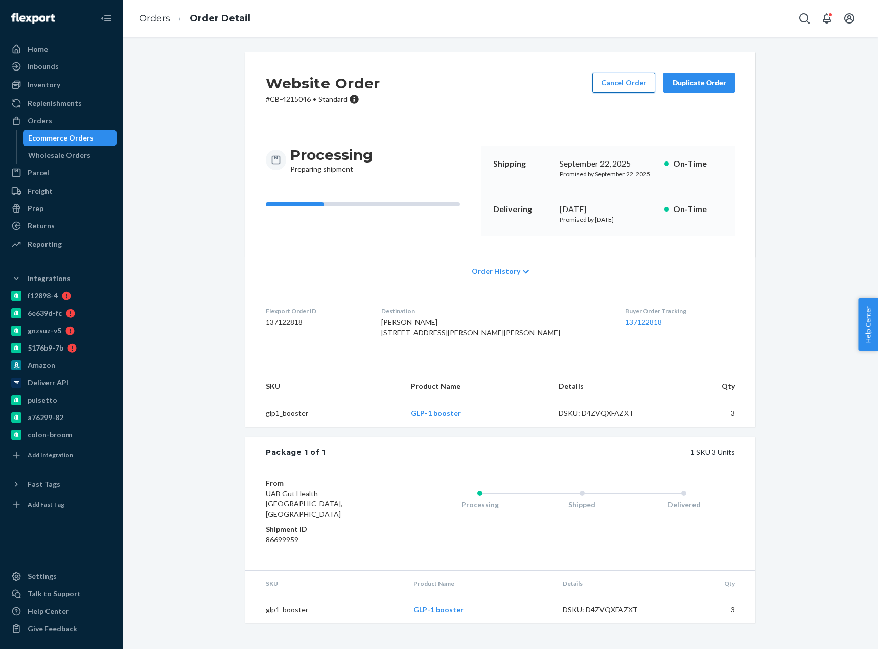
click at [619, 82] on button "Cancel Order" at bounding box center [623, 83] width 63 height 20
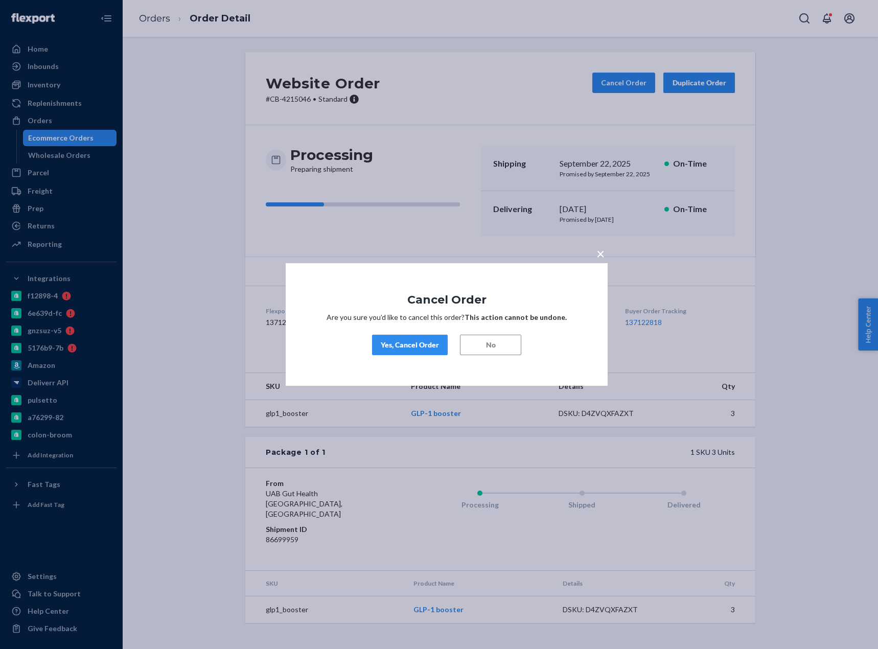
click at [413, 344] on div "Yes, Cancel Order" at bounding box center [410, 345] width 58 height 10
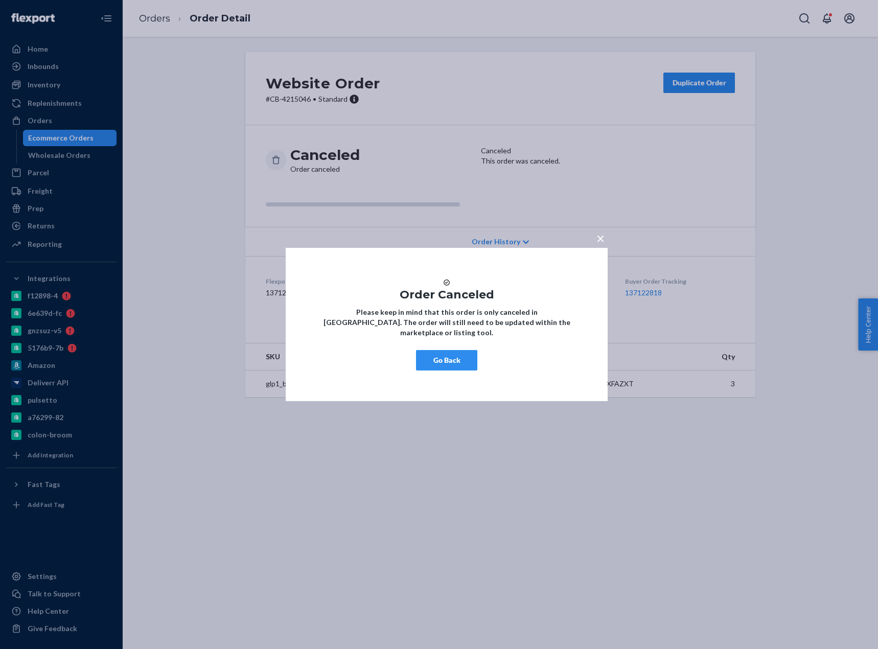
click at [456, 366] on button "Go Back" at bounding box center [446, 360] width 61 height 20
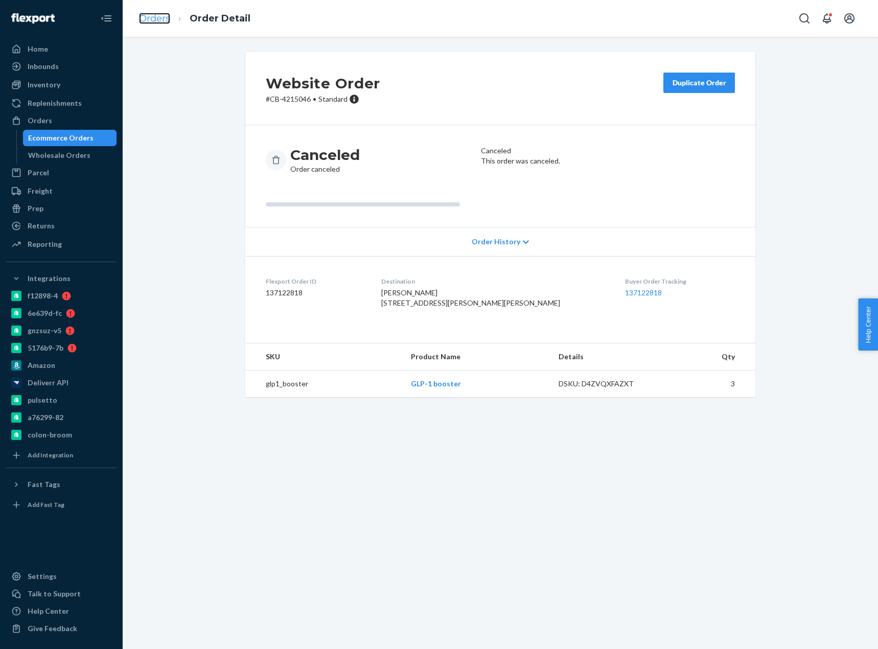
click at [160, 20] on link "Orders" at bounding box center [154, 18] width 31 height 11
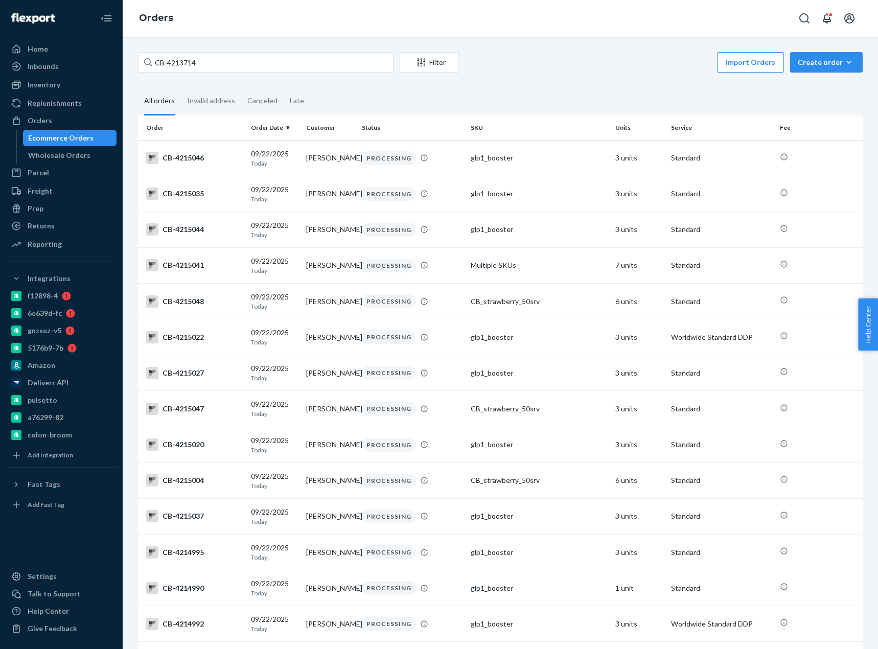
click at [180, 56] on input "CB-4213714" at bounding box center [265, 62] width 255 height 20
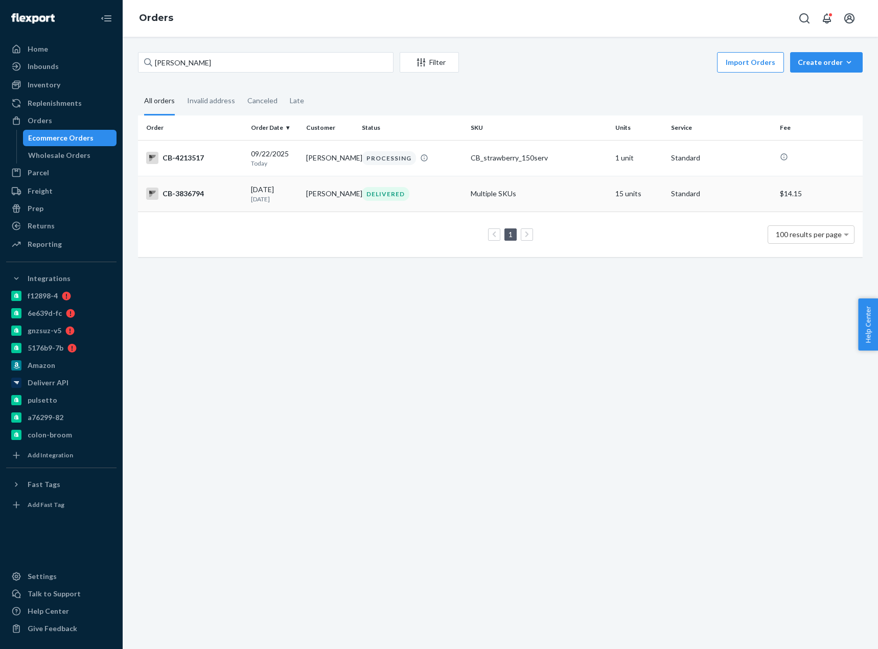
type input "[PERSON_NAME]"
click at [196, 200] on div "CB-3836794" at bounding box center [194, 193] width 97 height 12
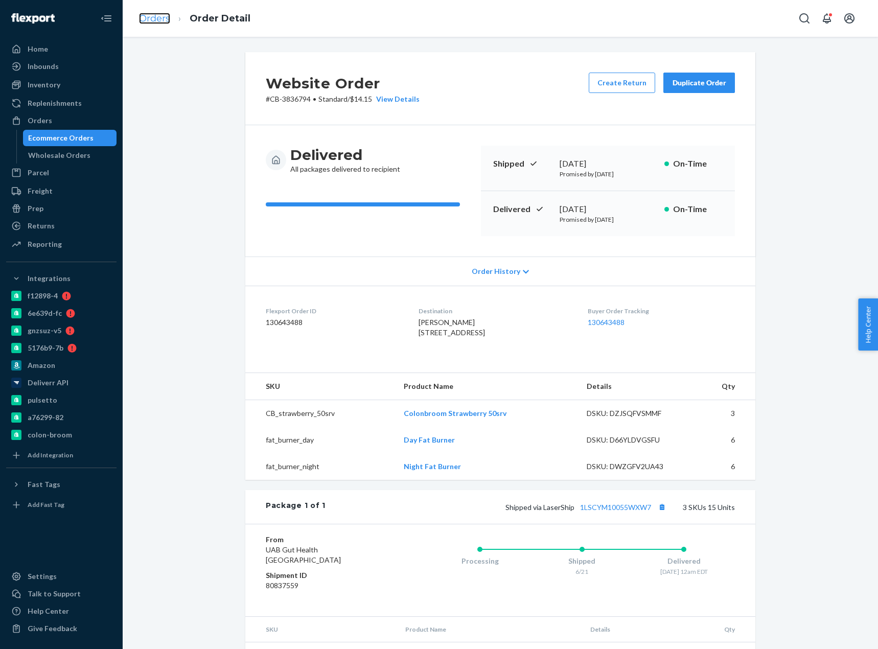
click at [152, 15] on link "Orders" at bounding box center [154, 18] width 31 height 11
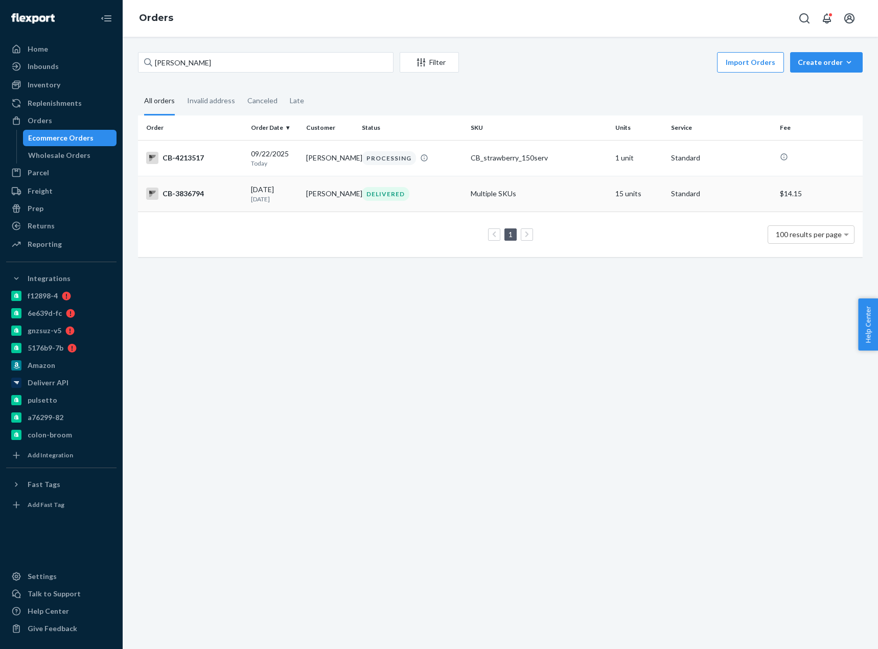
click at [199, 194] on div "CB-3836794" at bounding box center [194, 193] width 97 height 12
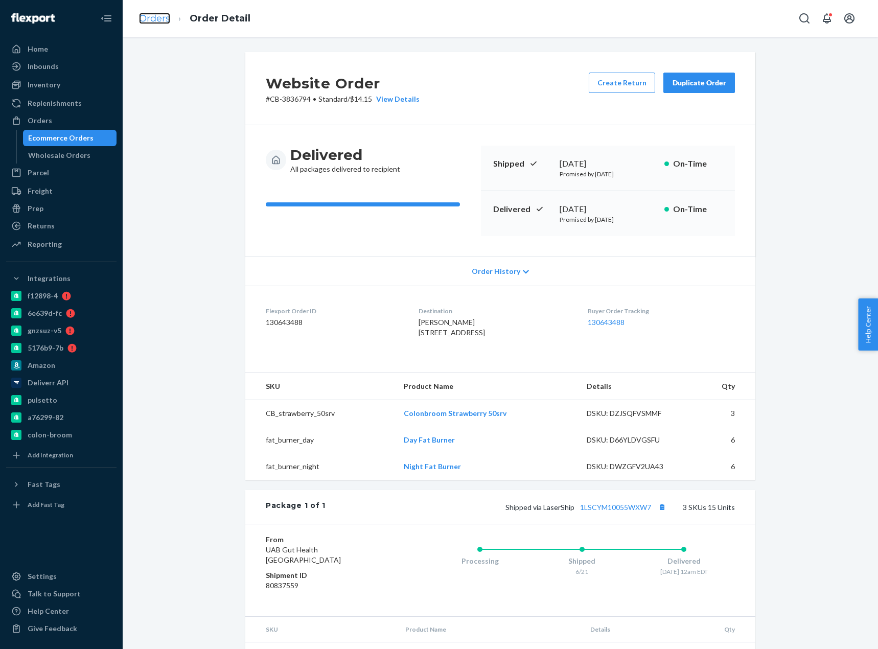
click at [150, 17] on link "Orders" at bounding box center [154, 18] width 31 height 11
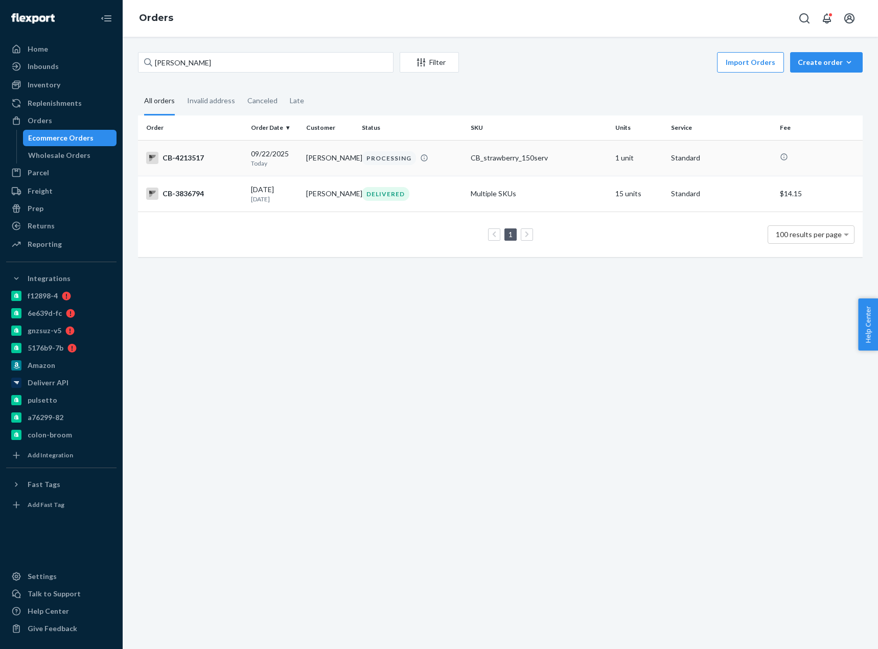
click at [210, 162] on div "CB-4213517" at bounding box center [194, 158] width 97 height 12
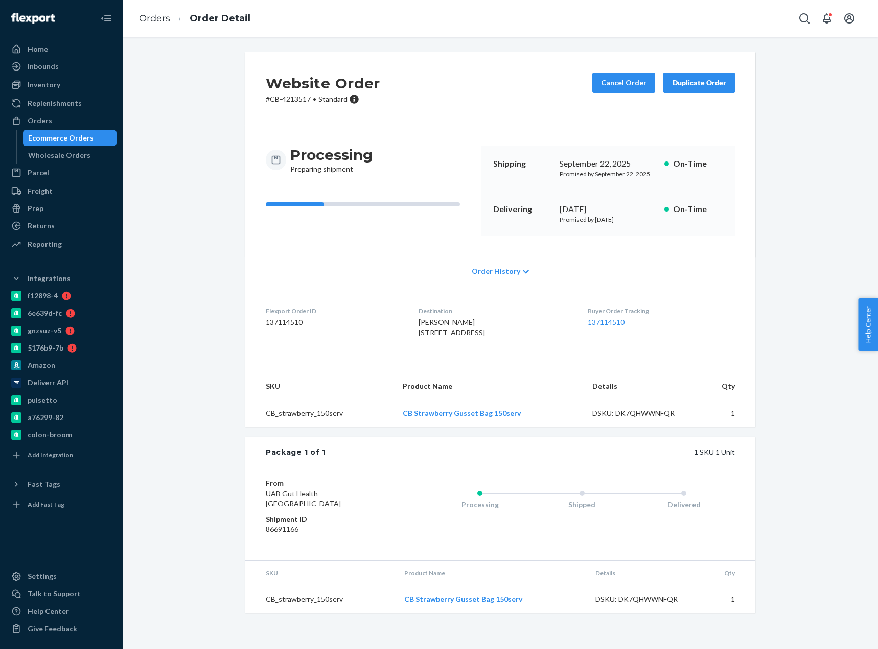
click at [290, 100] on p "# CB-4213517 • Standard" at bounding box center [323, 99] width 114 height 10
click at [290, 101] on p "# CB-4213517 • Standard" at bounding box center [323, 99] width 114 height 10
copy p "4213517"
click at [162, 16] on link "Orders" at bounding box center [154, 18] width 31 height 11
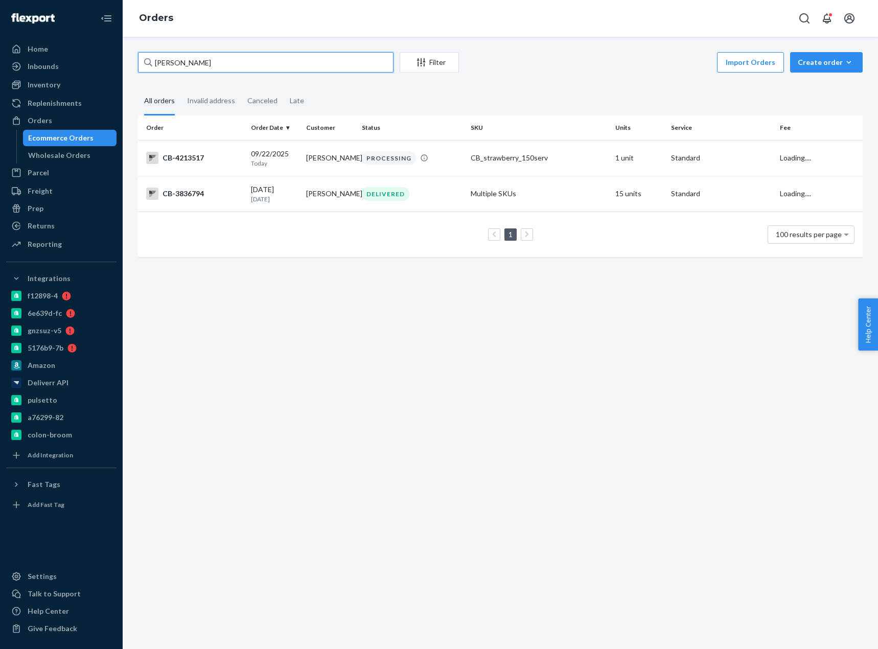
click at [177, 52] on input "[PERSON_NAME]" at bounding box center [265, 62] width 255 height 20
click at [177, 53] on input "[PERSON_NAME]" at bounding box center [265, 62] width 255 height 20
paste input "[PERSON_NAME]"
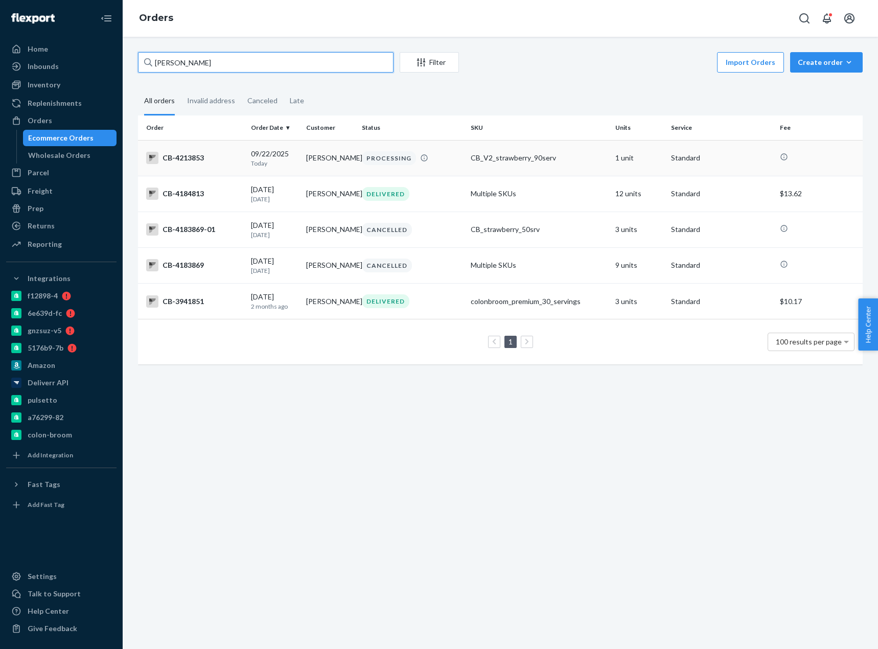
type input "[PERSON_NAME]"
click at [218, 163] on div "CB-4213853" at bounding box center [194, 158] width 97 height 12
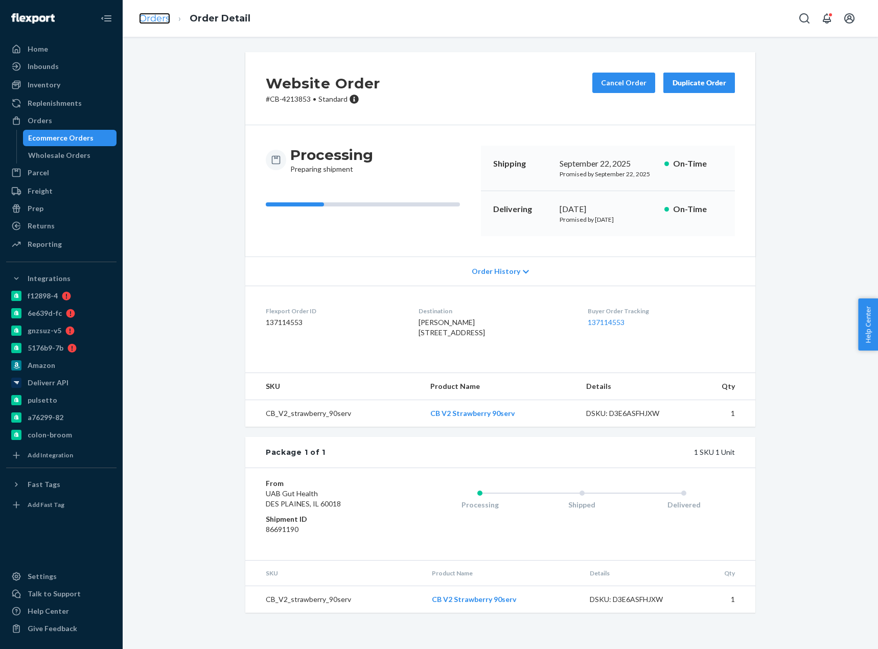
click at [154, 18] on link "Orders" at bounding box center [154, 18] width 31 height 11
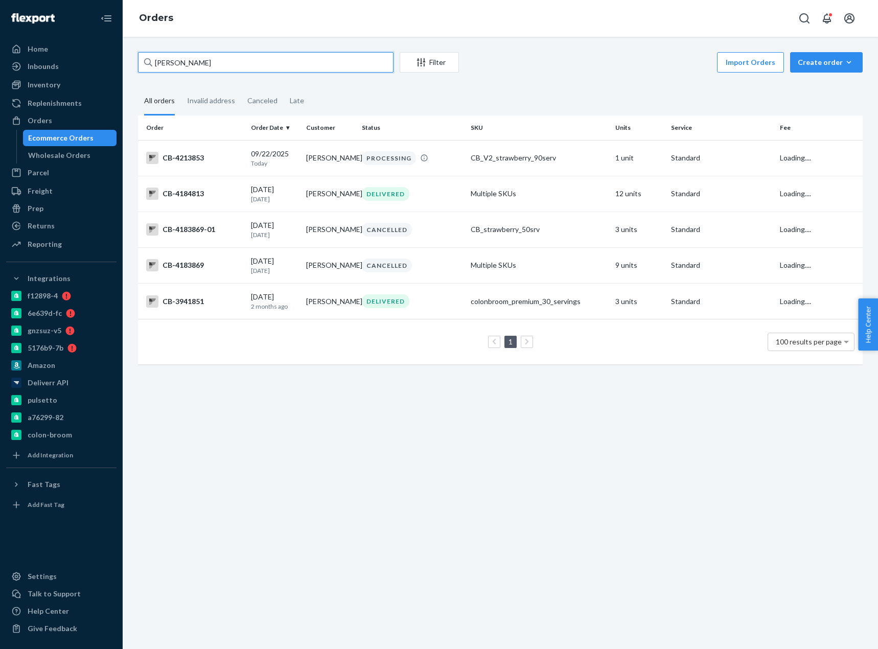
click at [191, 61] on input "[PERSON_NAME]" at bounding box center [265, 62] width 255 height 20
paste input "4214990"
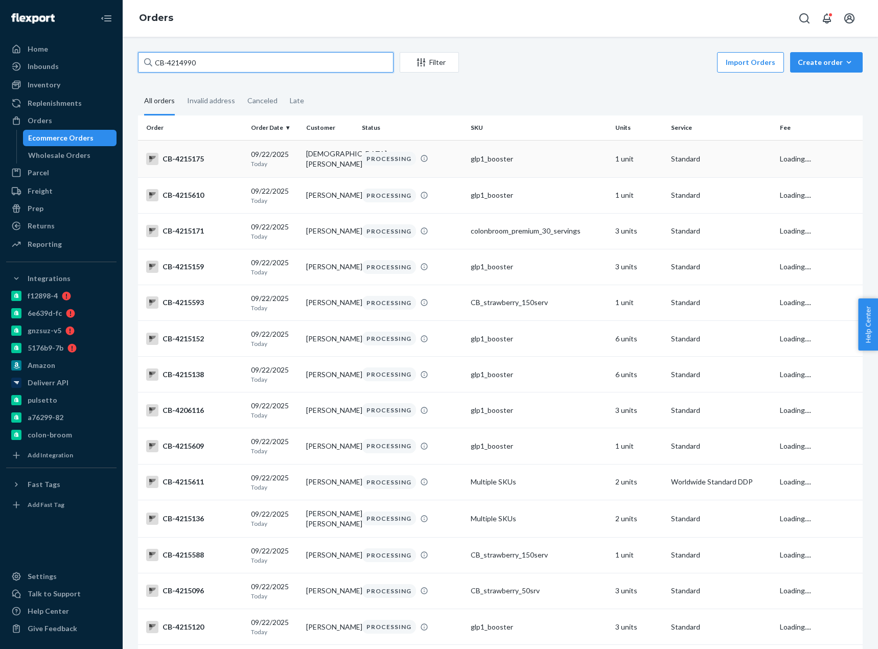
type input "CB-4214990"
click at [192, 154] on div "CB-4215175" at bounding box center [194, 159] width 97 height 12
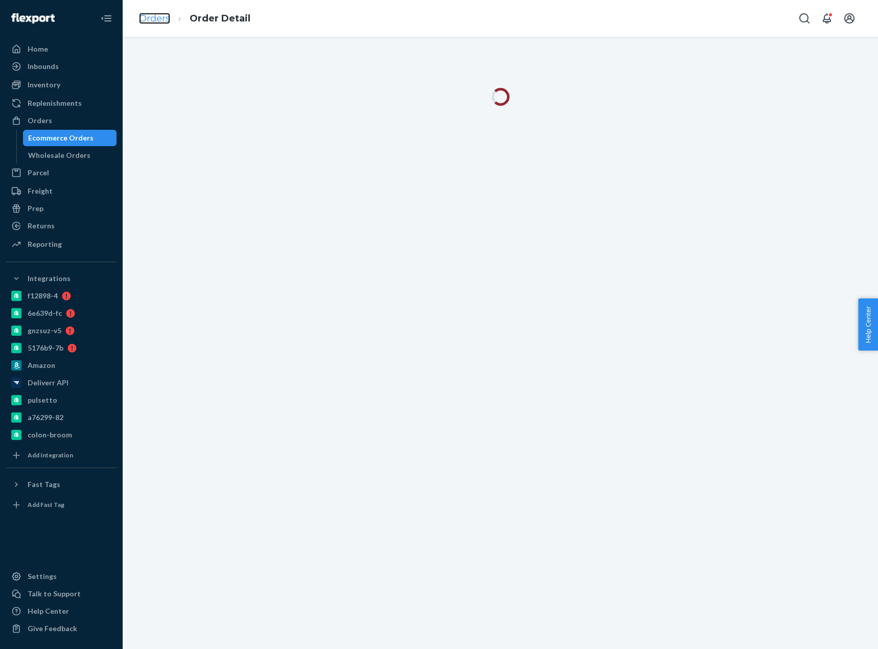
click at [163, 19] on link "Orders" at bounding box center [154, 18] width 31 height 11
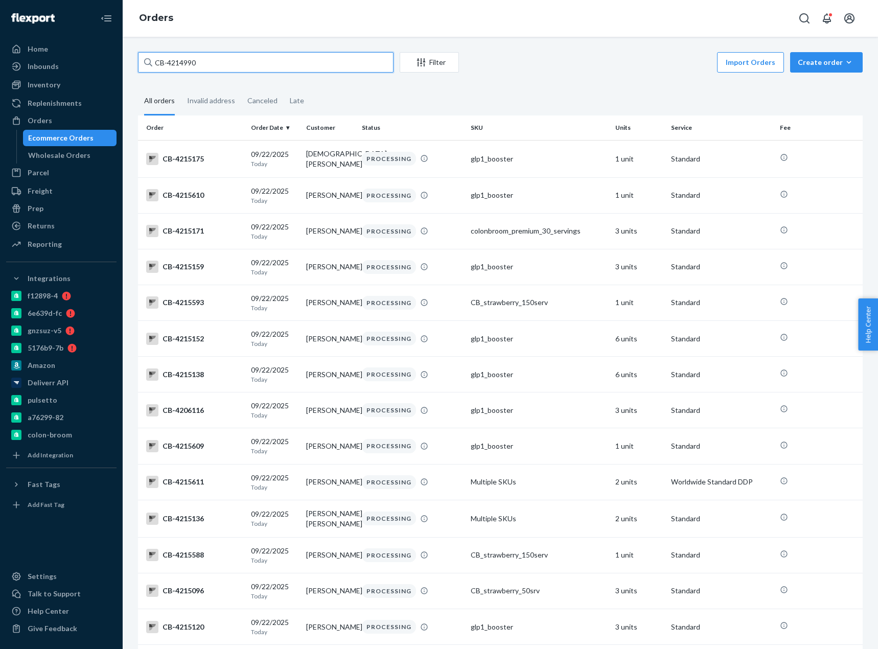
click at [219, 65] on input "CB-4214990" at bounding box center [265, 62] width 255 height 20
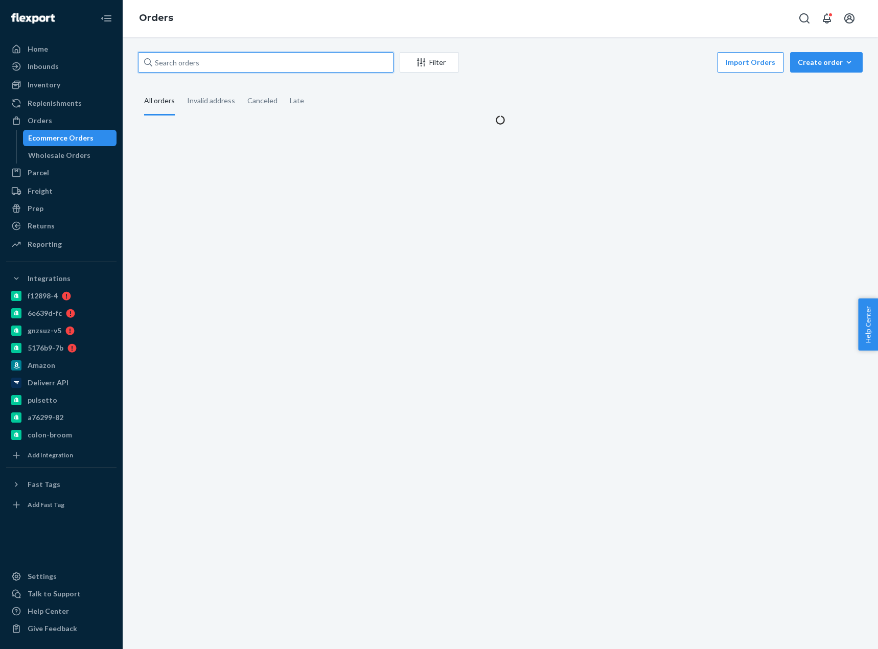
paste input "CB-4214990"
type input "CB-4214990"
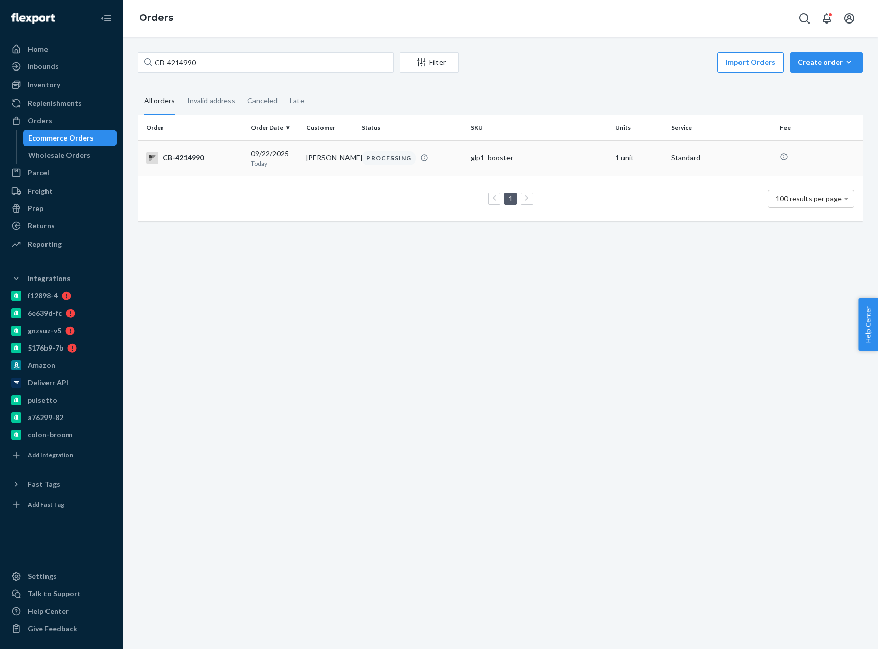
click at [204, 160] on div "CB-4214990" at bounding box center [194, 158] width 97 height 12
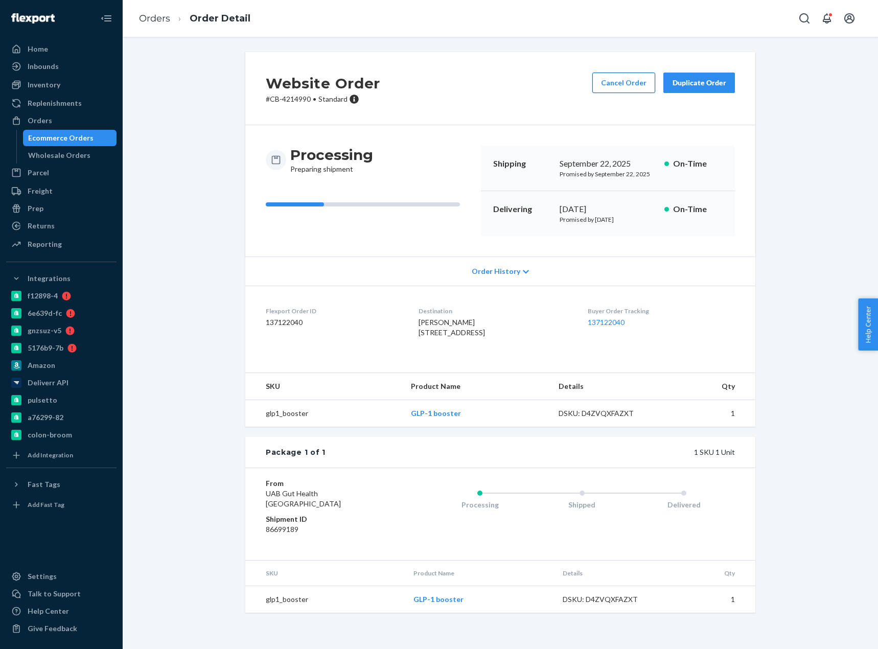
click at [614, 83] on button "Cancel Order" at bounding box center [623, 83] width 63 height 20
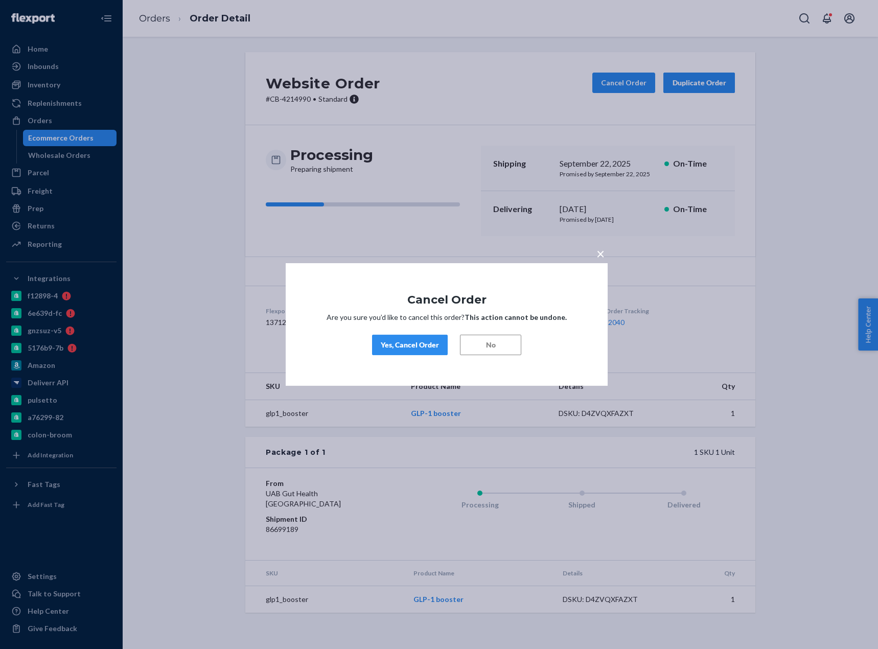
click at [425, 342] on div "Yes, Cancel Order" at bounding box center [410, 345] width 58 height 10
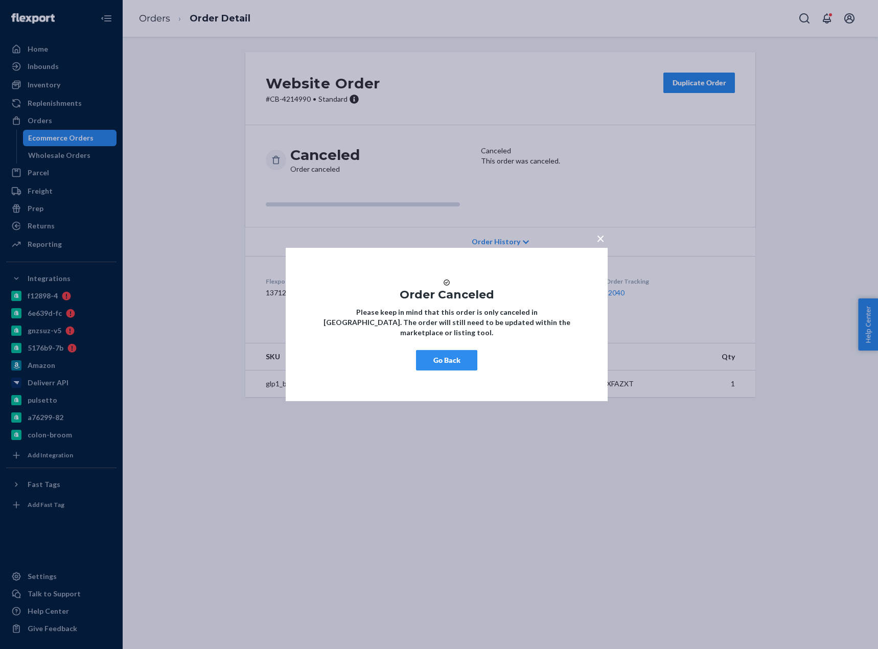
click at [448, 363] on button "Go Back" at bounding box center [446, 360] width 61 height 20
